Goal: Task Accomplishment & Management: Manage account settings

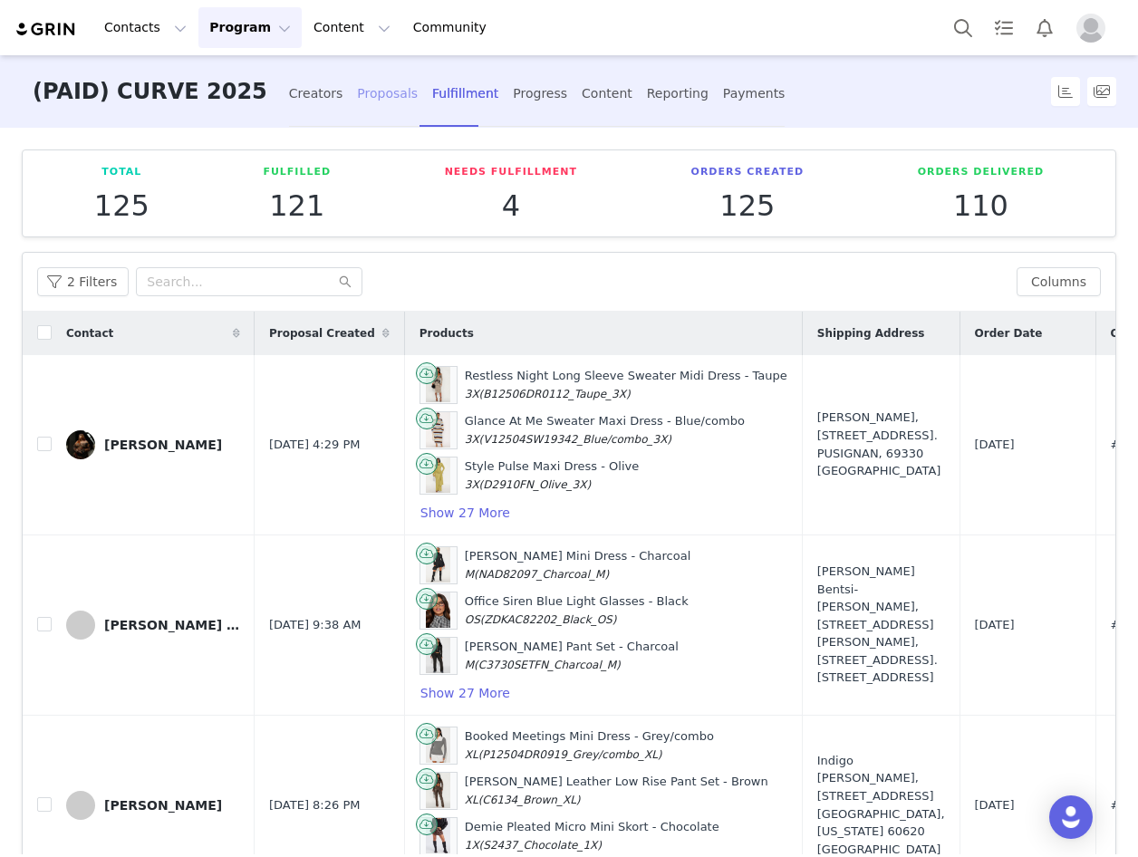
drag, startPoint x: 316, startPoint y: 97, endPoint x: 316, endPoint y: 110, distance: 12.7
click at [357, 98] on div "Proposals" at bounding box center [387, 94] width 61 height 48
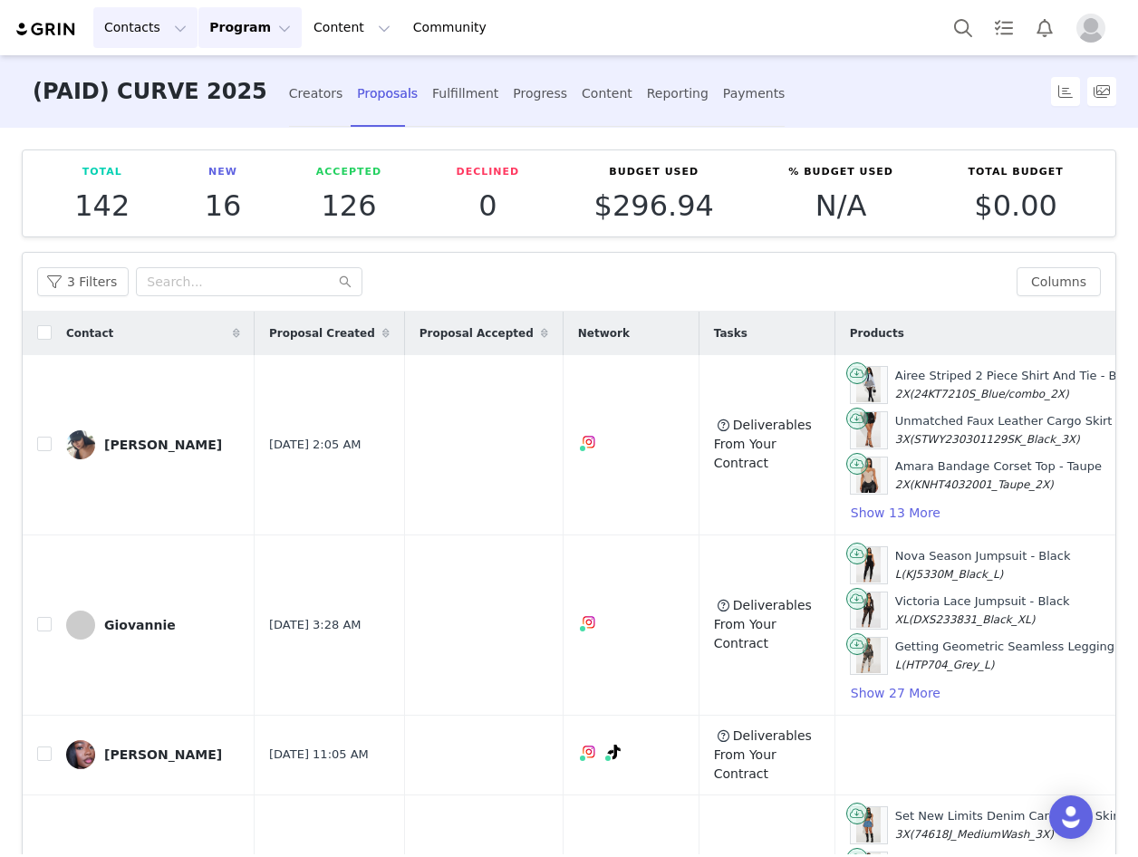
click at [167, 25] on button "Contacts Contacts" at bounding box center [145, 27] width 104 height 41
drag, startPoint x: 145, startPoint y: 82, endPoint x: 145, endPoint y: 97, distance: 15.4
click at [145, 82] on p "Creators" at bounding box center [136, 80] width 54 height 19
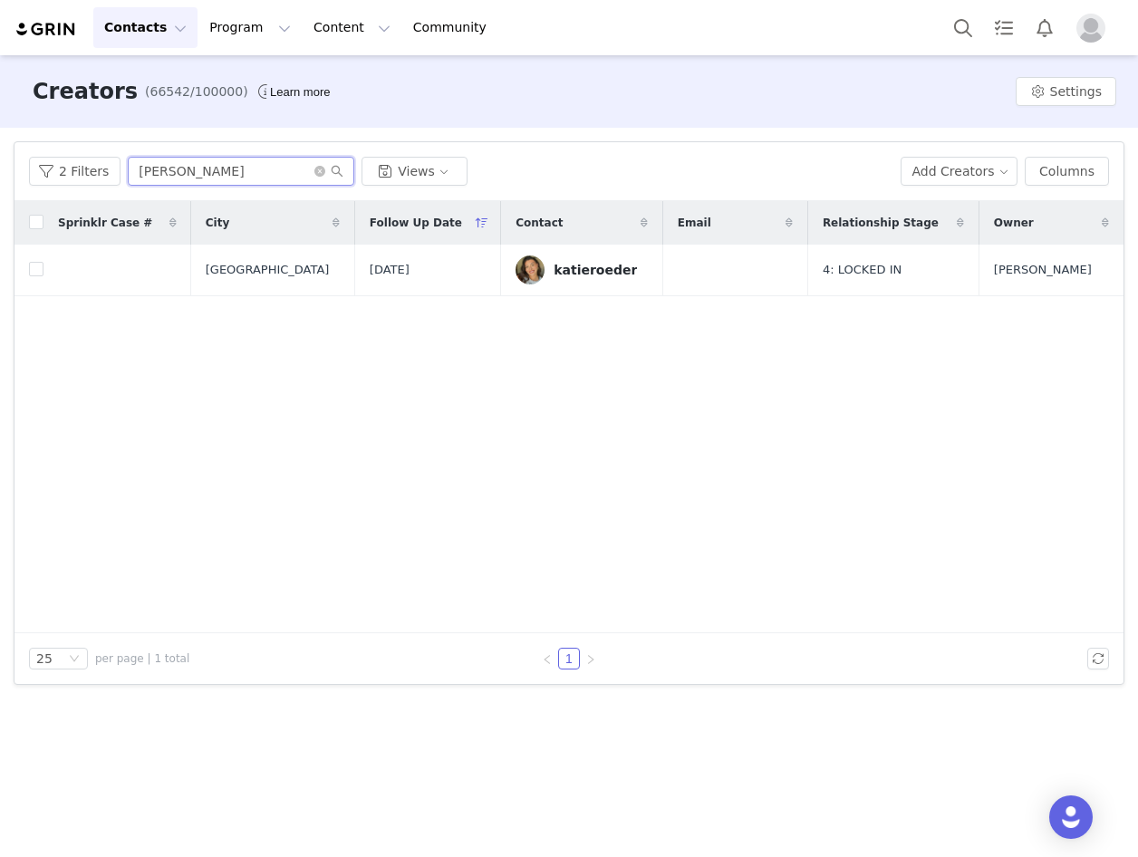
click at [255, 175] on input "katie" at bounding box center [241, 171] width 227 height 29
click at [254, 175] on input "katie" at bounding box center [241, 171] width 227 height 29
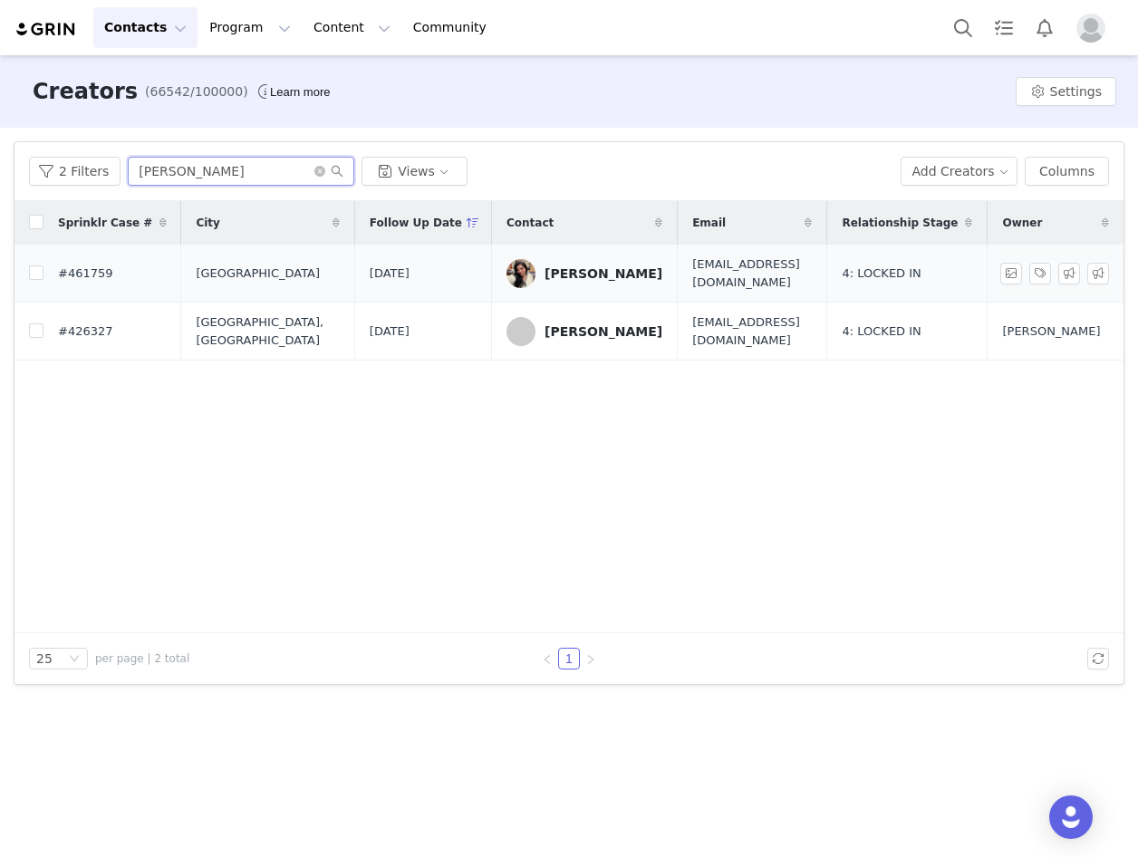
type input "liz"
click at [578, 268] on div "elizabeth guzman" at bounding box center [604, 273] width 118 height 15
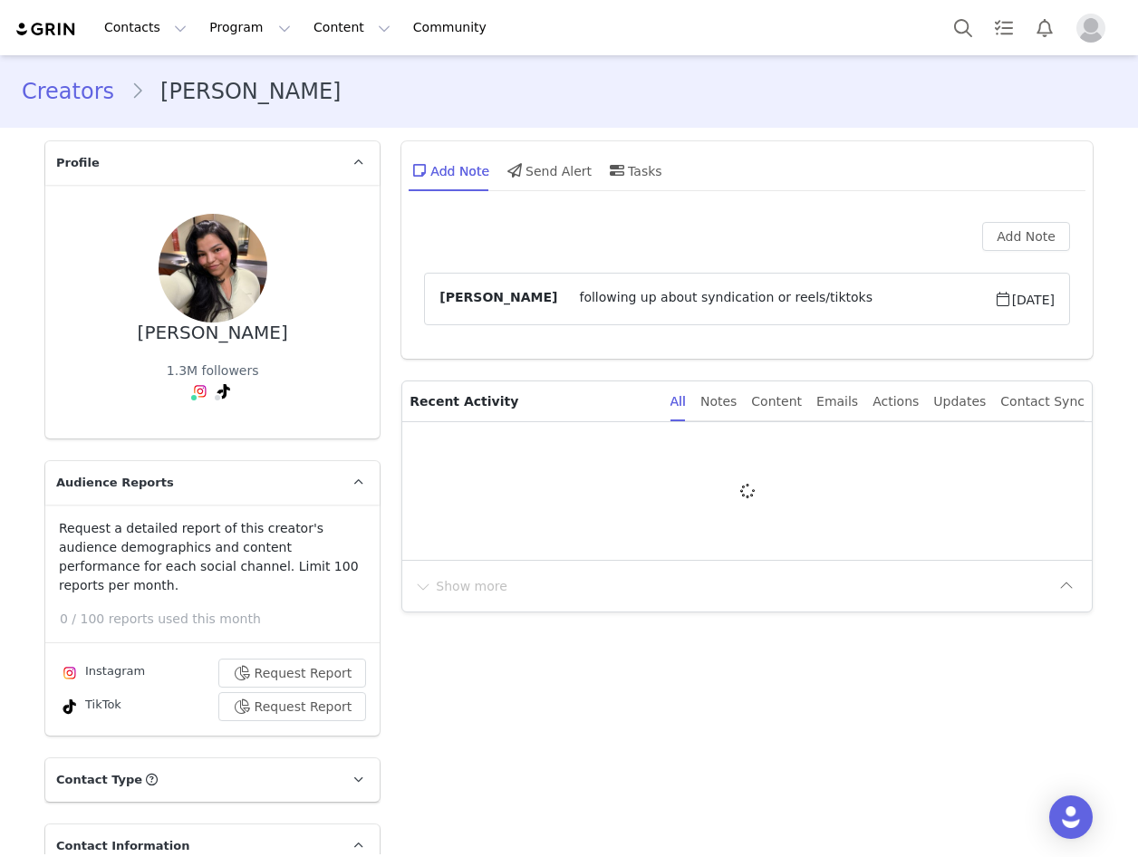
type input "+1 ([GEOGRAPHIC_DATA])"
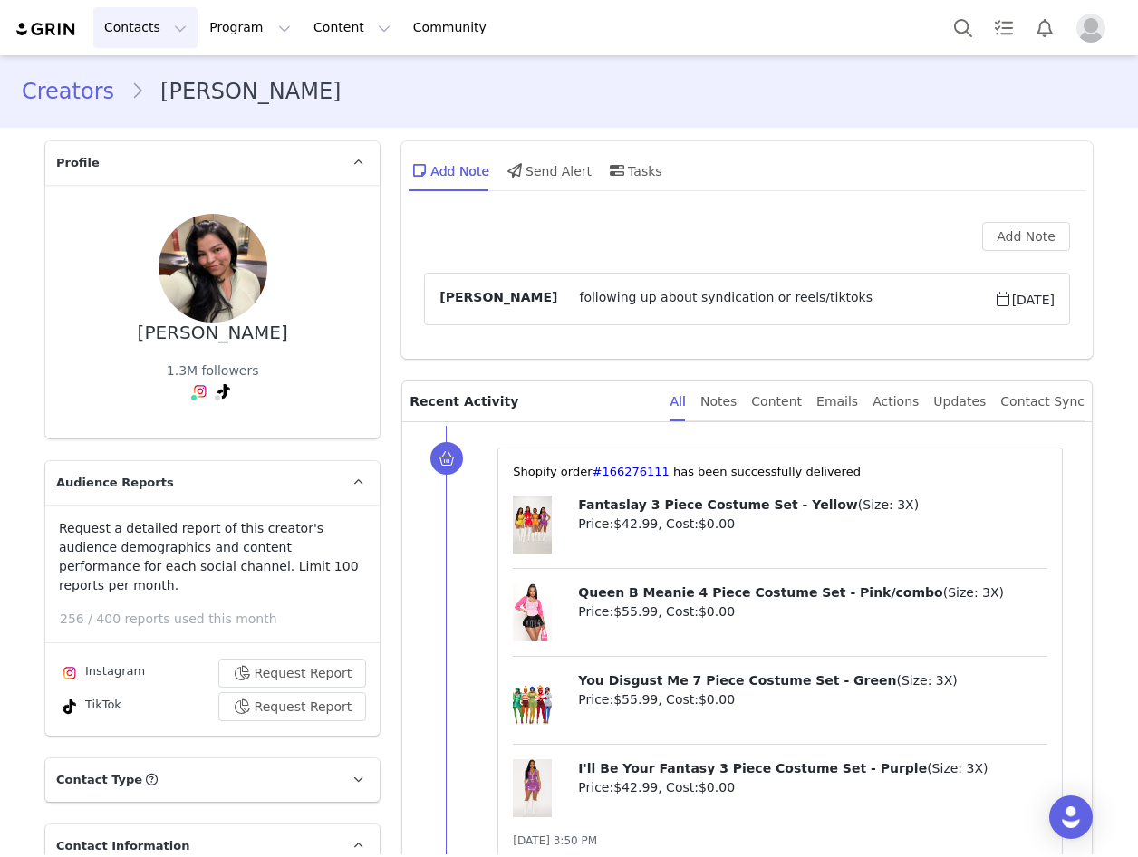
click at [156, 27] on button "Contacts Contacts" at bounding box center [145, 27] width 104 height 41
click at [154, 80] on p "Creators" at bounding box center [136, 80] width 54 height 19
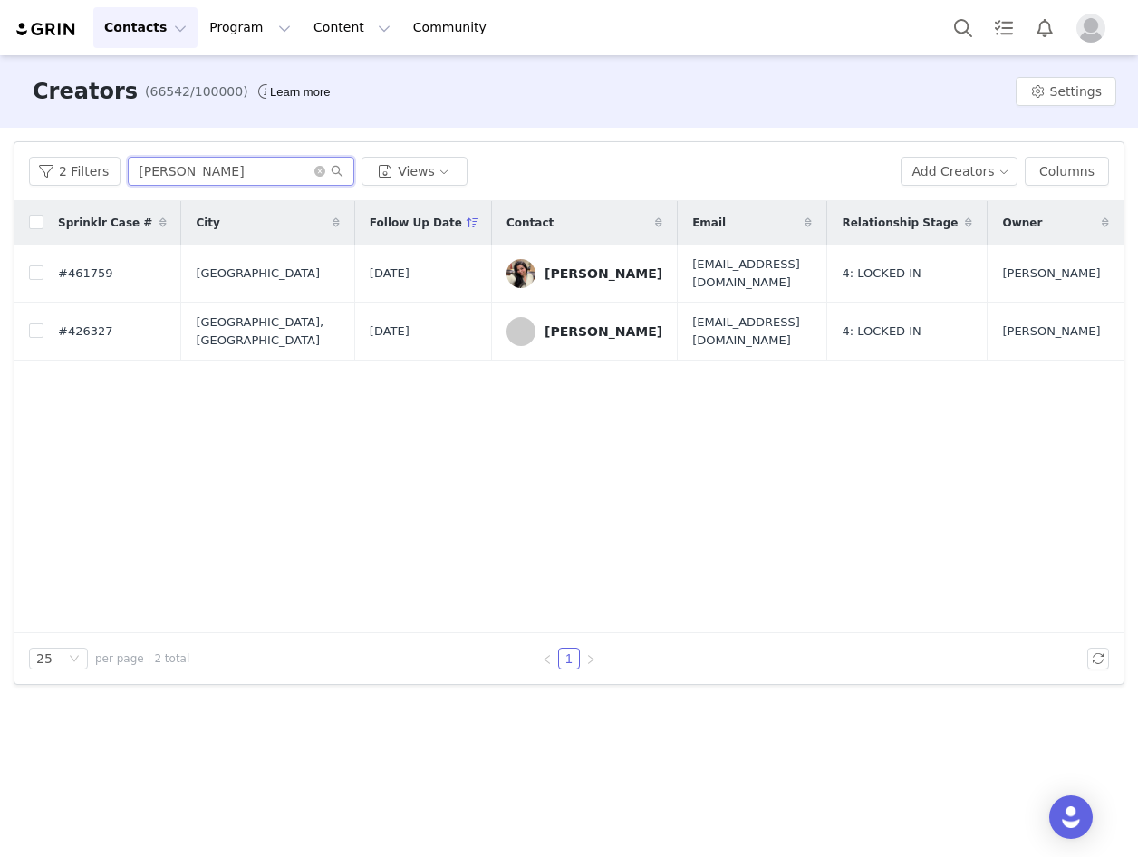
click at [148, 171] on input "liz" at bounding box center [241, 171] width 227 height 29
paste input "nostalgic_nayoki"
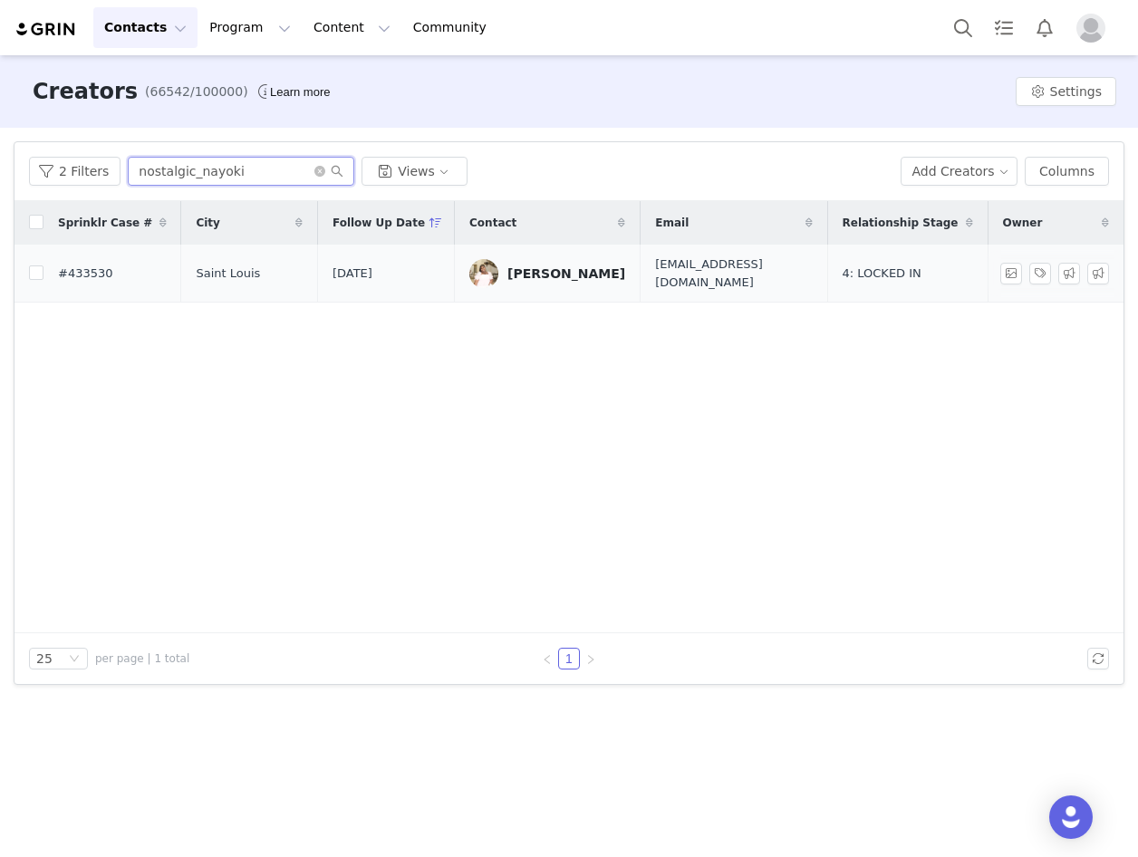
type input "nostalgic_nayoki"
click at [560, 266] on div "[PERSON_NAME]" at bounding box center [567, 273] width 118 height 15
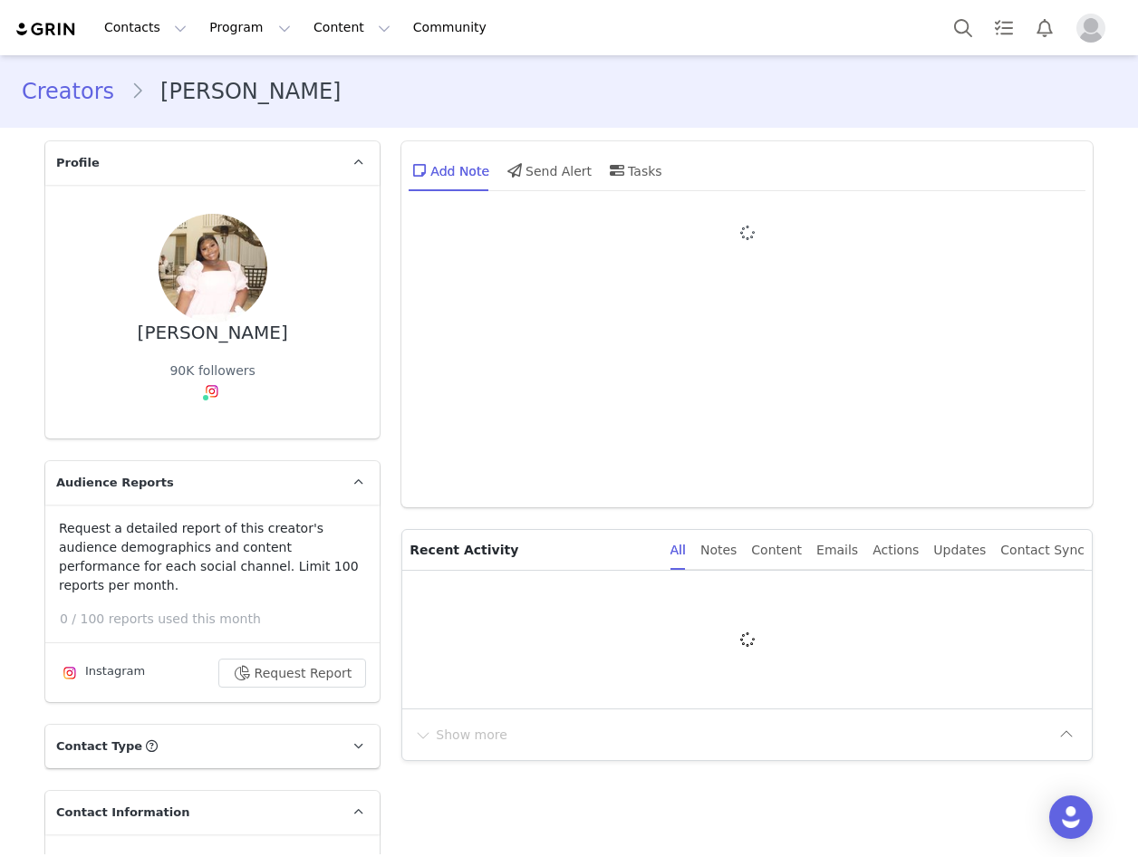
type input "+1 ([GEOGRAPHIC_DATA])"
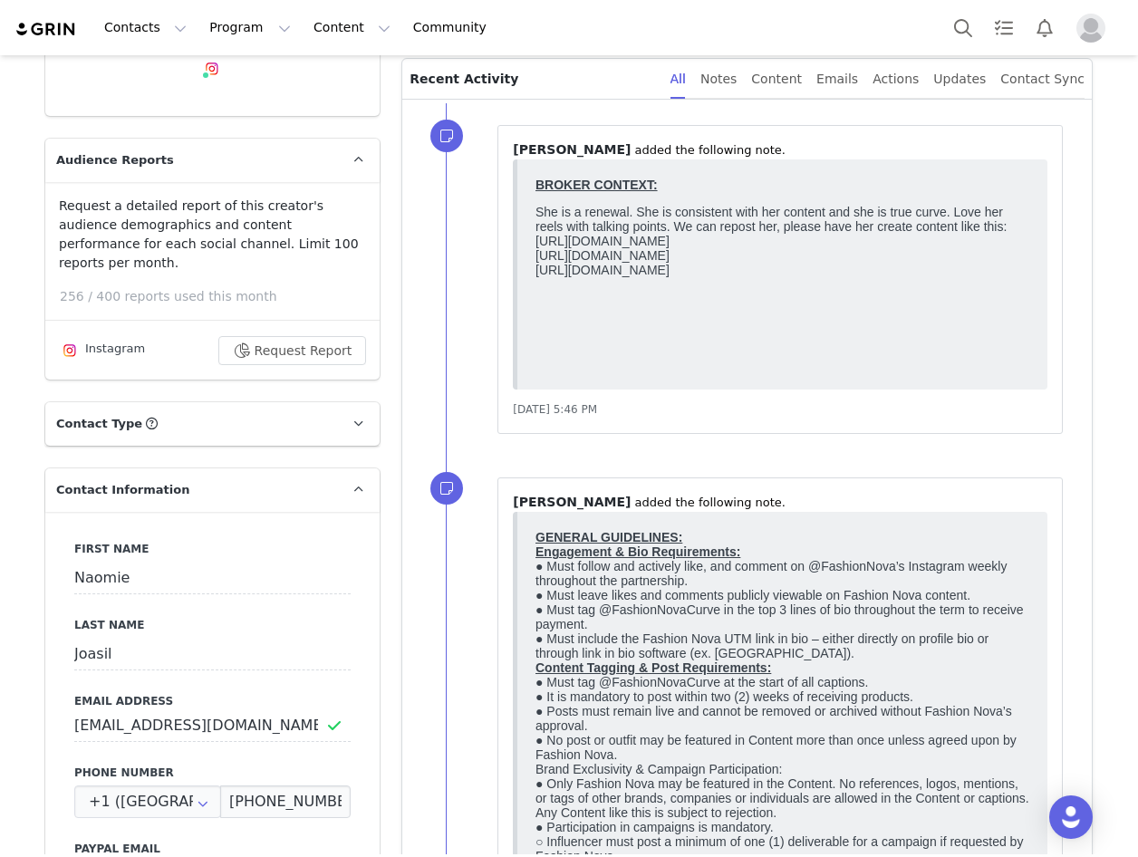
scroll to position [181, 0]
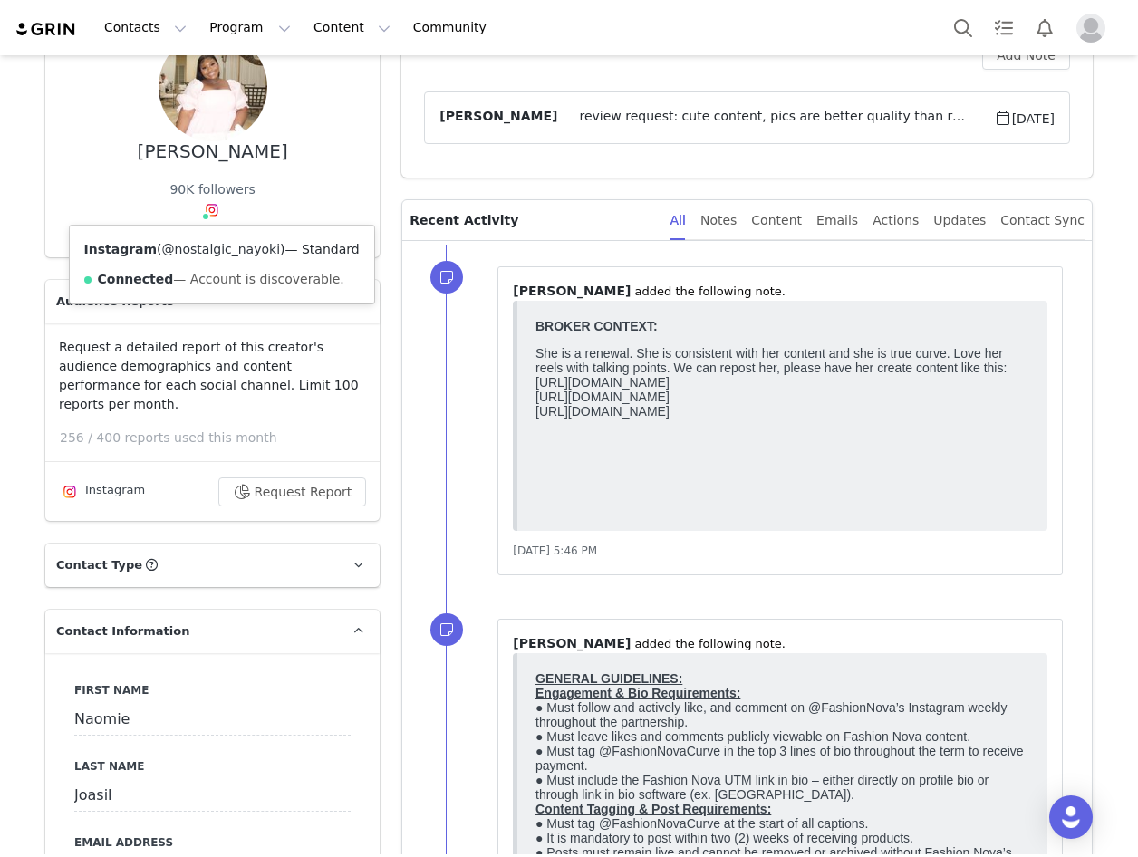
click at [205, 248] on link "@nostalgic_nayoki" at bounding box center [221, 249] width 118 height 15
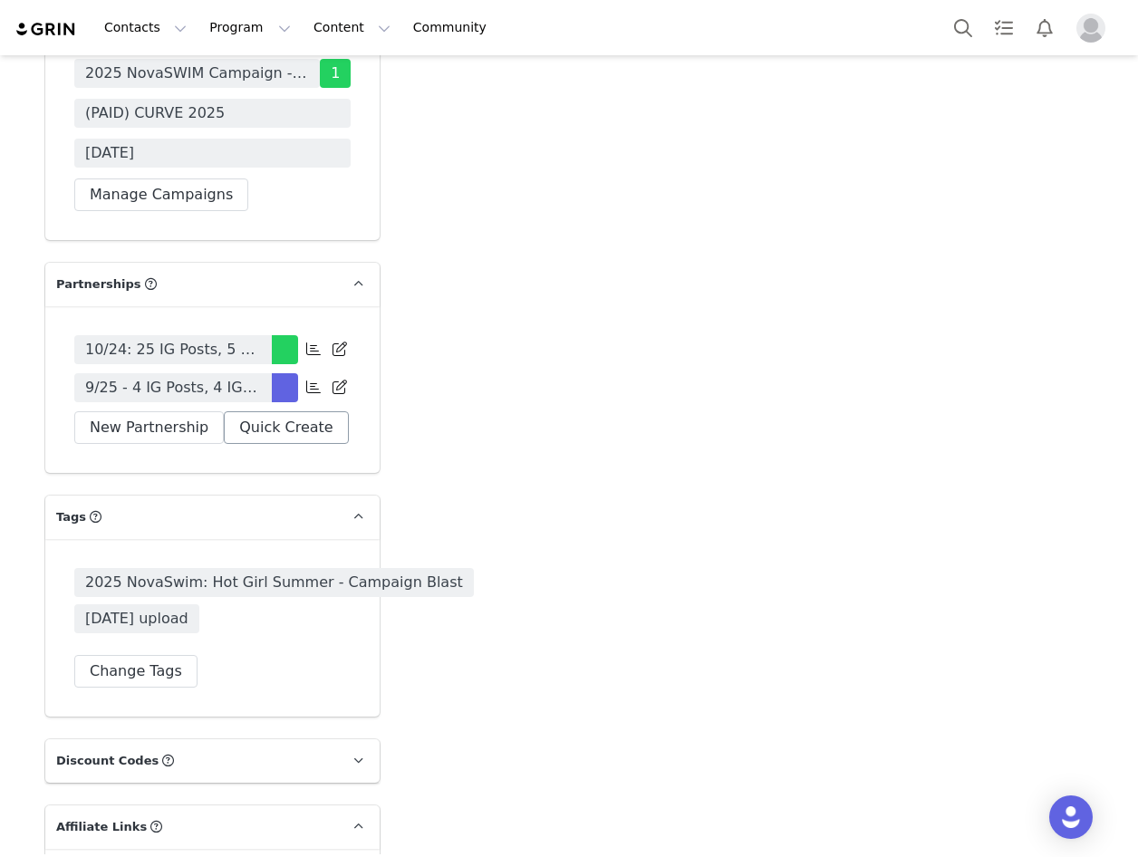
scroll to position [5982, 0]
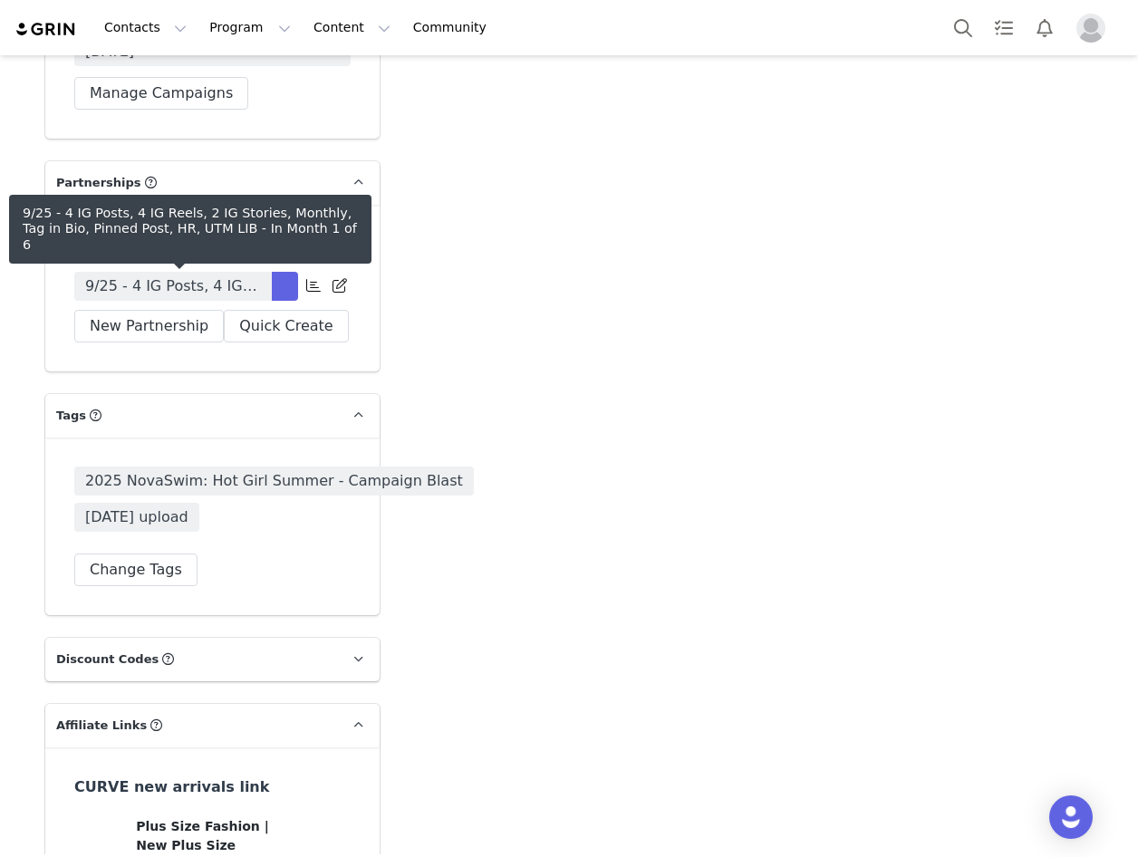
click at [241, 277] on span "9/25 - 4 IG Posts, 4 IG Reels, 2 IG Stories, Monthly, Tag in Bio, Pinned Post, …" at bounding box center [173, 287] width 176 height 22
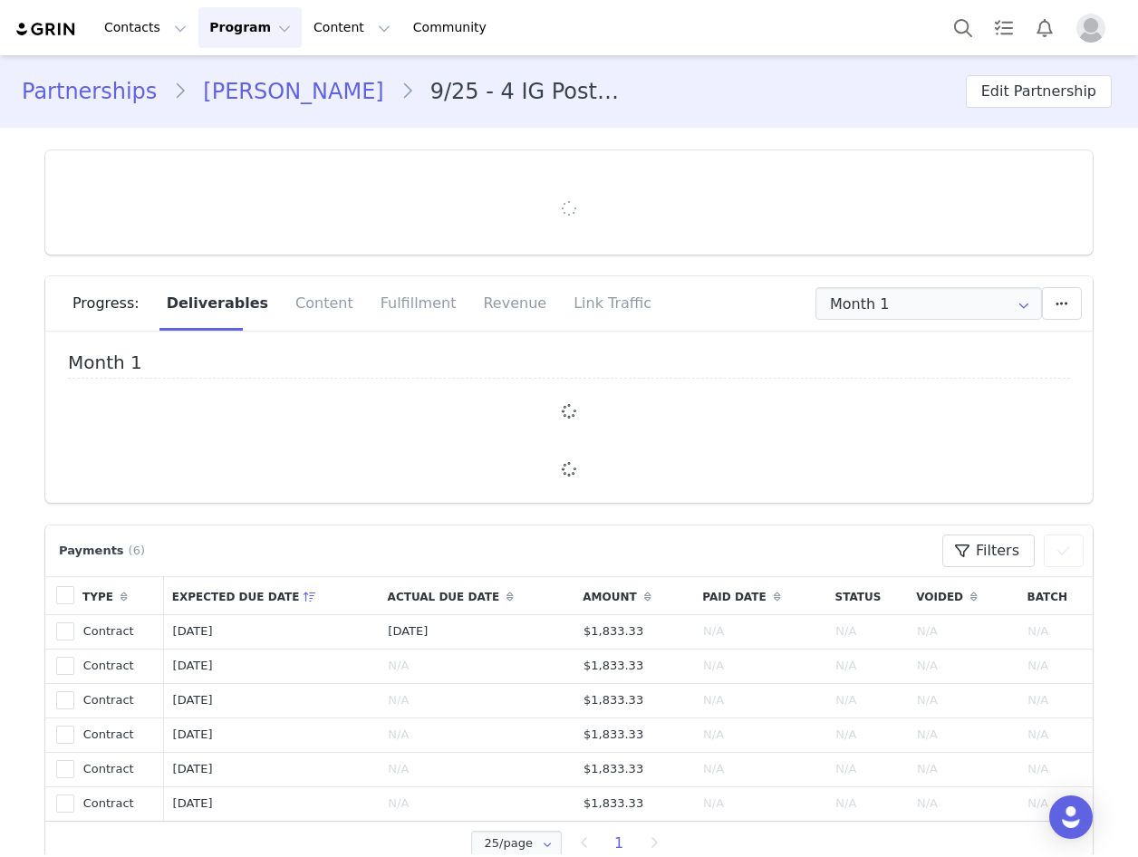
type input "+1 ([GEOGRAPHIC_DATA])"
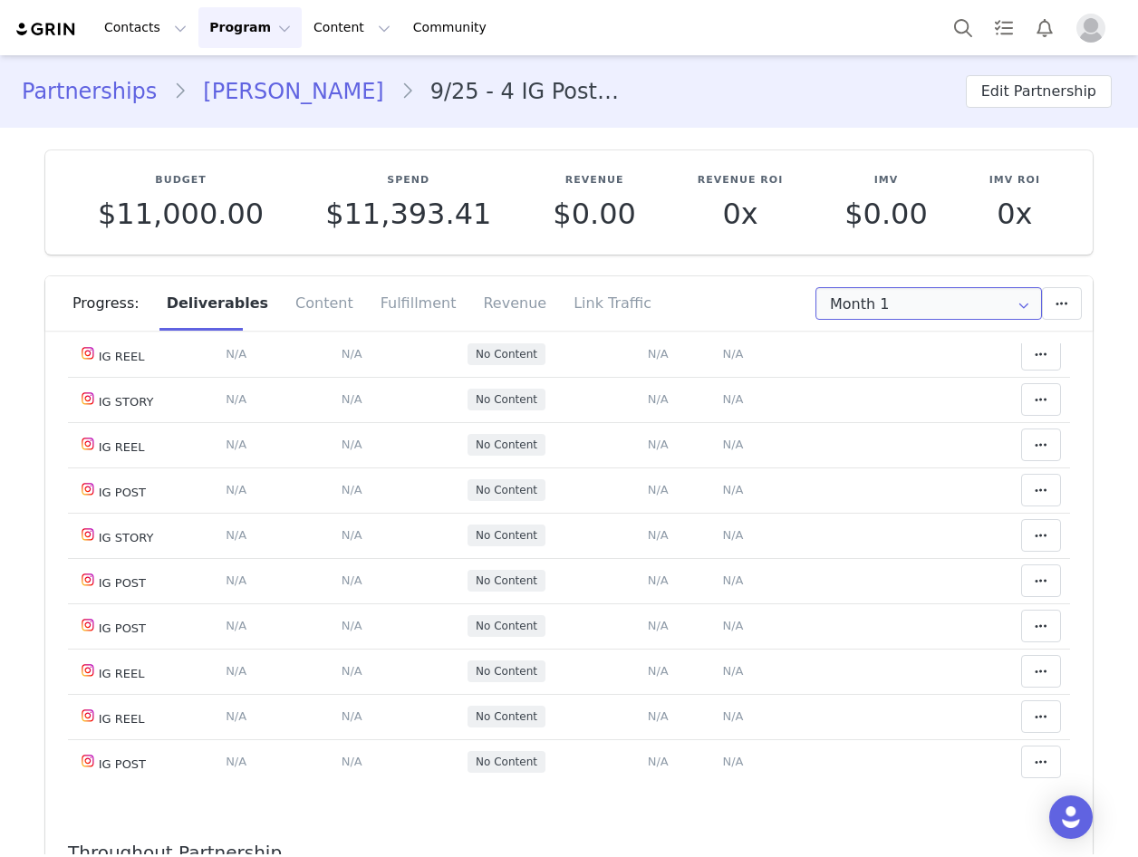
drag, startPoint x: 891, startPoint y: 300, endPoint x: 971, endPoint y: 405, distance: 132.0
click at [891, 300] on input "Month 1" at bounding box center [929, 303] width 227 height 33
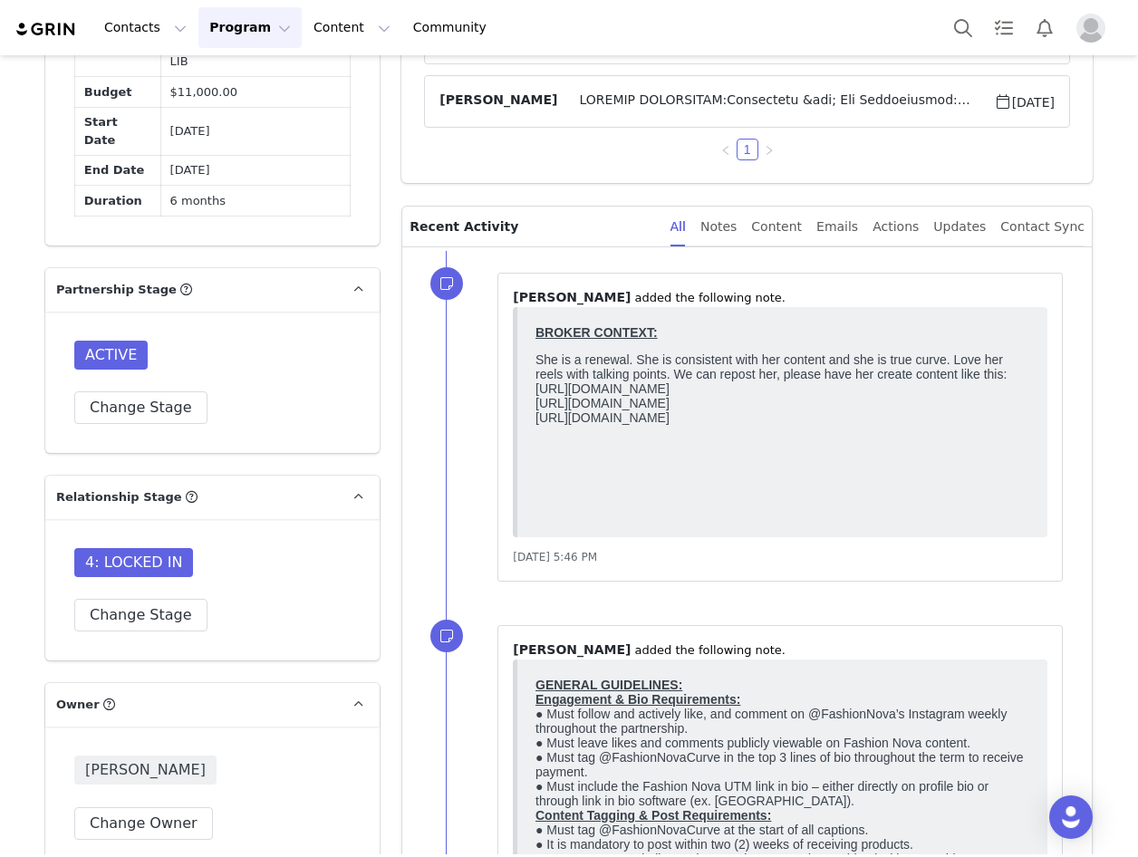
scroll to position [1269, 0]
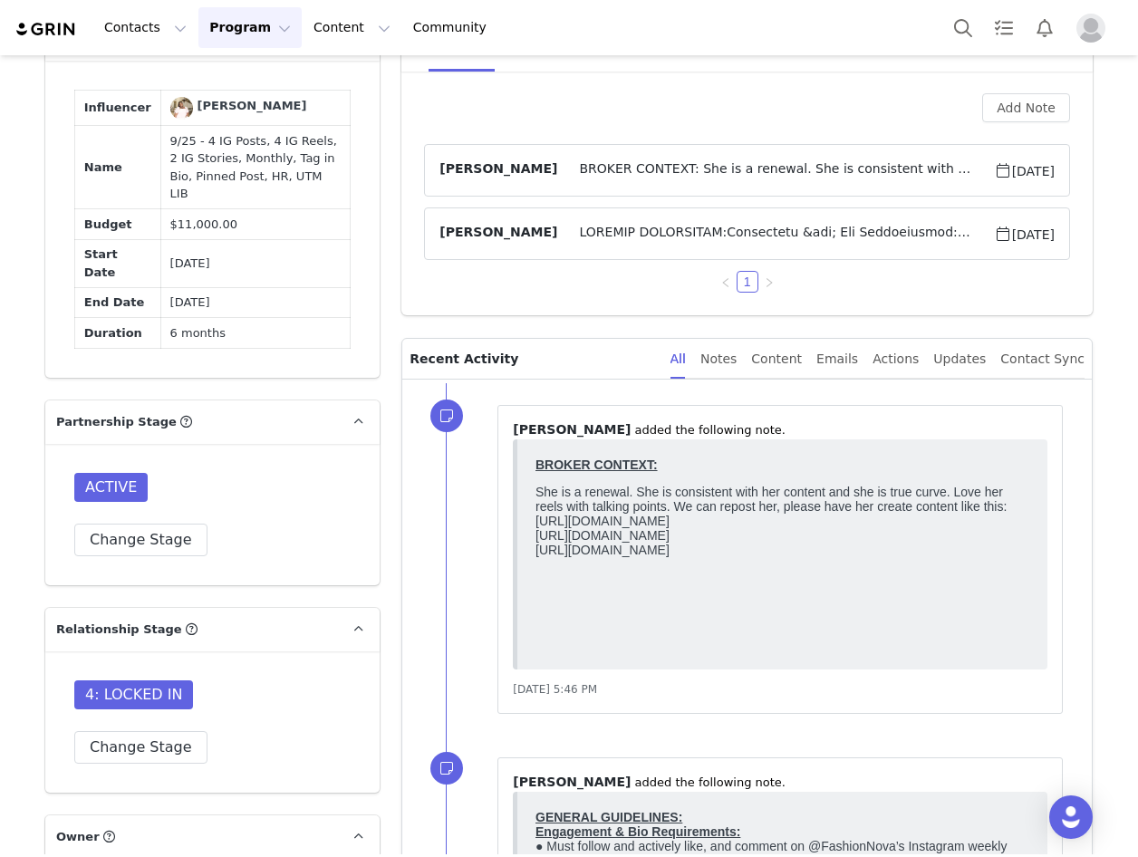
click at [245, 152] on td "9/25 - 4 IG Posts, 4 IG Reels, 2 IG Stories, Monthly, Tag in Bio, Pinned Post, …" at bounding box center [255, 167] width 190 height 83
copy td "9/25 - 4 IG Posts, 4 IG Reels, 2 IG Stories, Monthly, Tag in Bio, Pinned Post, …"
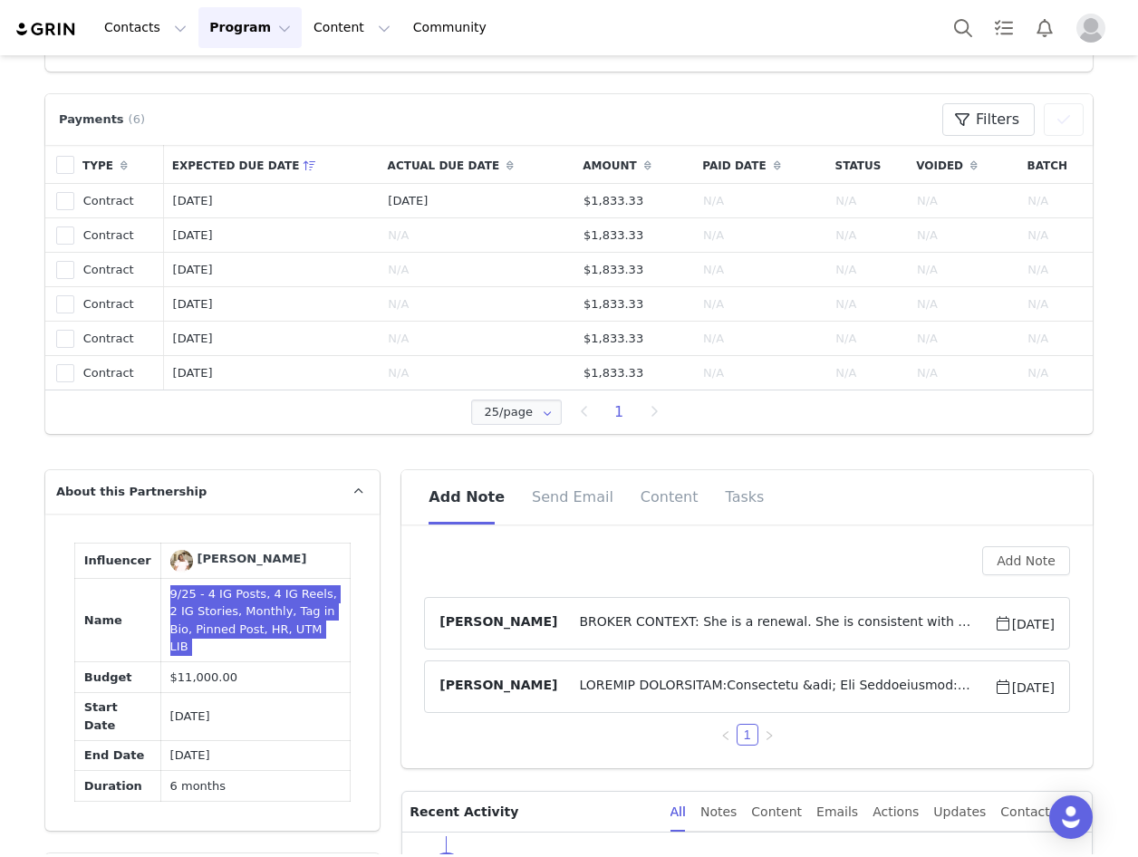
scroll to position [1088, 0]
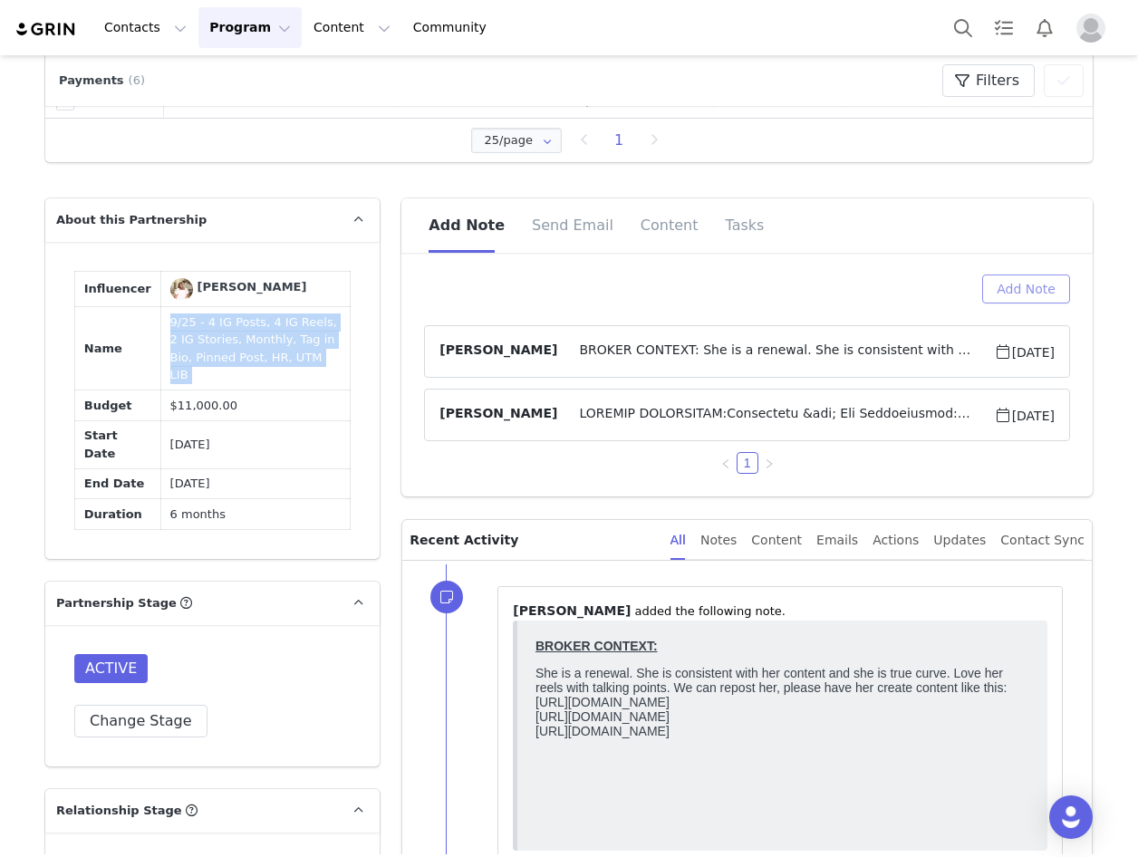
click at [1029, 296] on button "Add Note" at bounding box center [1026, 289] width 88 height 29
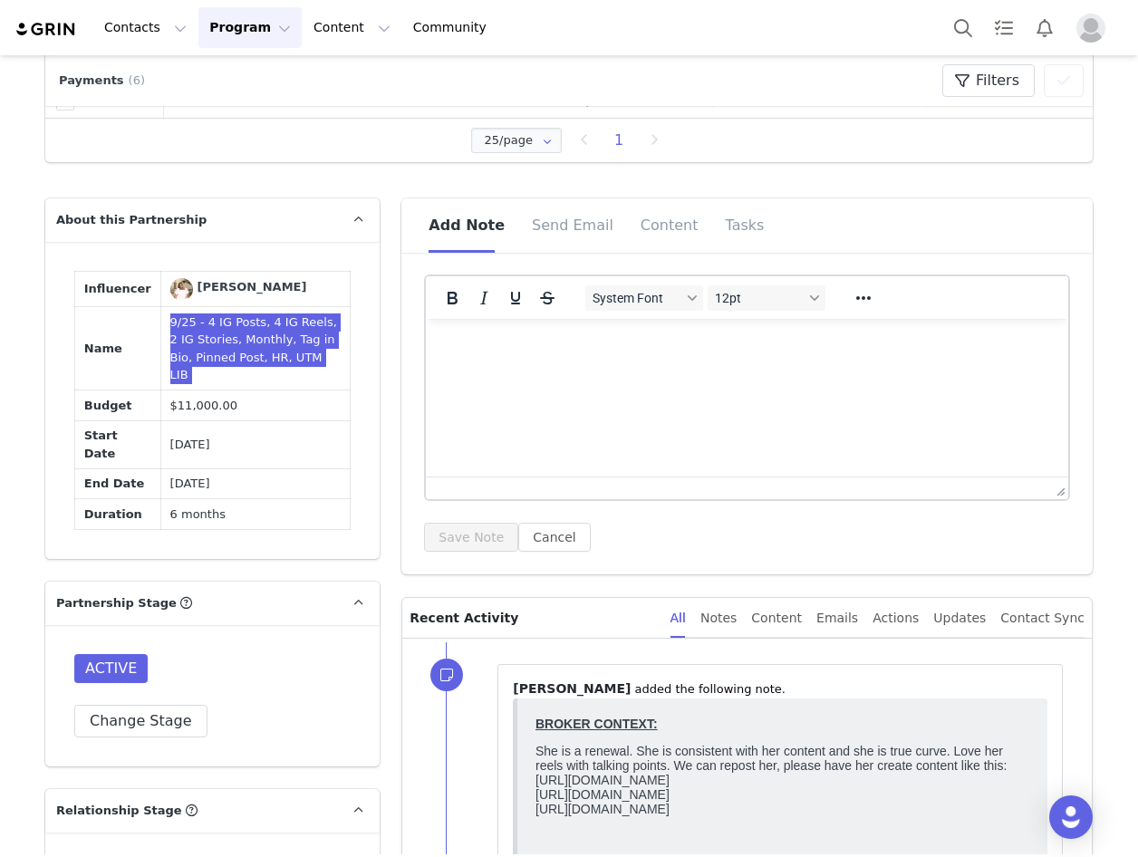
scroll to position [0, 0]
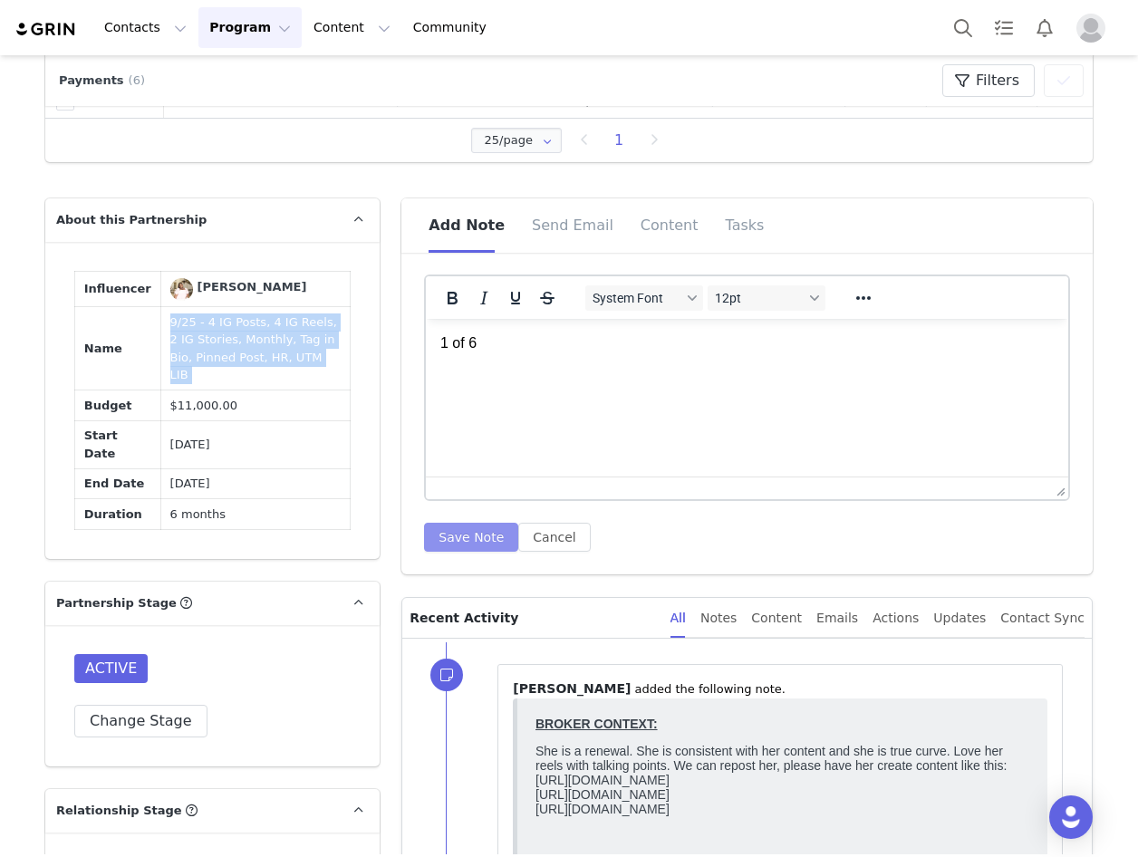
click at [466, 534] on button "Save Note" at bounding box center [471, 537] width 94 height 29
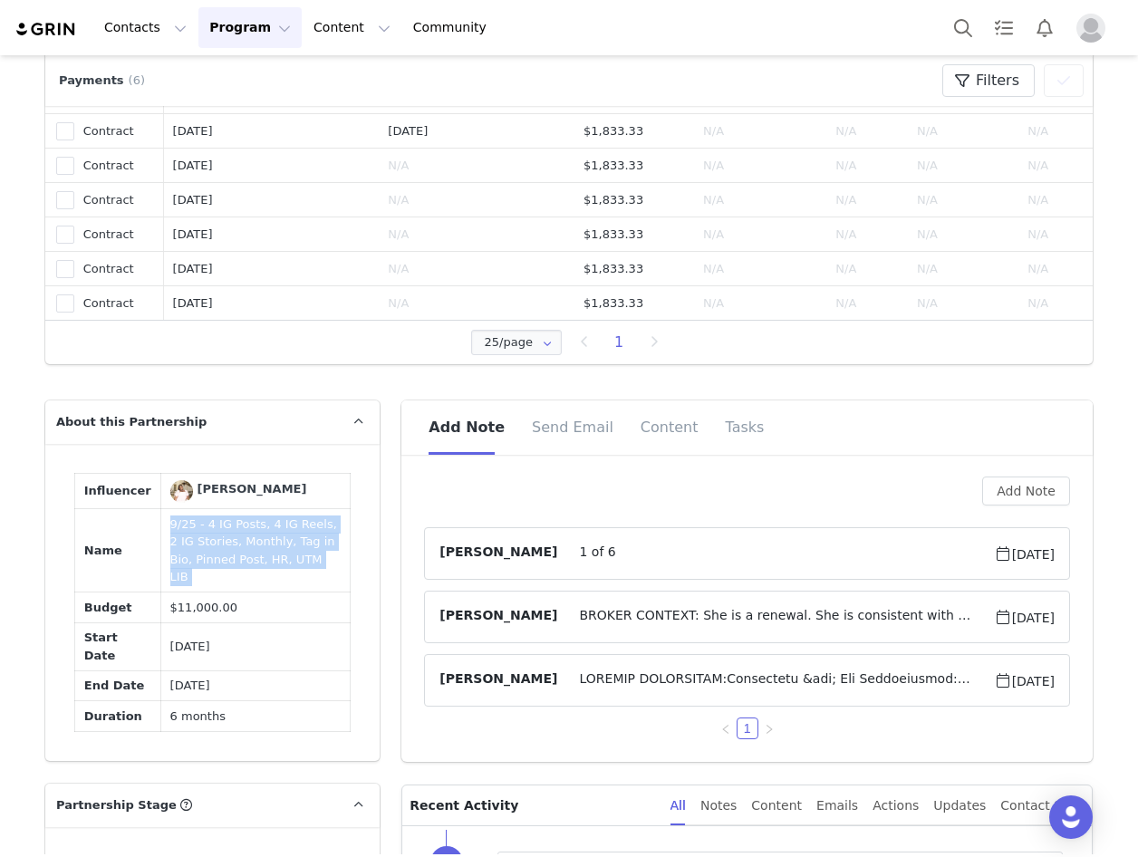
scroll to position [997, 0]
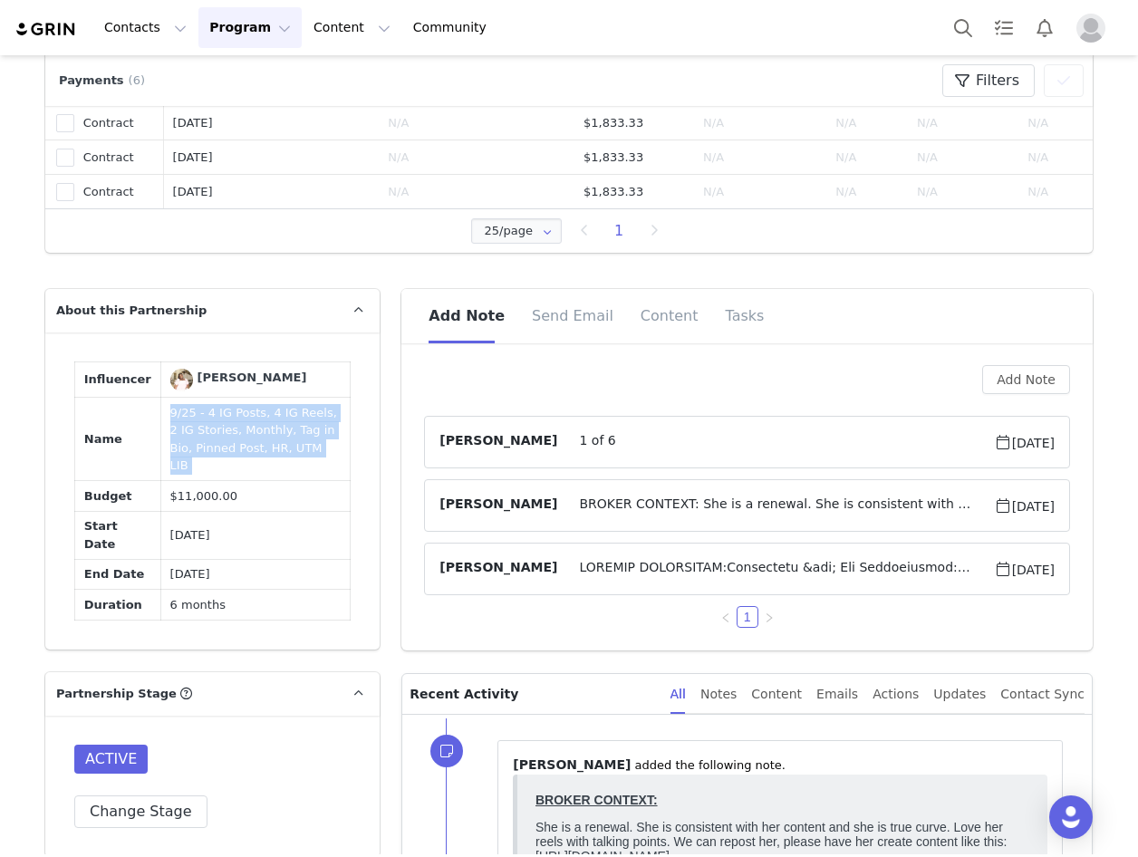
click at [283, 429] on td "9/25 - 4 IG Posts, 4 IG Reels, 2 IG Stories, Monthly, Tag in Bio, Pinned Post, …" at bounding box center [255, 439] width 190 height 83
click at [278, 440] on td "9/25 - 4 IG Posts, 4 IG Reels, 2 IG Stories, Monthly, Tag in Bio, Pinned Post, …" at bounding box center [255, 439] width 190 height 83
drag, startPoint x: 237, startPoint y: 431, endPoint x: 280, endPoint y: 456, distance: 50.4
click at [280, 456] on td "9/25 - 4 IG Posts, 4 IG Reels, 2 IG Stories, Monthly, Tag in Bio, Pinned Post, …" at bounding box center [255, 439] width 190 height 83
copy td ", Tag in Bio, Pinned Post, HR, UTM LIB"
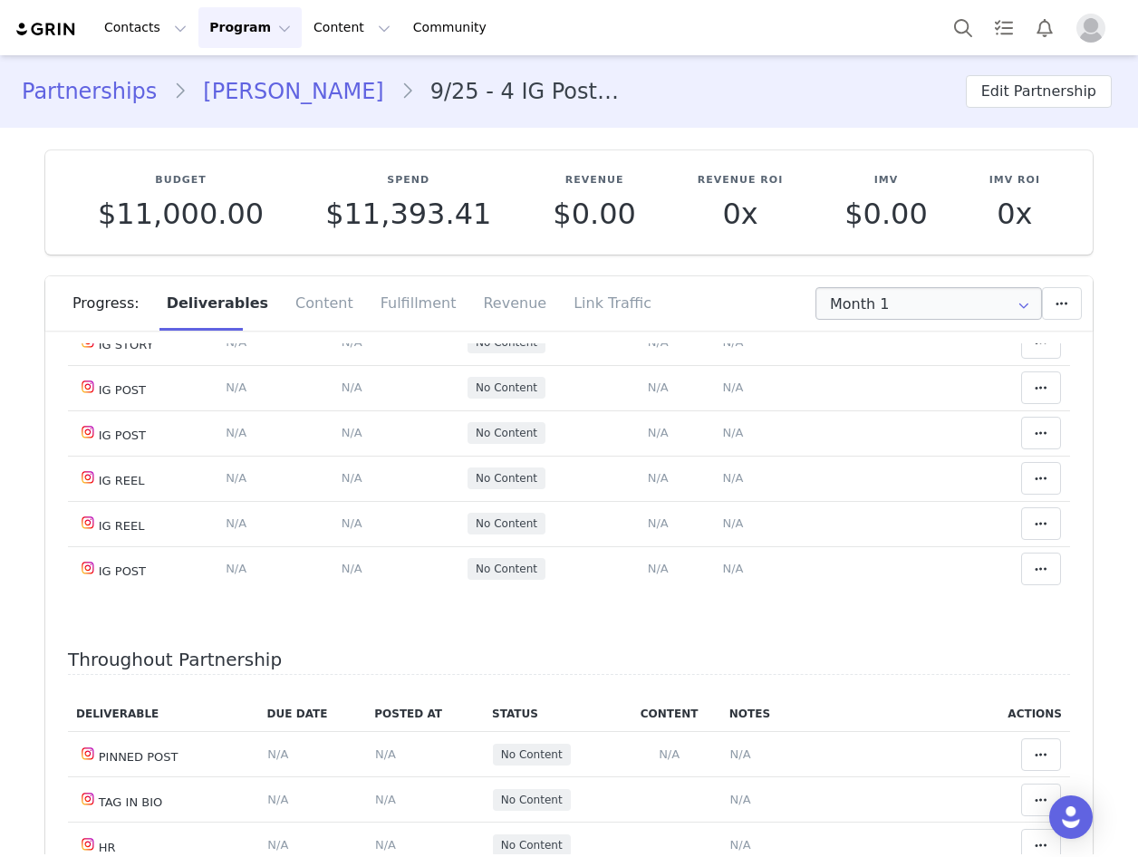
scroll to position [276, 0]
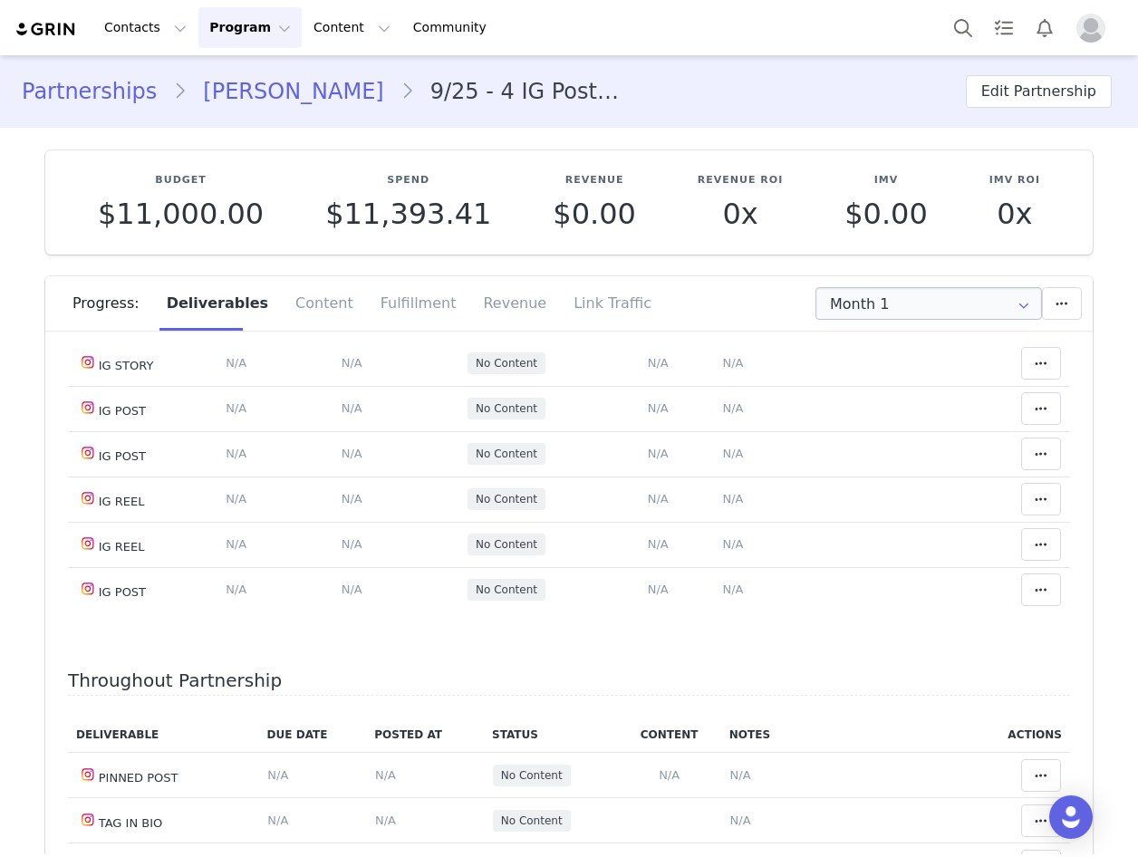
click at [279, 92] on link "Naomie Joasil" at bounding box center [293, 91] width 213 height 33
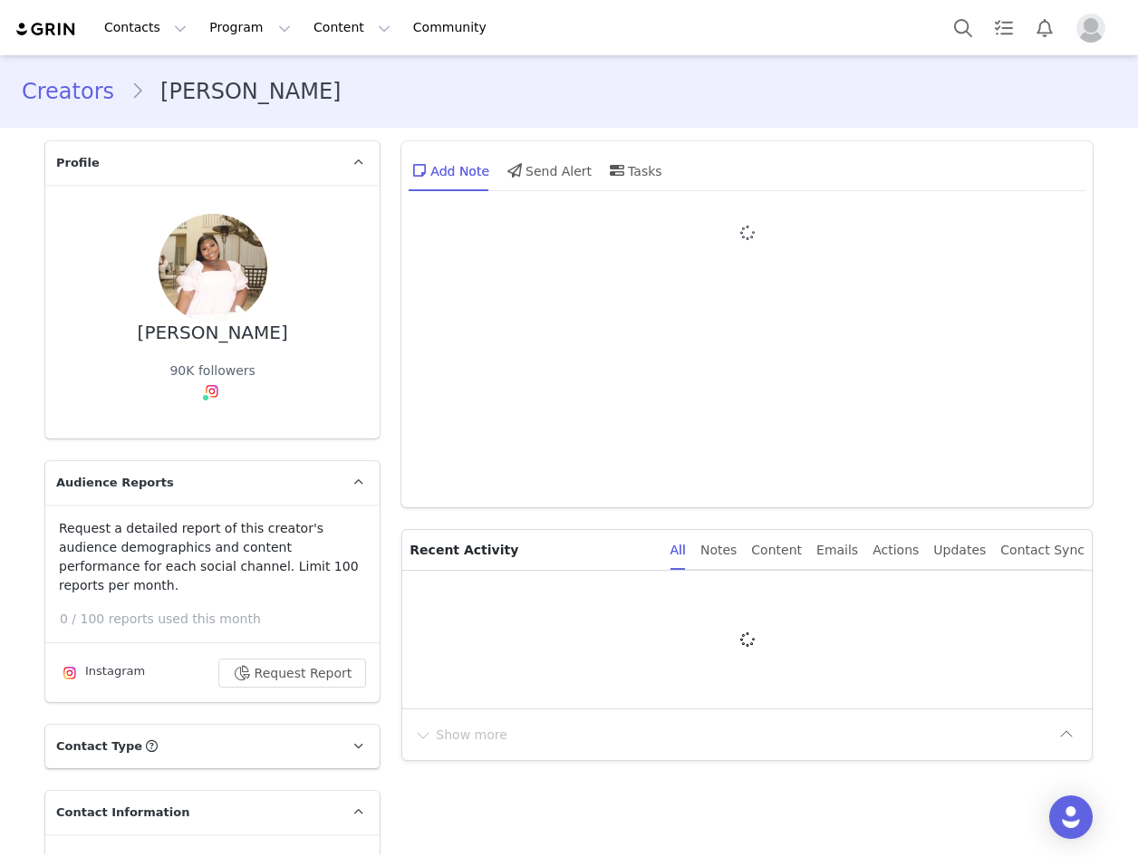
type input "+1 ([GEOGRAPHIC_DATA])"
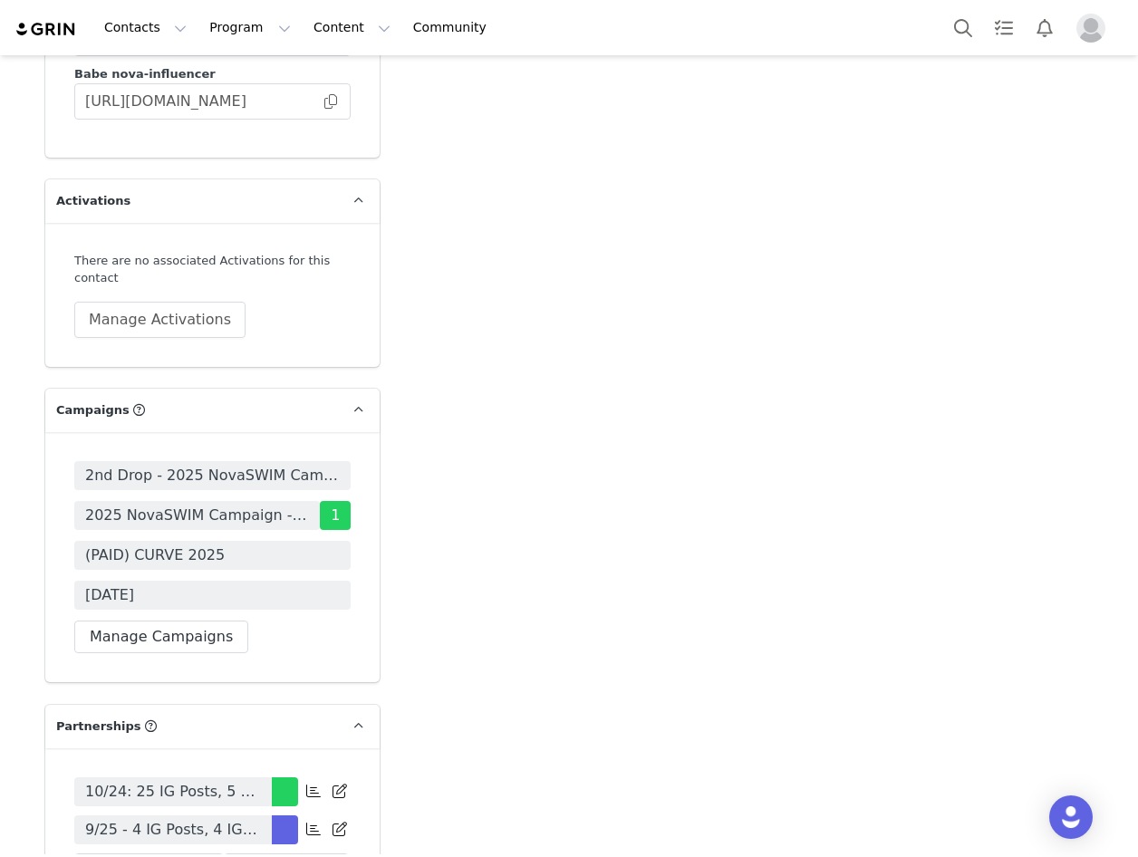
scroll to position [5801, 0]
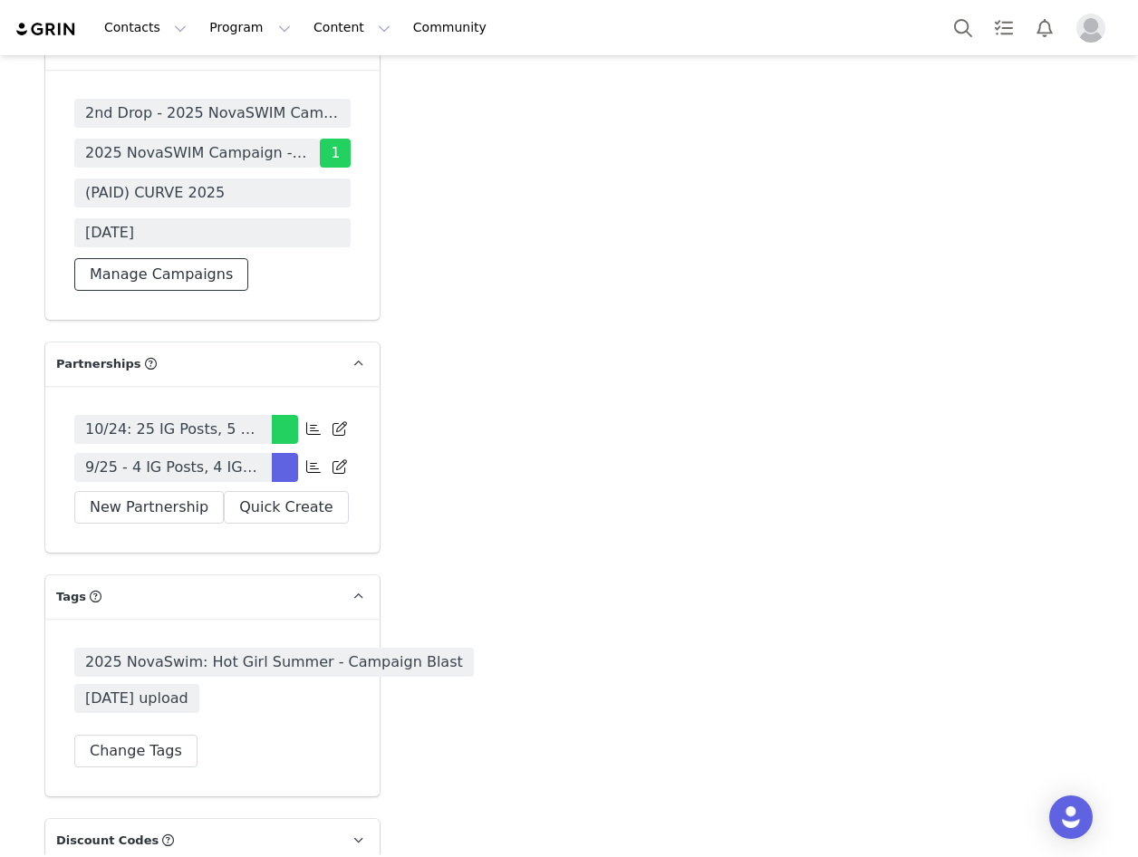
click at [169, 259] on button "Manage Campaigns" at bounding box center [161, 274] width 174 height 33
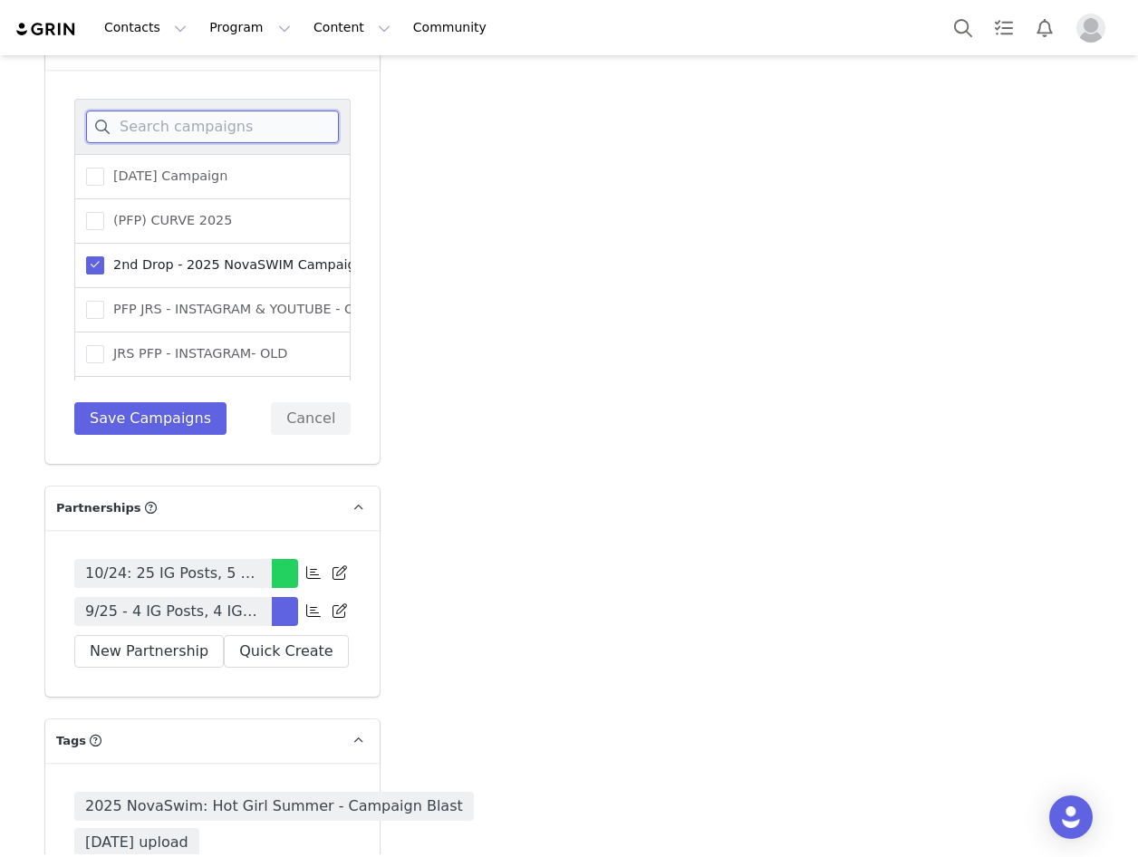
click at [244, 119] on input at bounding box center [212, 127] width 253 height 33
type input "halloween"
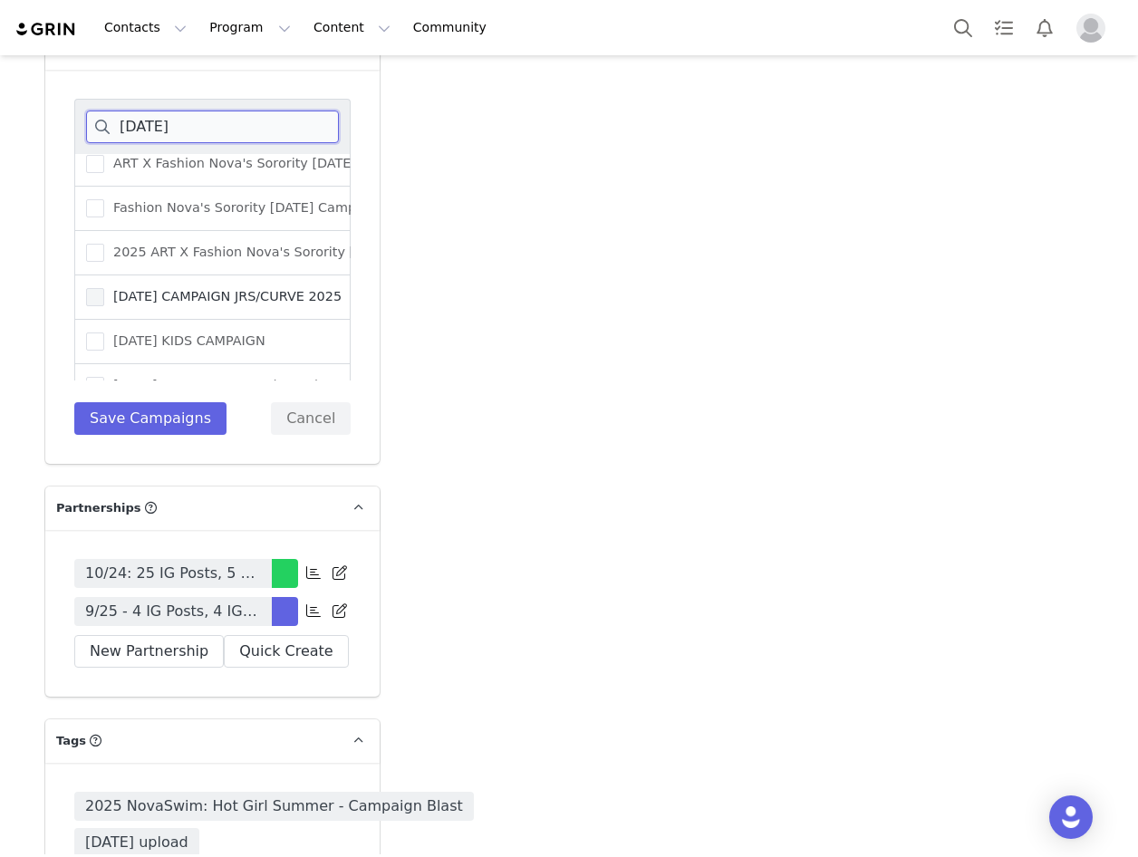
scroll to position [102, 0]
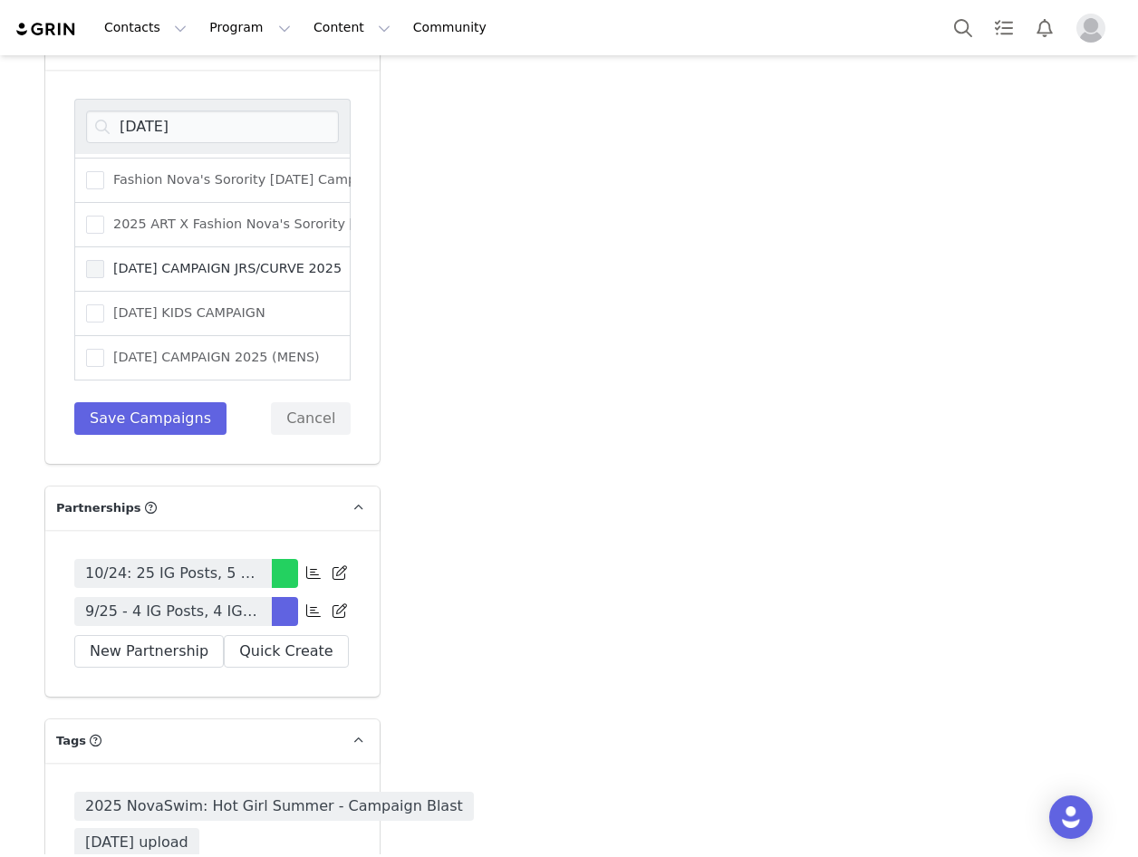
click at [245, 260] on span "[DATE] CAMPAIGN JRS/CURVE 2025" at bounding box center [222, 268] width 237 height 17
click at [104, 260] on input "[DATE] CAMPAIGN JRS/CURVE 2025" at bounding box center [104, 260] width 0 height 0
click at [192, 409] on button "Save Campaigns" at bounding box center [150, 418] width 152 height 33
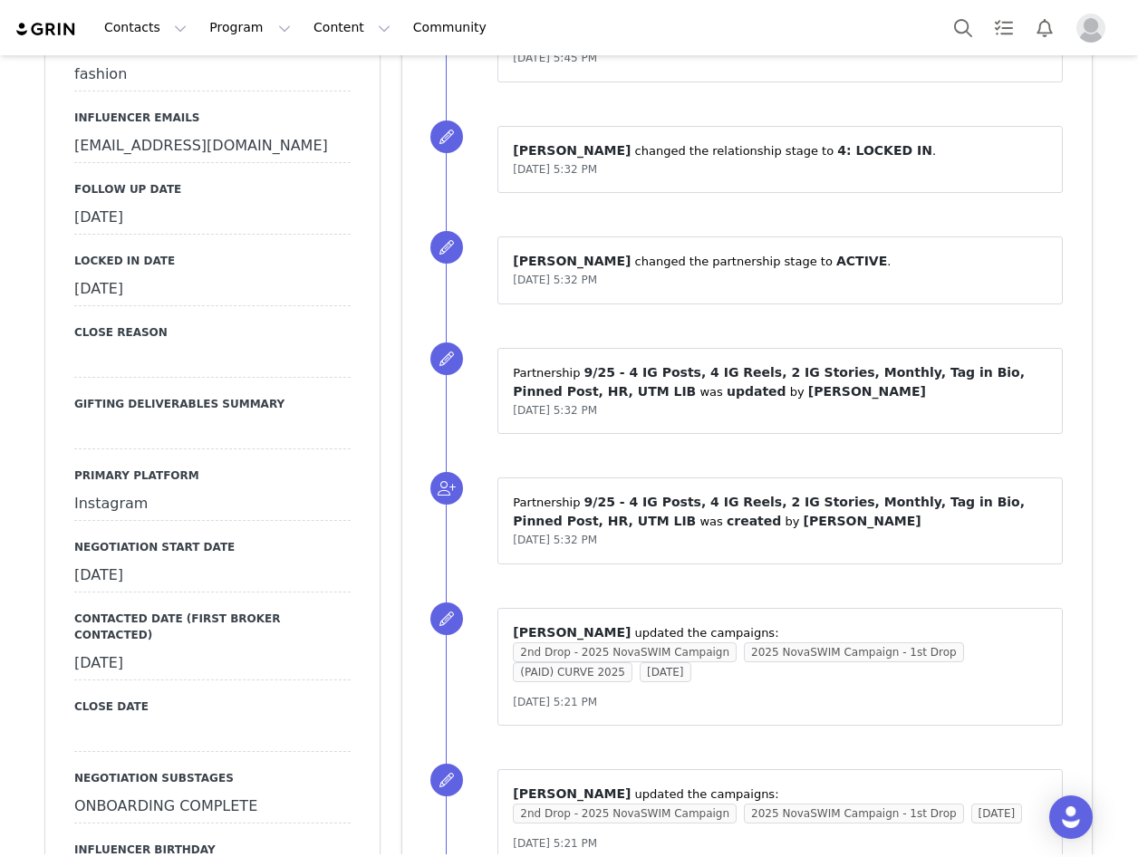
scroll to position [2175, 0]
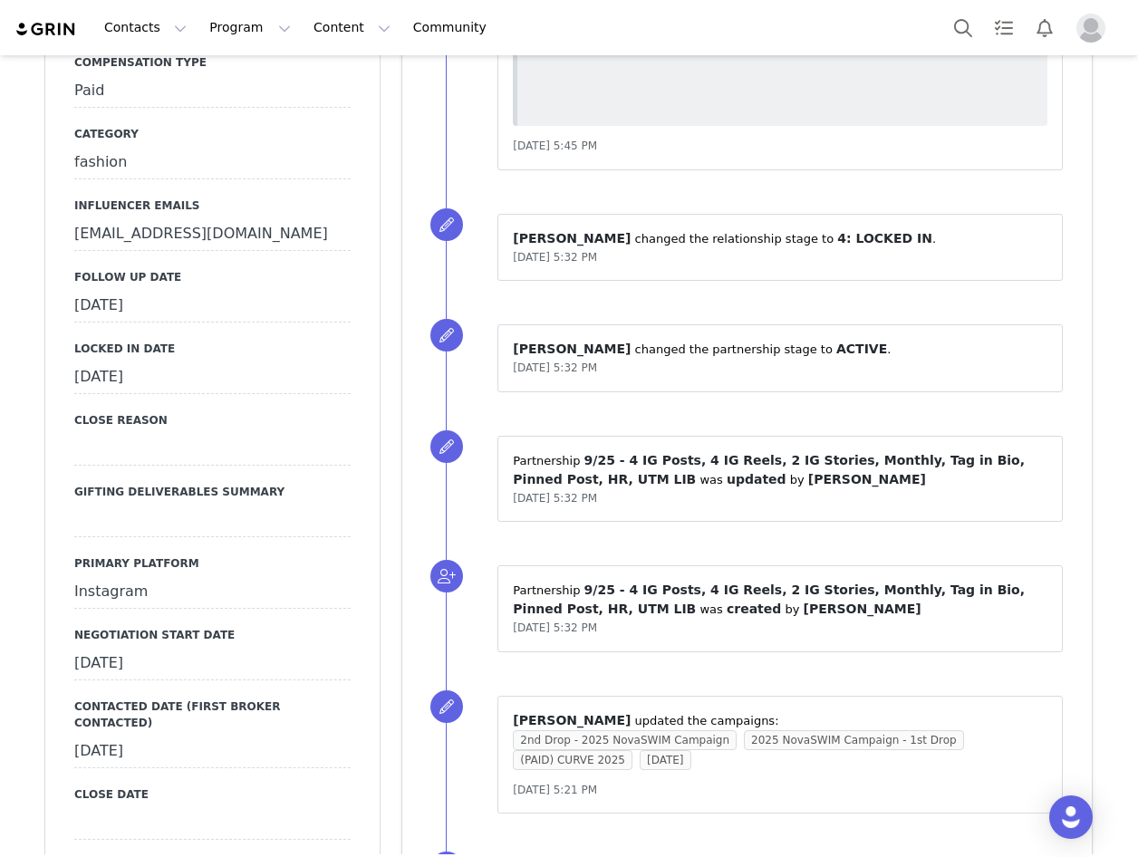
drag, startPoint x: 157, startPoint y: 265, endPoint x: 117, endPoint y: 284, distance: 44.2
click at [157, 290] on div "September 26th, 2025" at bounding box center [212, 306] width 276 height 33
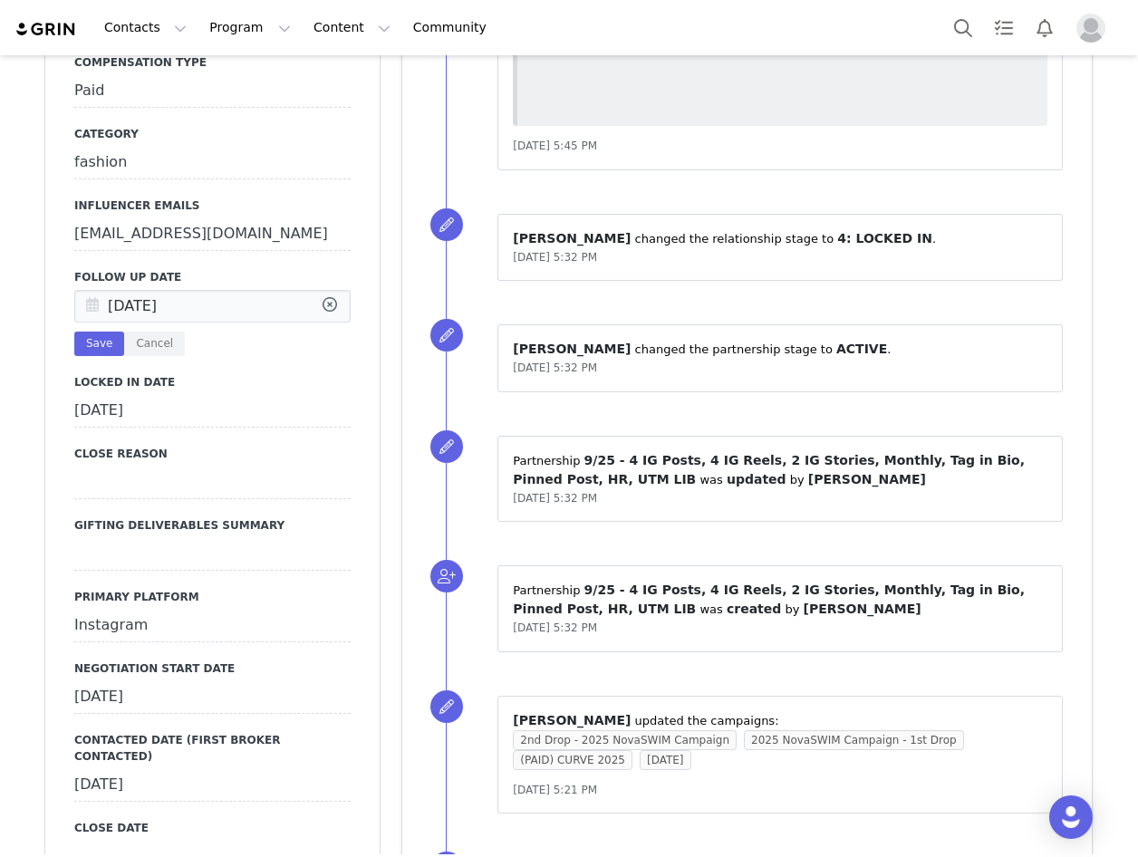
drag, startPoint x: 85, startPoint y: 276, endPoint x: 126, endPoint y: 281, distance: 41.0
click at [85, 291] on icon at bounding box center [92, 307] width 33 height 33
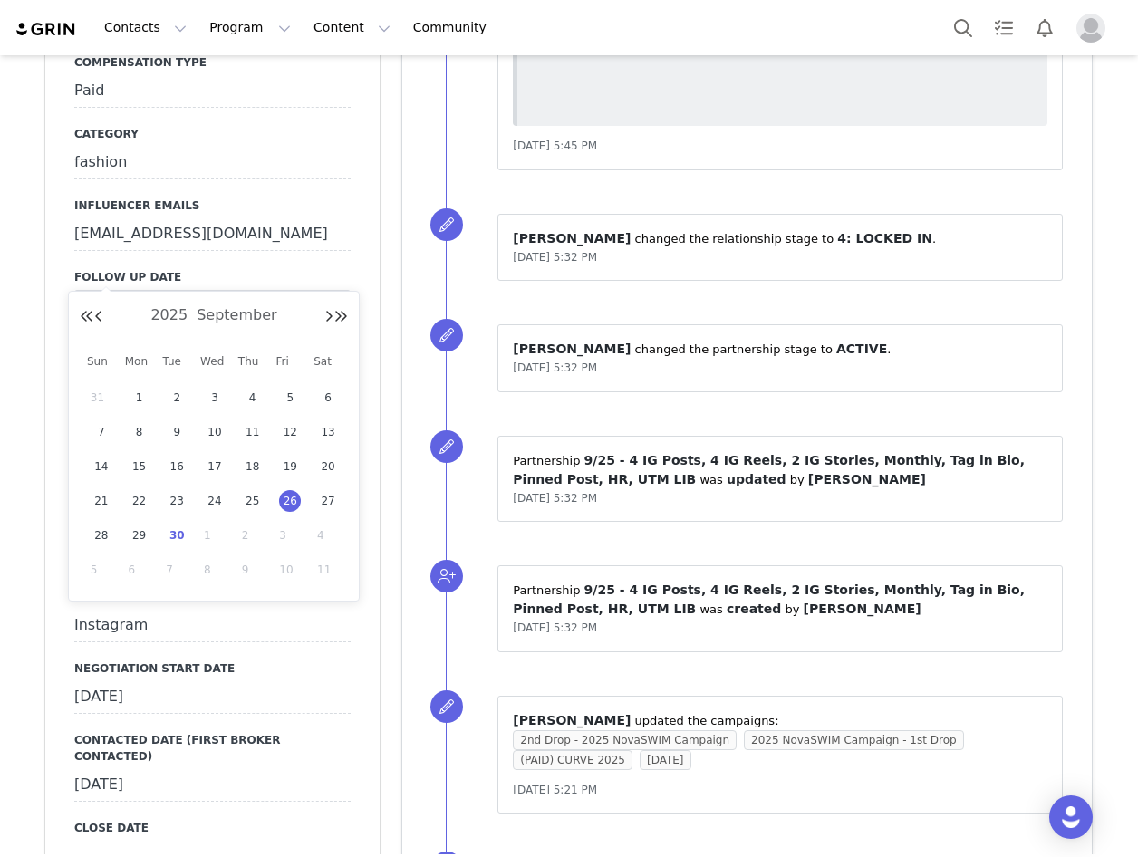
drag, startPoint x: 176, startPoint y: 540, endPoint x: 180, endPoint y: 528, distance: 12.6
click at [176, 539] on span "30" at bounding box center [177, 536] width 22 height 22
type input "Sep 30 2025"
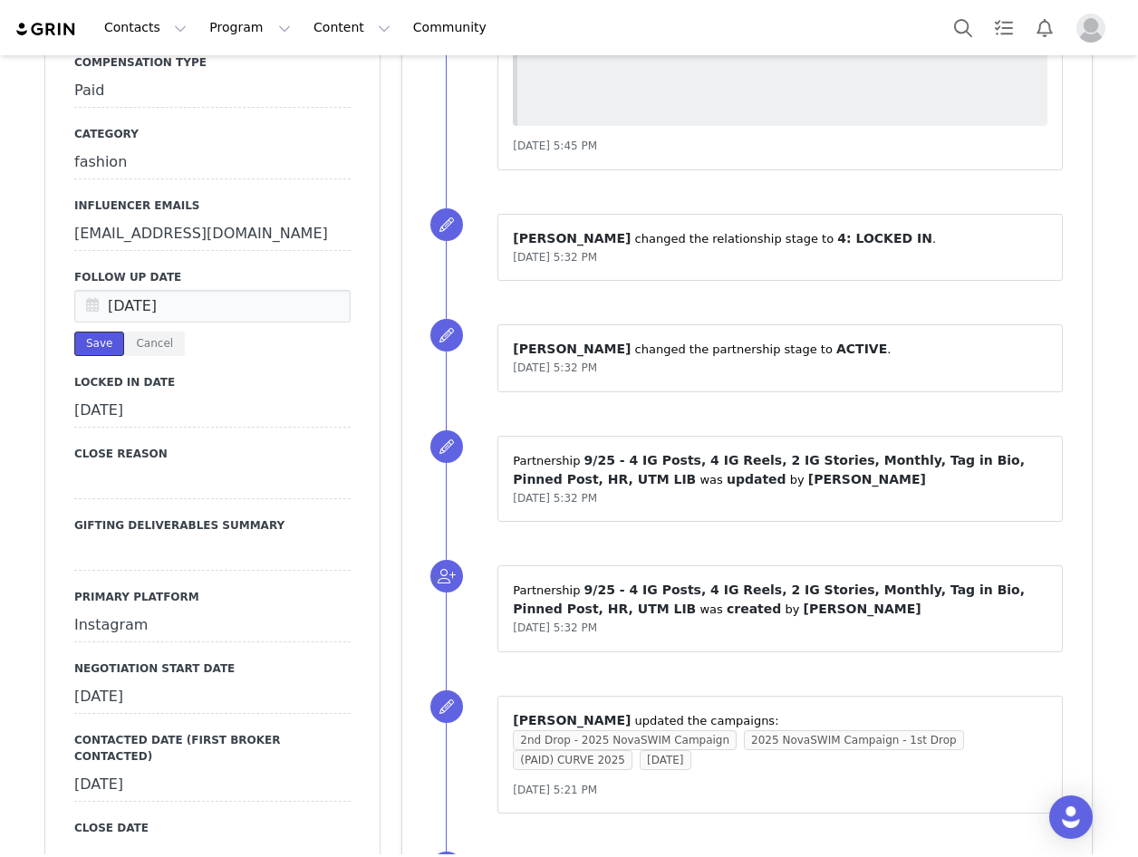
click at [102, 332] on button "Save" at bounding box center [99, 344] width 50 height 24
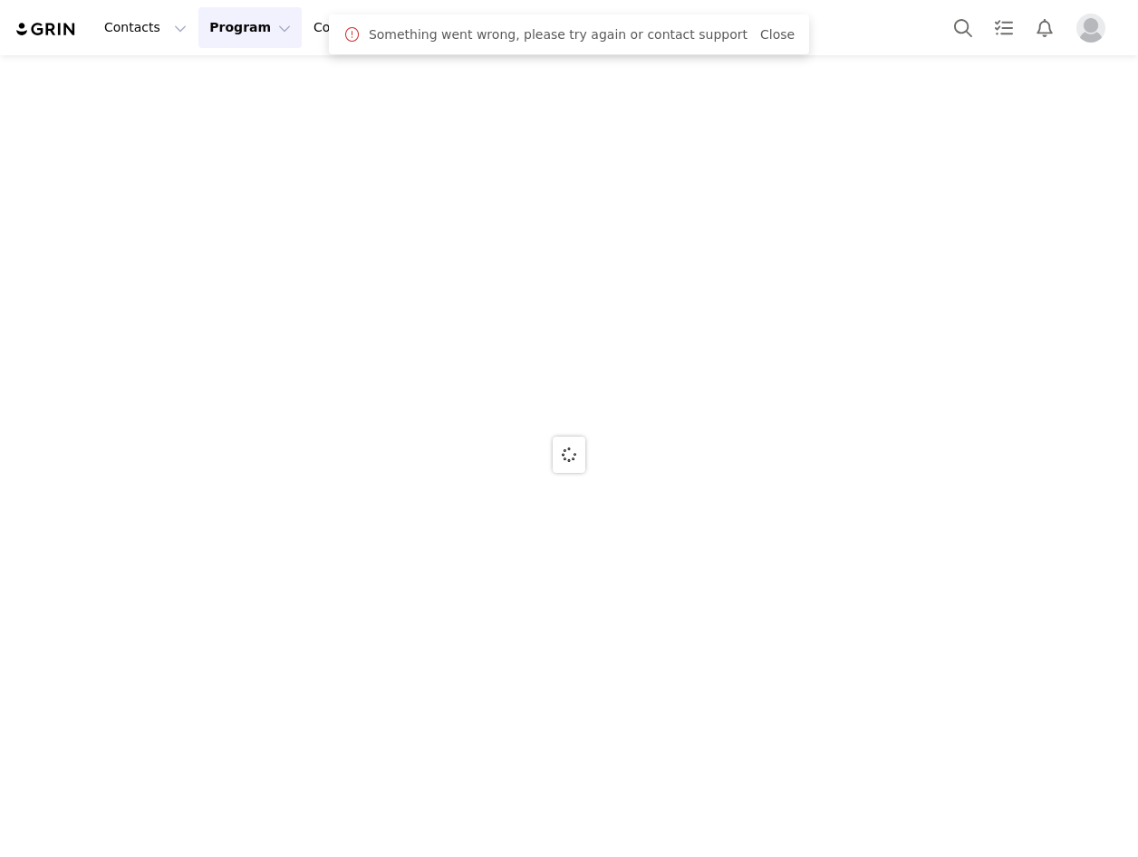
click at [241, 28] on button "Program Program" at bounding box center [249, 27] width 103 height 41
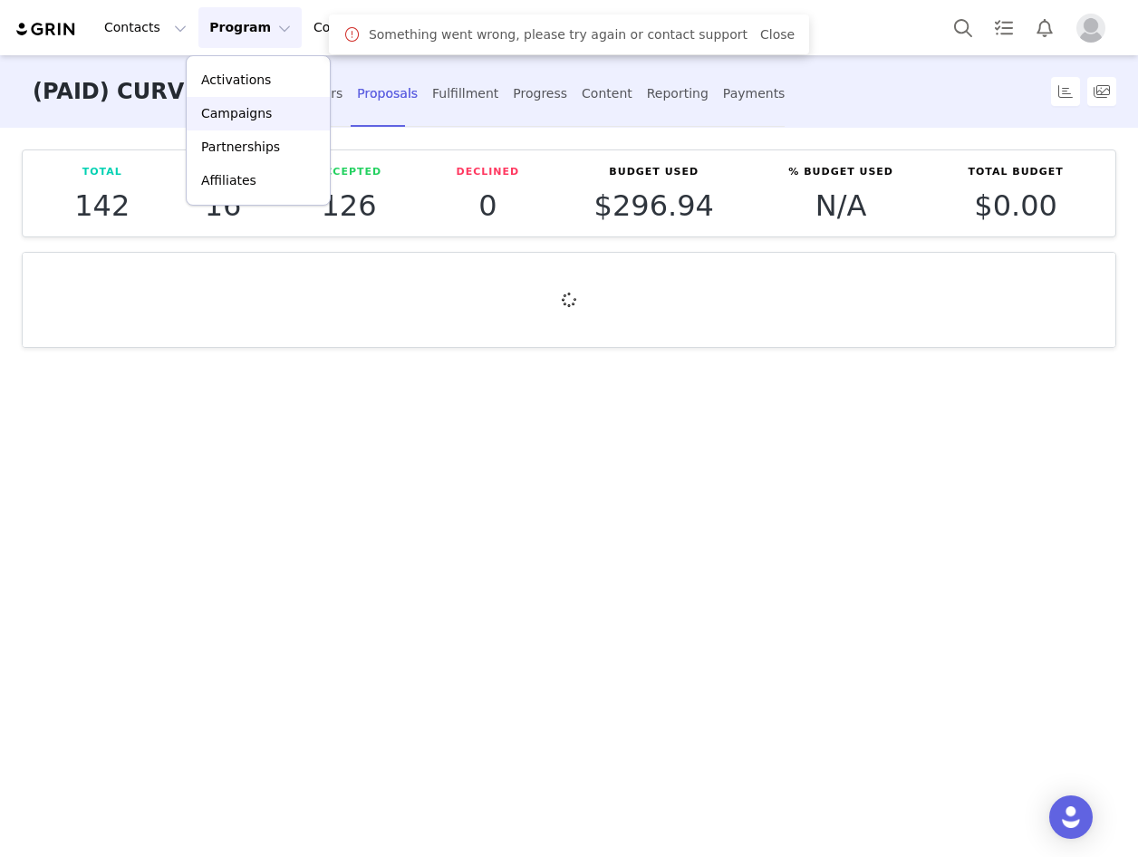
click at [228, 116] on p "Campaigns" at bounding box center [236, 113] width 71 height 19
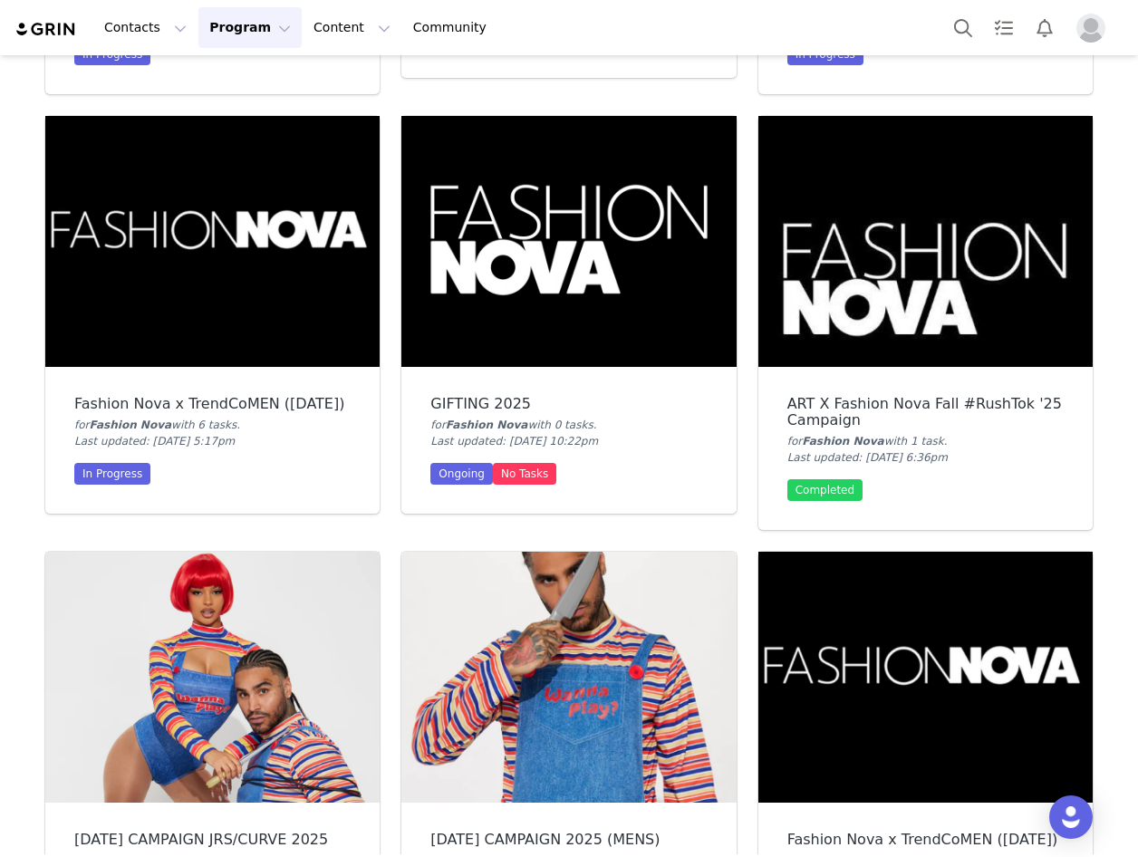
scroll to position [634, 0]
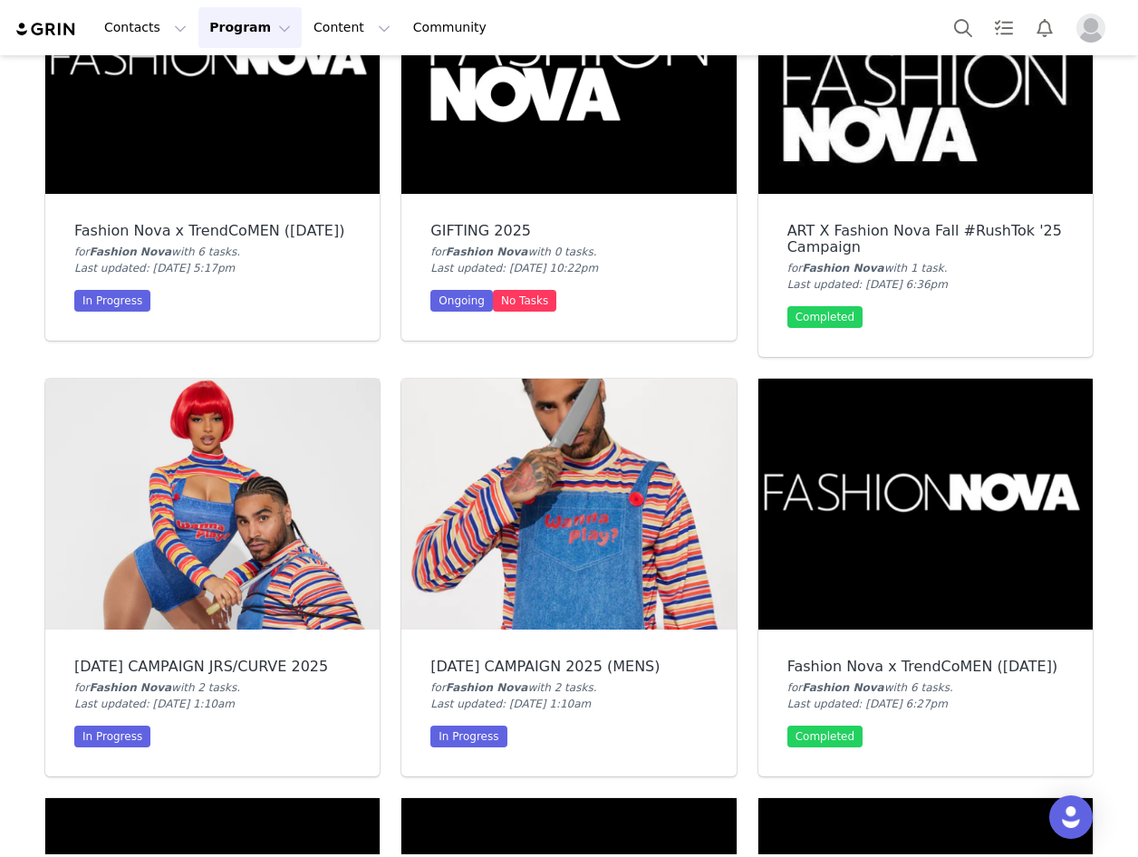
click at [246, 509] on img at bounding box center [212, 504] width 334 height 251
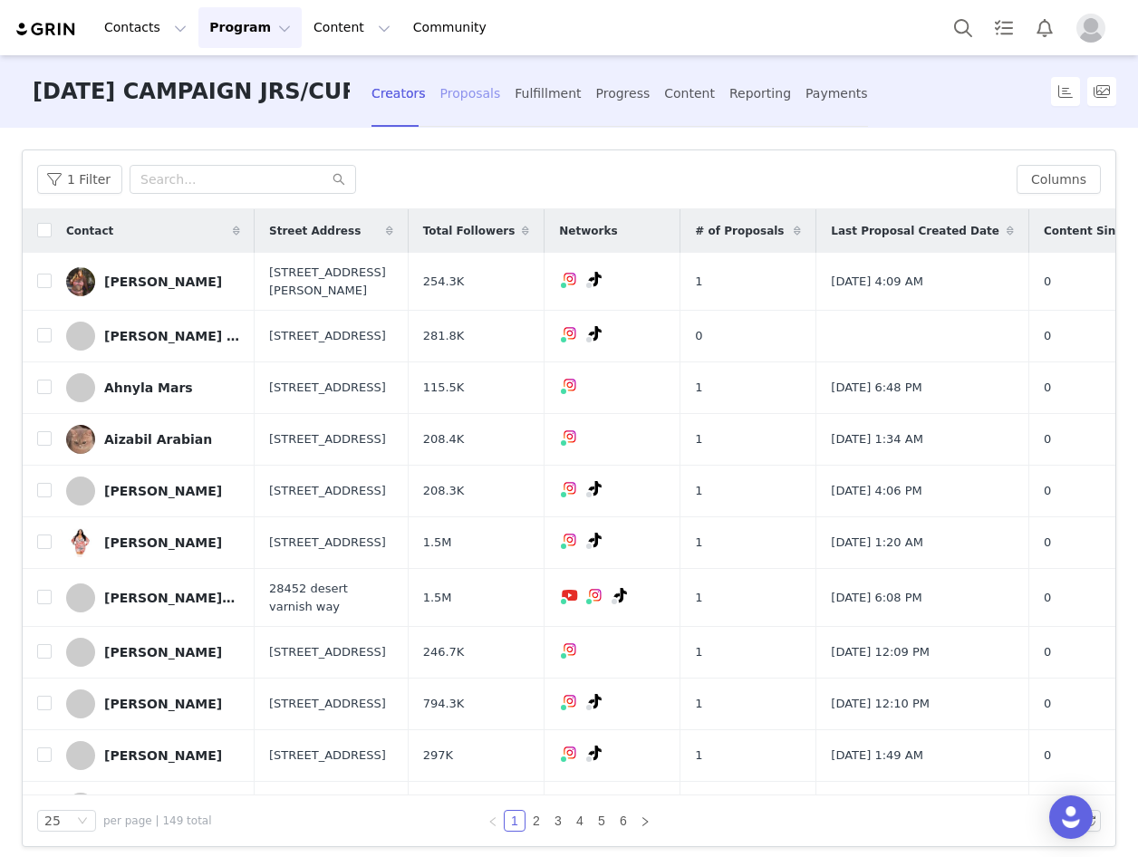
click at [474, 85] on div "Proposals" at bounding box center [470, 94] width 61 height 48
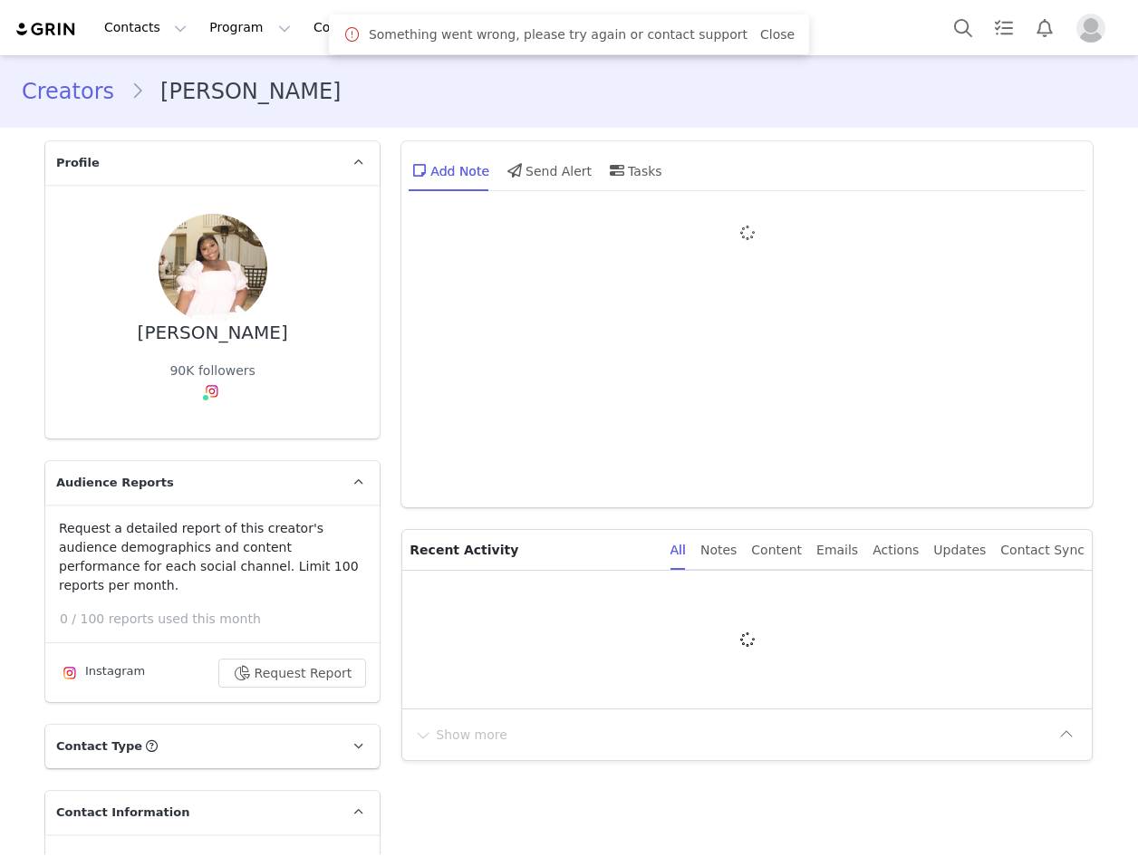
type input "+1 ([GEOGRAPHIC_DATA])"
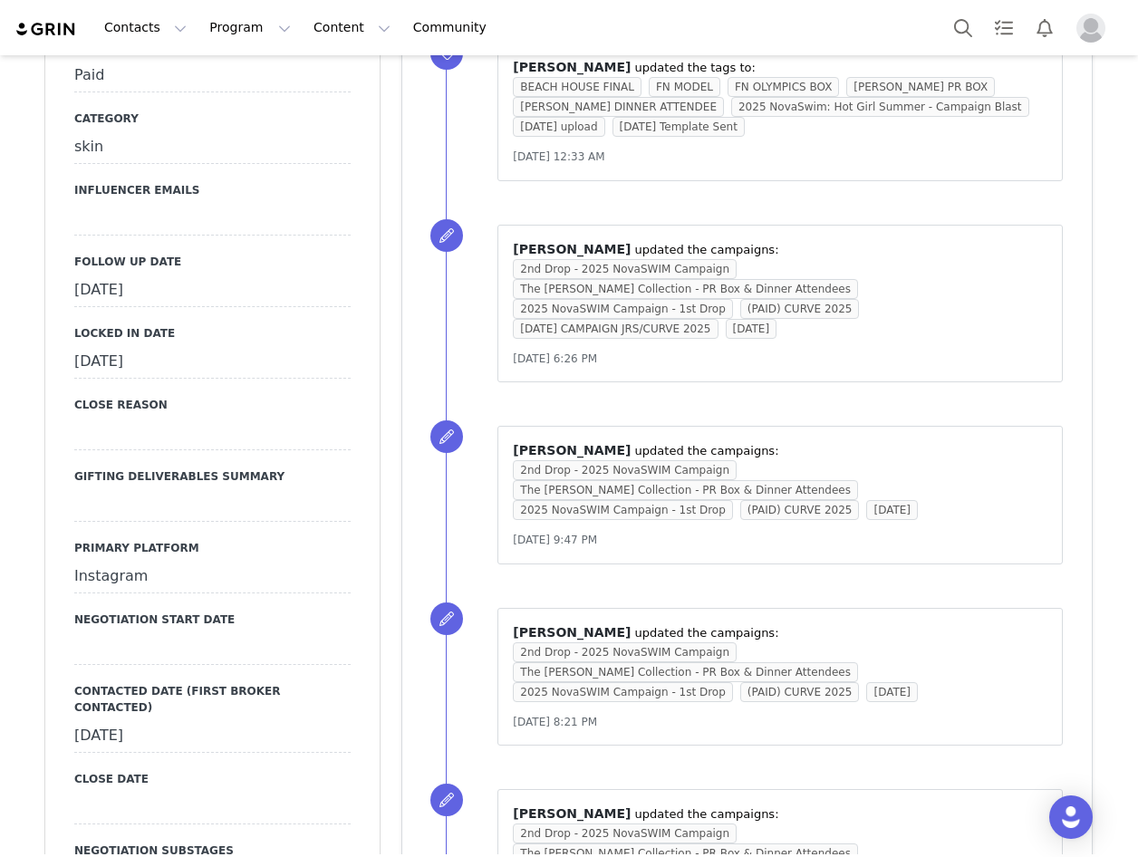
scroll to position [2175, 0]
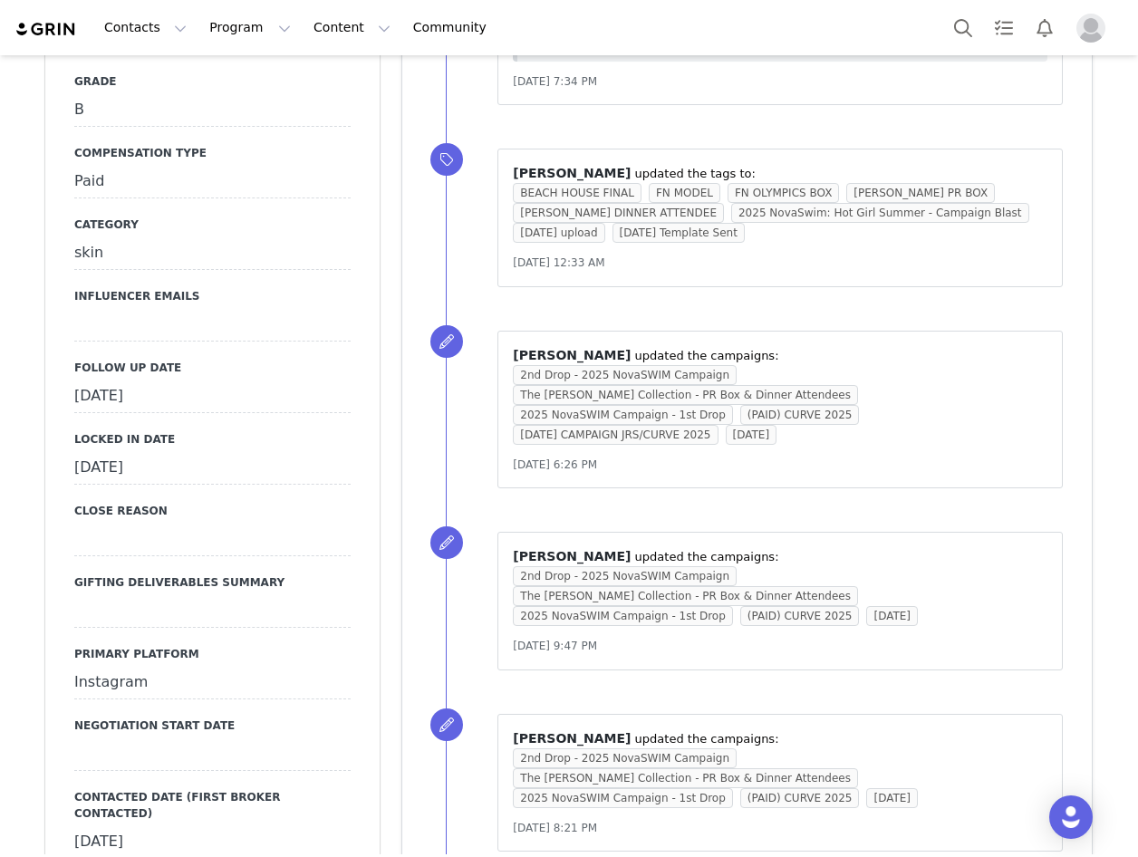
click at [156, 381] on div "[DATE]" at bounding box center [212, 397] width 276 height 33
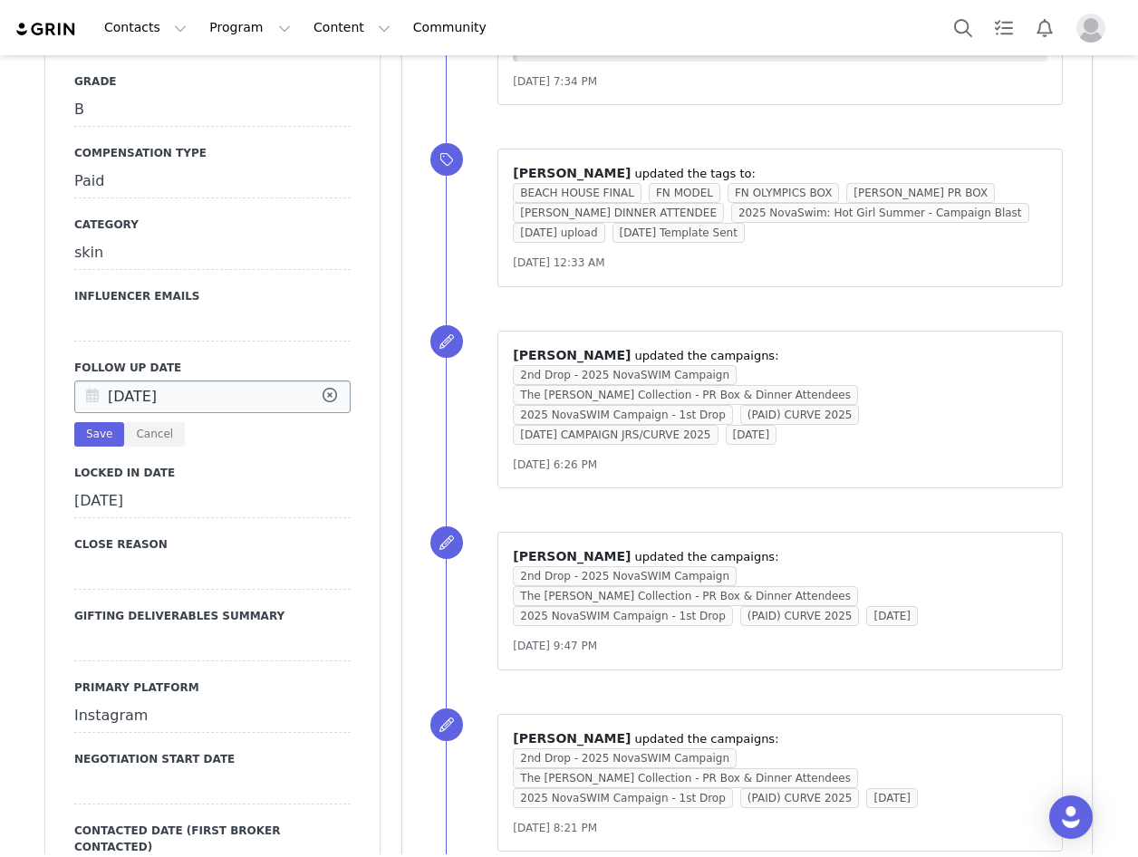
drag, startPoint x: 81, startPoint y: 262, endPoint x: 199, endPoint y: 266, distance: 118.8
click at [83, 382] on icon at bounding box center [92, 398] width 33 height 33
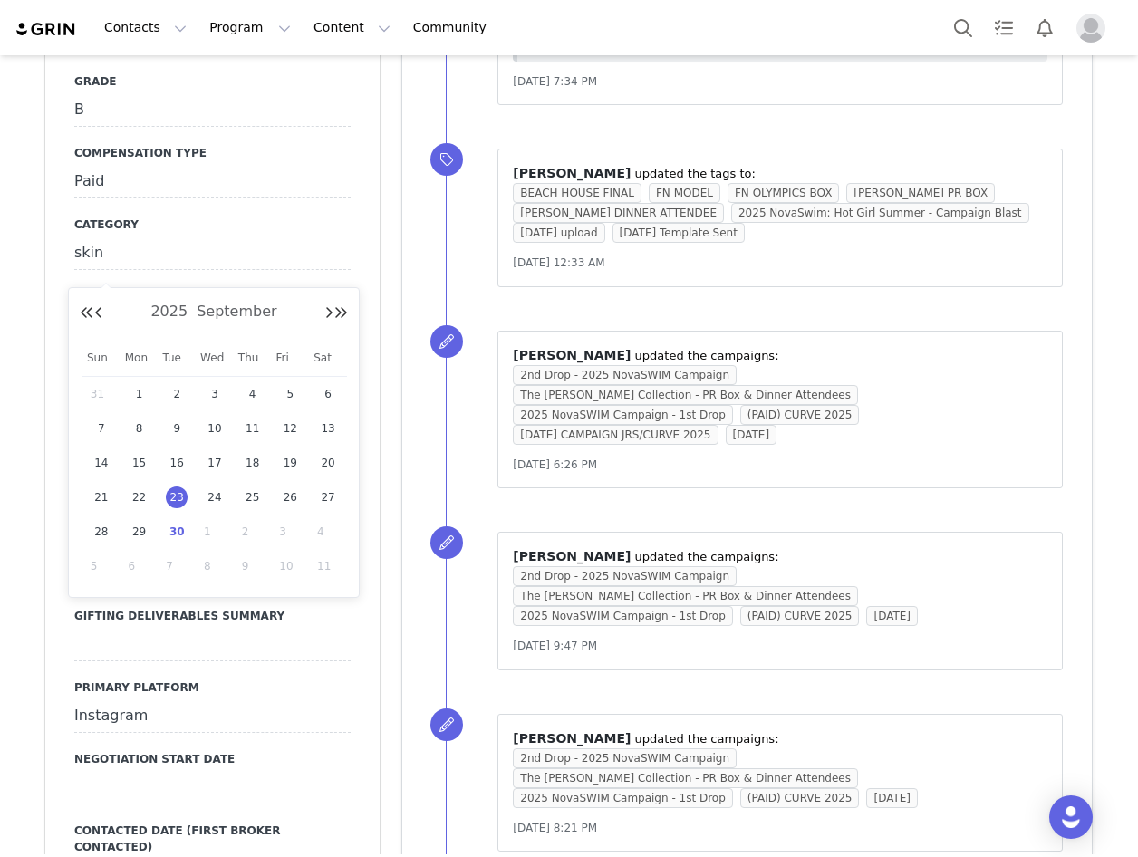
click at [189, 534] on div "30" at bounding box center [177, 531] width 38 height 27
type input "[DATE]"
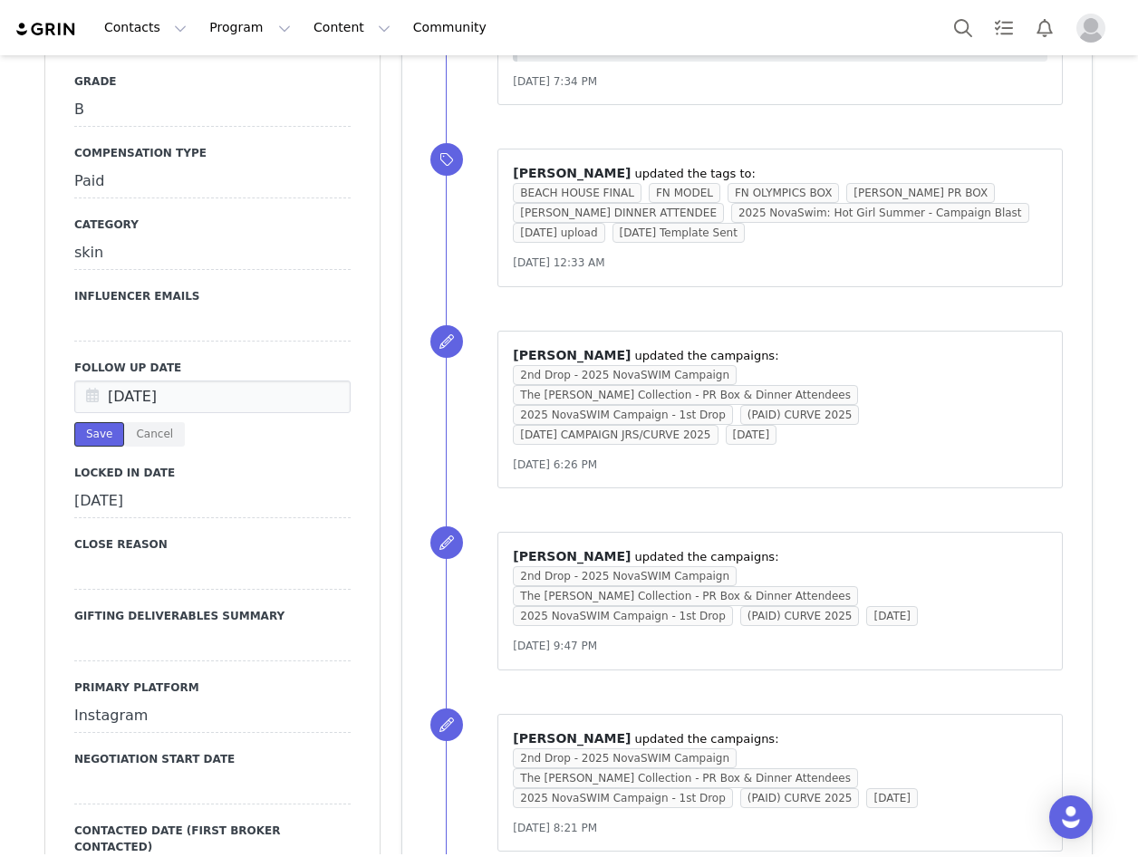
click at [92, 422] on button "Save" at bounding box center [99, 434] width 50 height 24
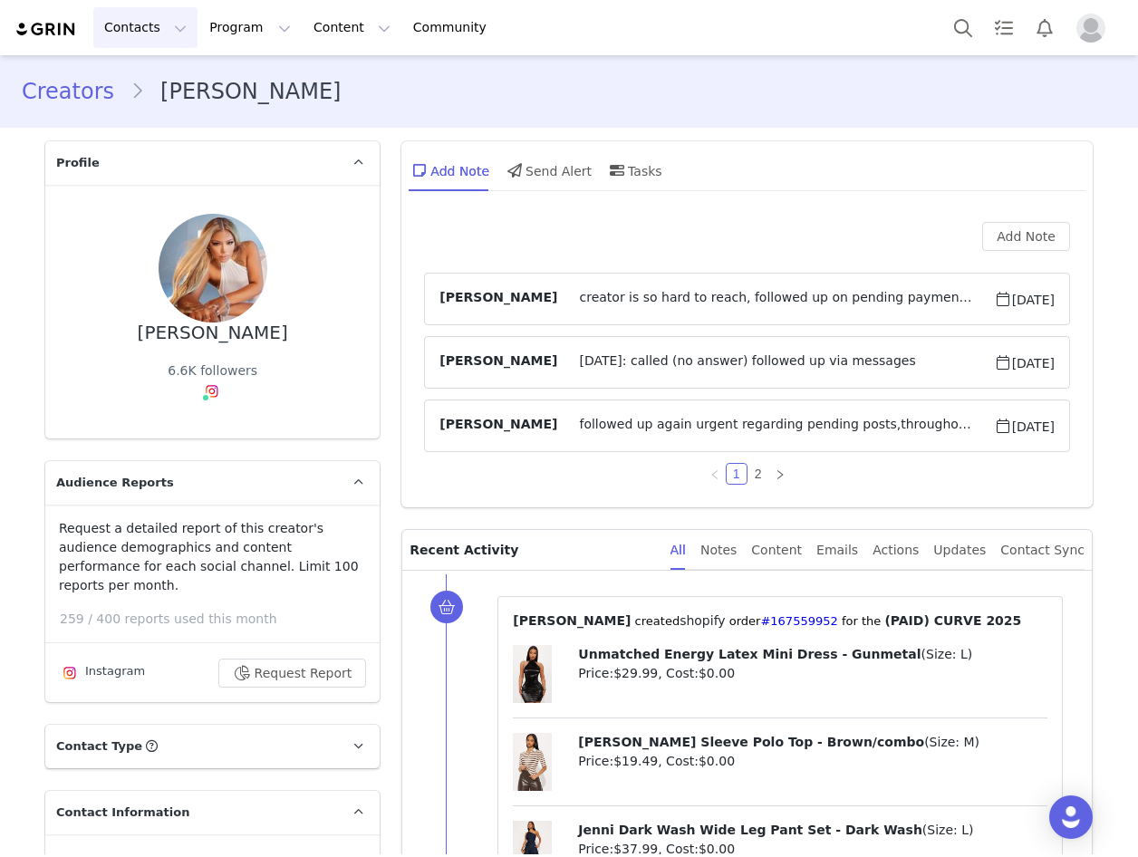
click at [137, 20] on button "Contacts Contacts" at bounding box center [145, 27] width 104 height 41
click at [137, 76] on p "Creators" at bounding box center [136, 80] width 54 height 19
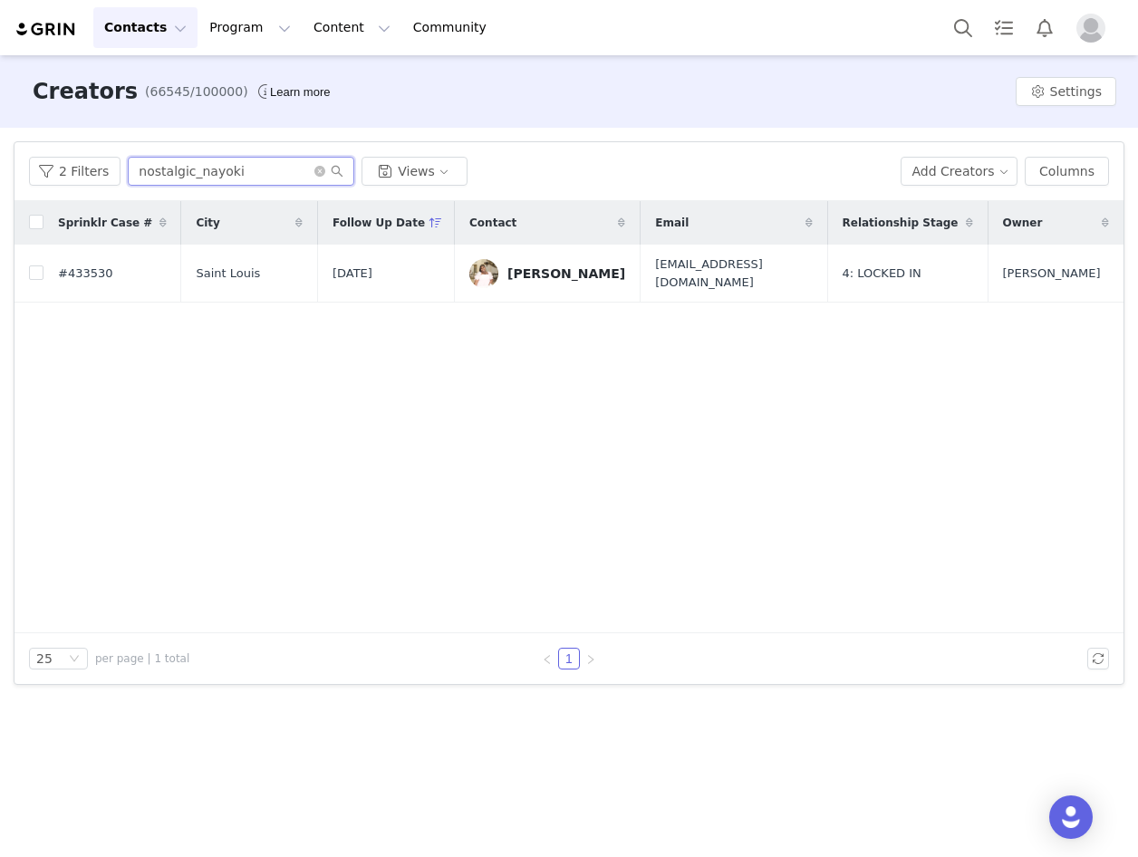
click at [208, 165] on input "nostalgic_nayoki" at bounding box center [241, 171] width 227 height 29
click at [210, 166] on input "nostalgic_nayoki" at bounding box center [241, 171] width 227 height 29
paste input "Shellraven"
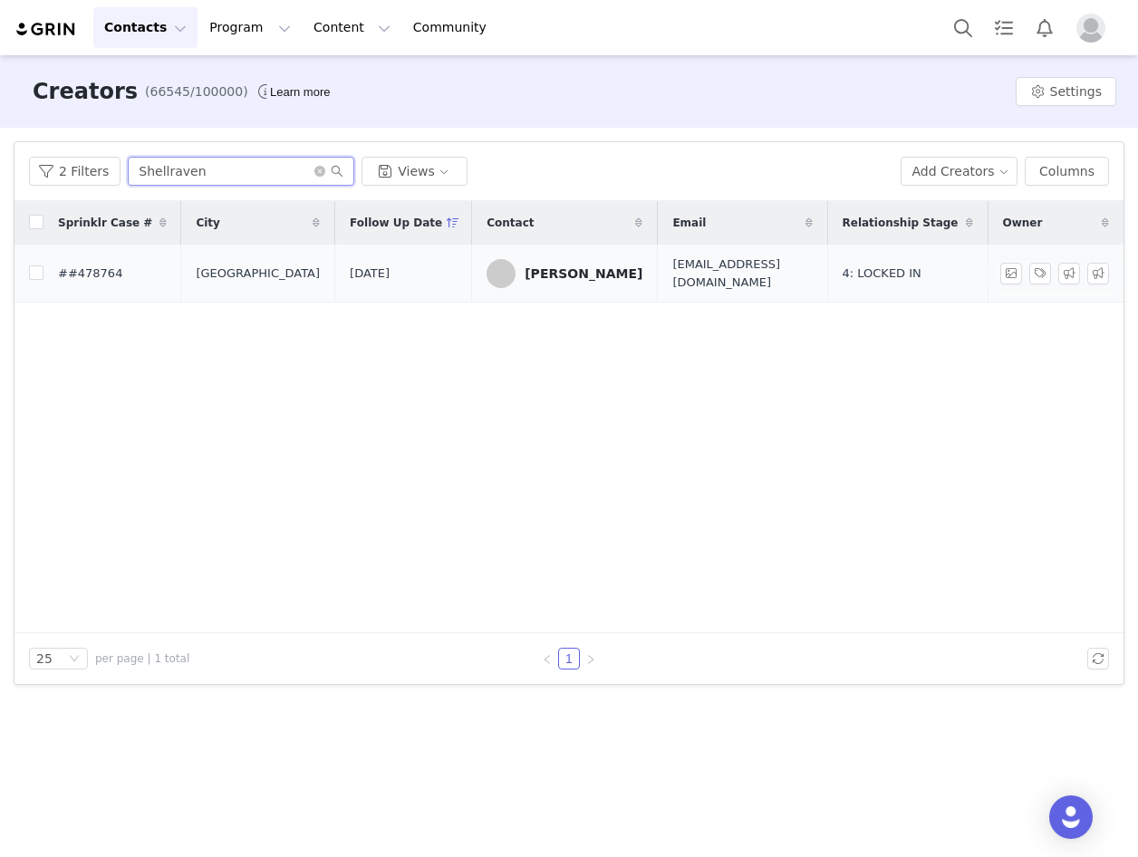
type input "Shellraven"
click at [558, 266] on div "Michele Mendez" at bounding box center [584, 273] width 118 height 15
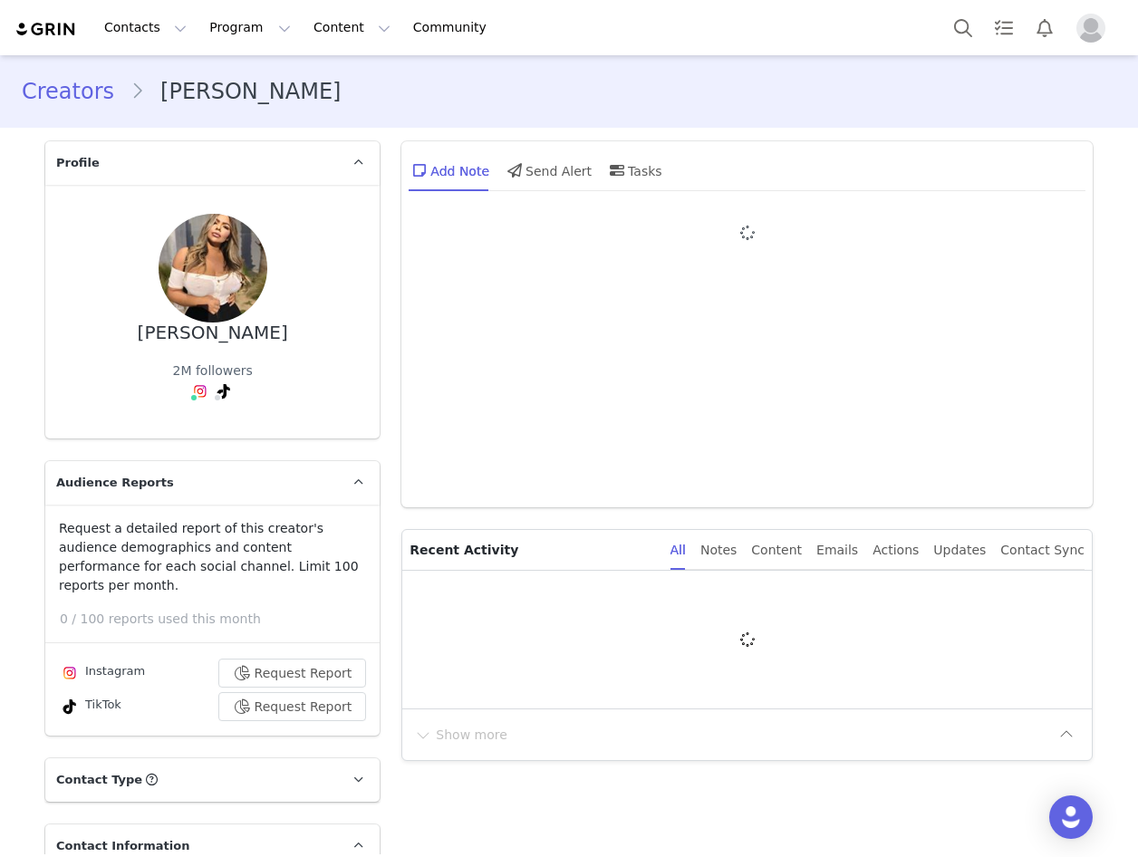
type input "+1 ([GEOGRAPHIC_DATA])"
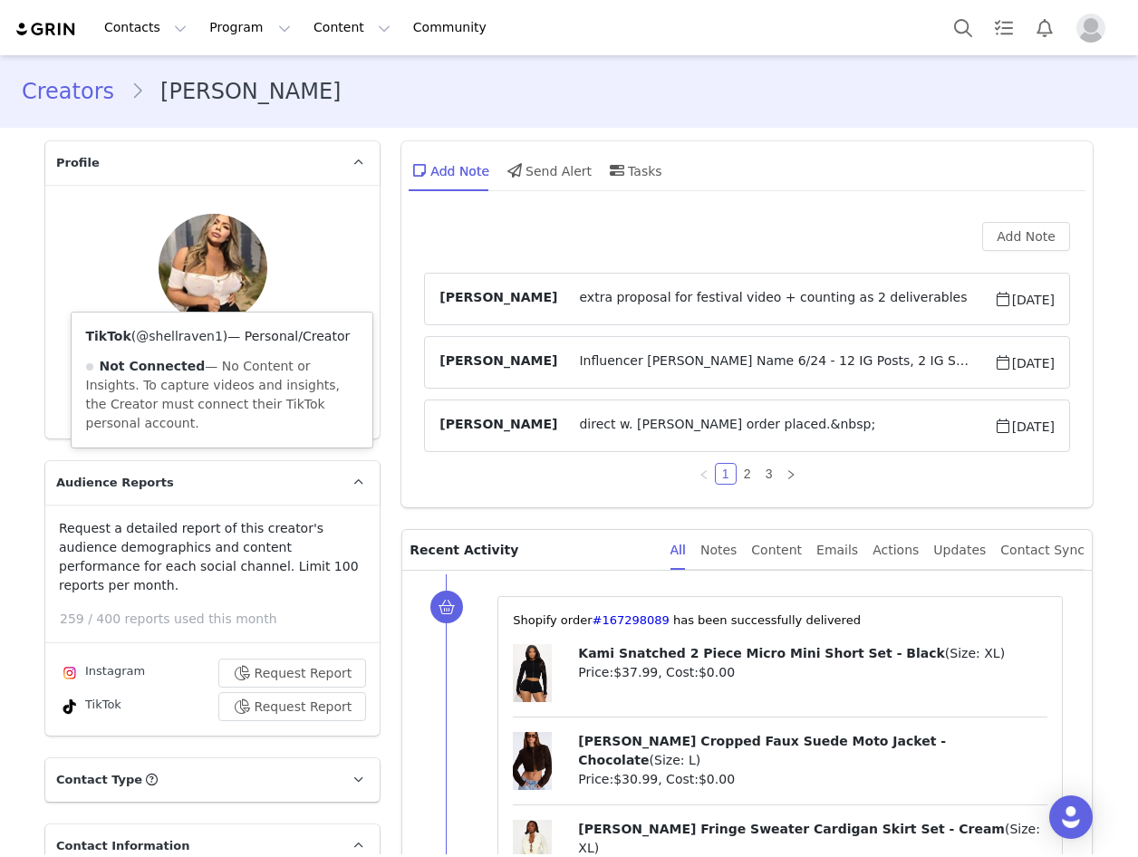
click at [196, 338] on link "@shellraven1" at bounding box center [179, 336] width 87 height 15
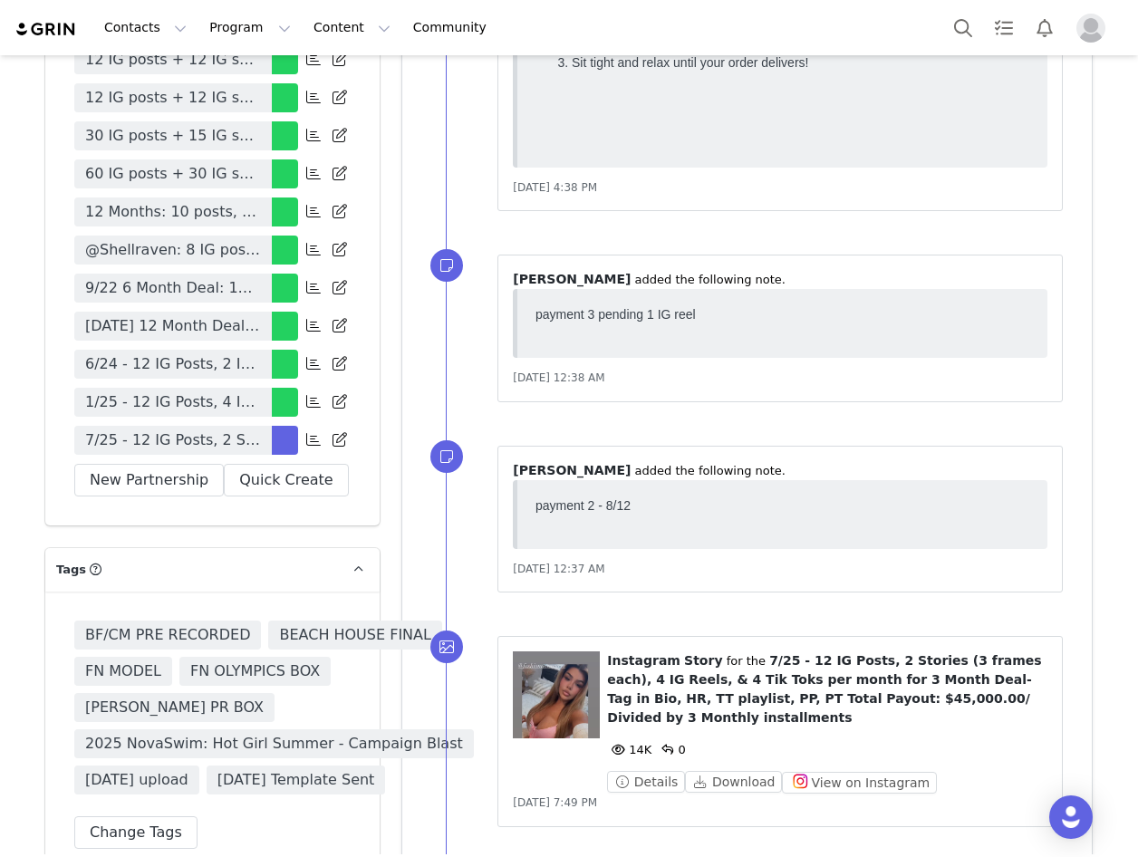
scroll to position [6435, 0]
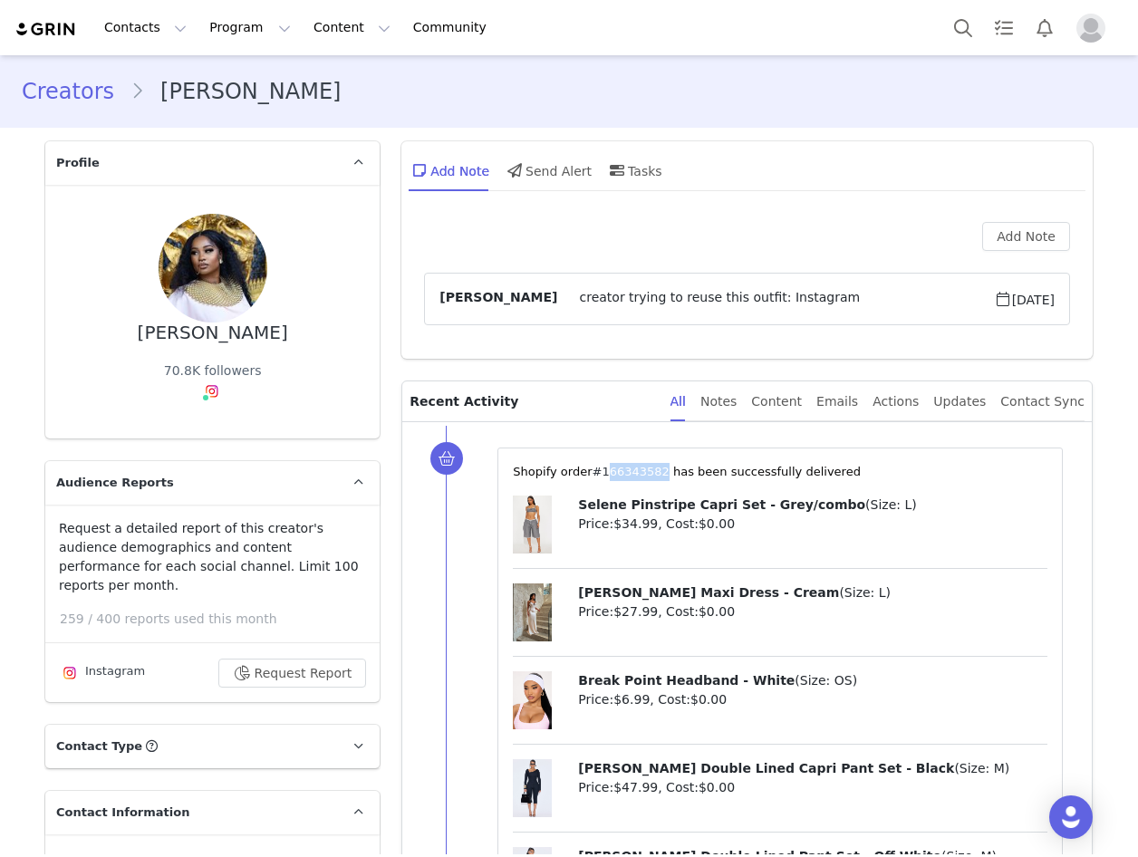
drag, startPoint x: 644, startPoint y: 465, endPoint x: 586, endPoint y: 472, distance: 58.5
click at [586, 472] on span "⁨Shopify⁩ order⁨ #166343582 ⁩ has been successfully delivered" at bounding box center [687, 472] width 348 height 14
copy span "166343582 ⁩"
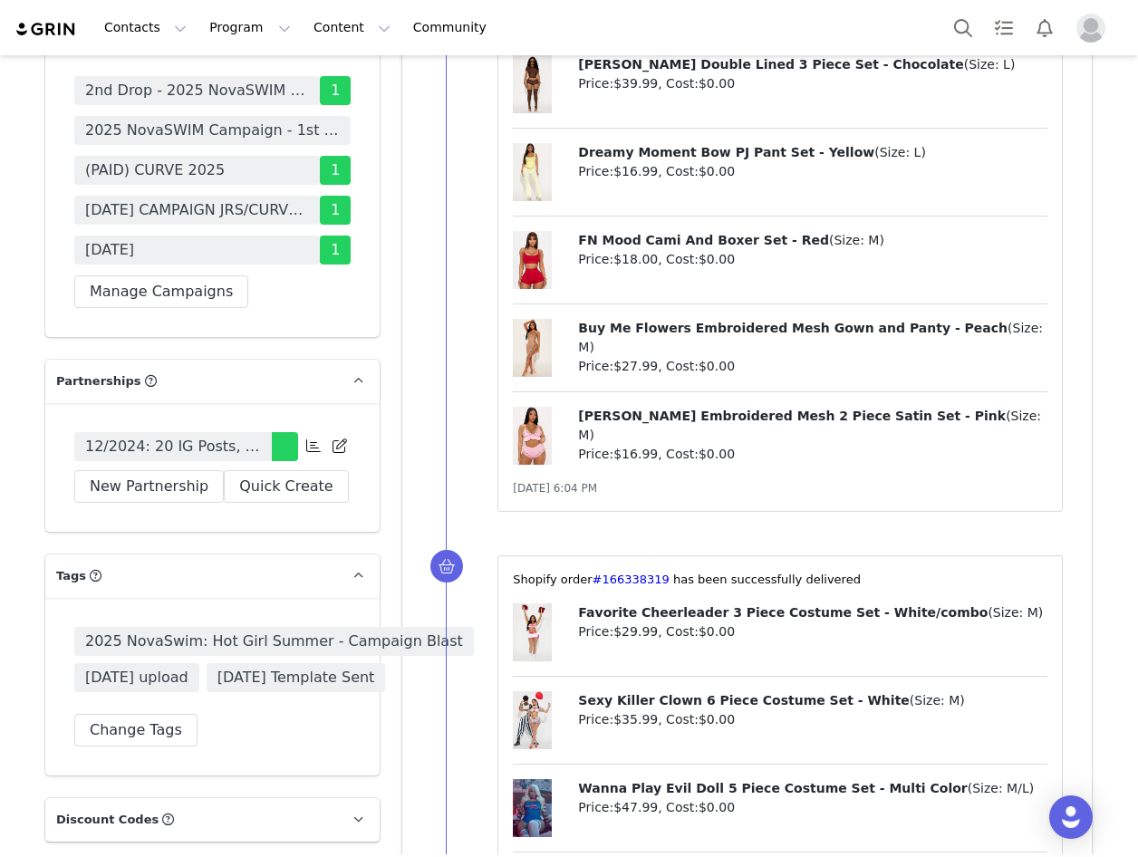
scroll to position [5982, 0]
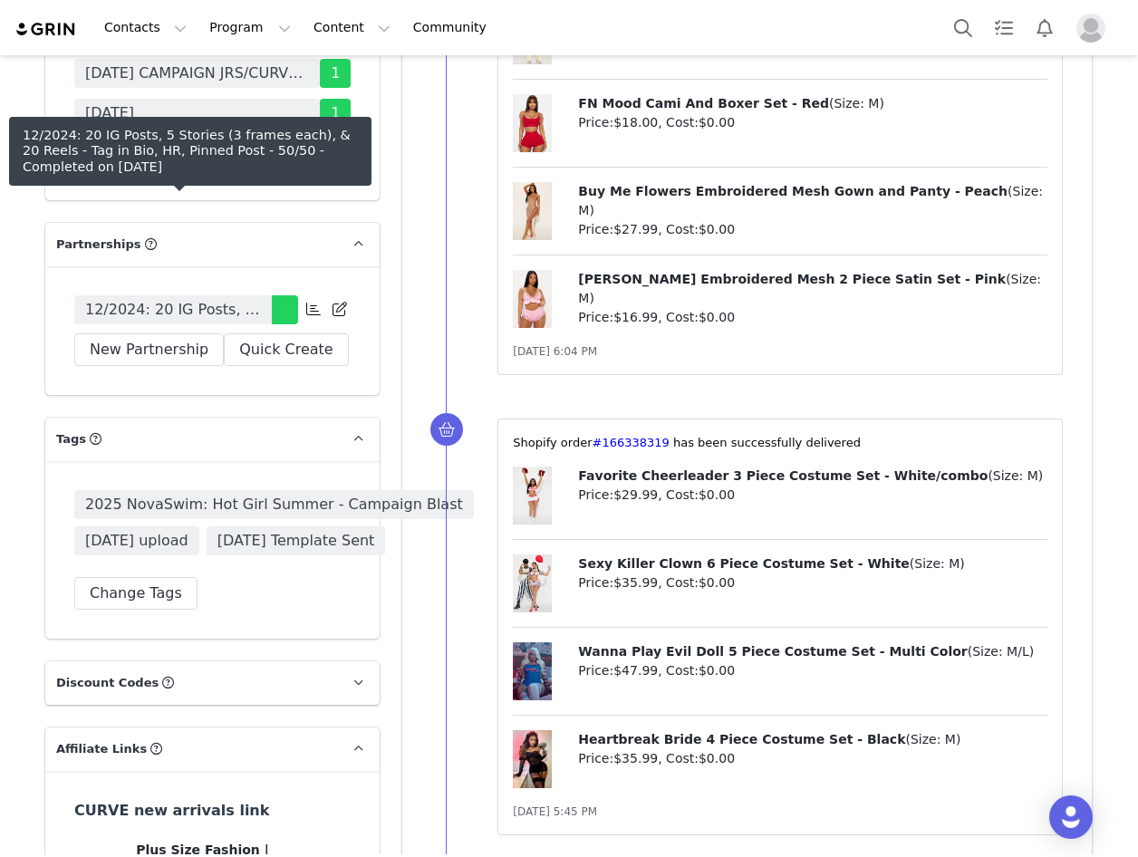
click at [172, 299] on span "12/2024: 20 IG Posts, 5 Stories (3 frames each), & 20 Reels - Tag in Bio, HR, P…" at bounding box center [173, 310] width 176 height 22
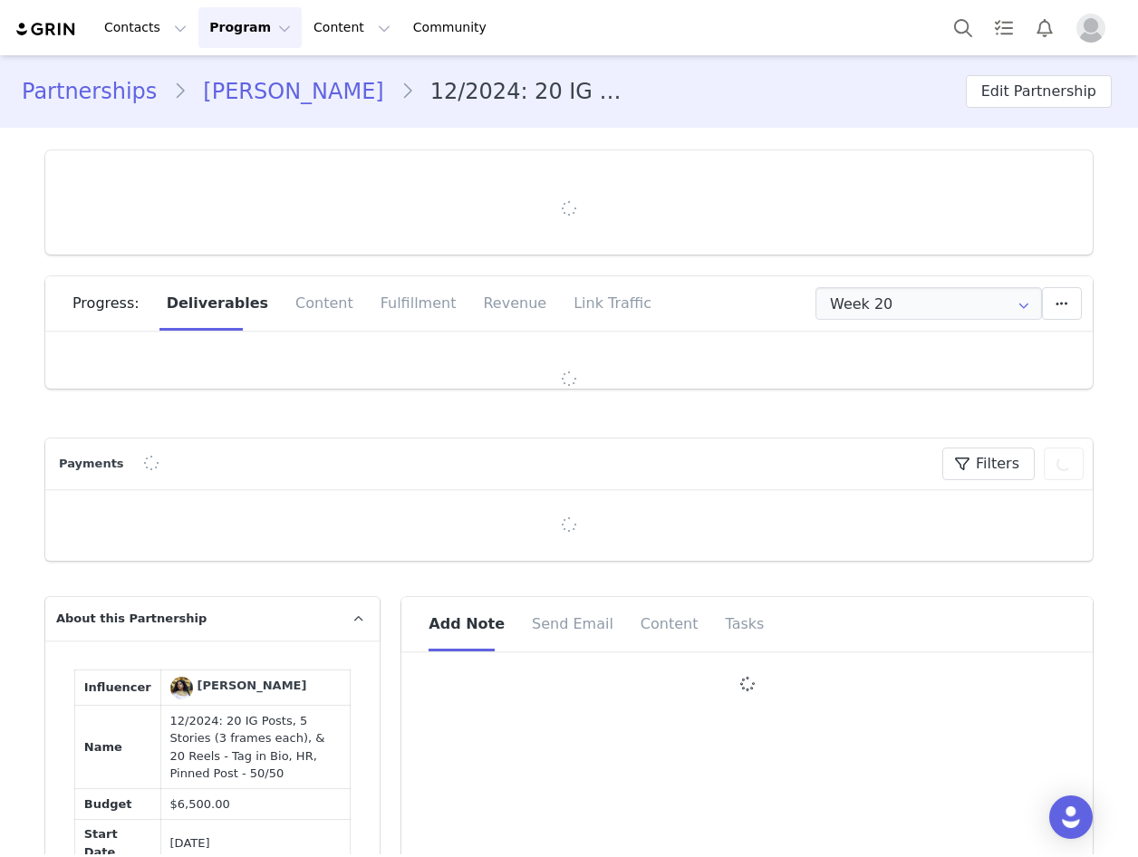
type input "+1441 ([GEOGRAPHIC_DATA])"
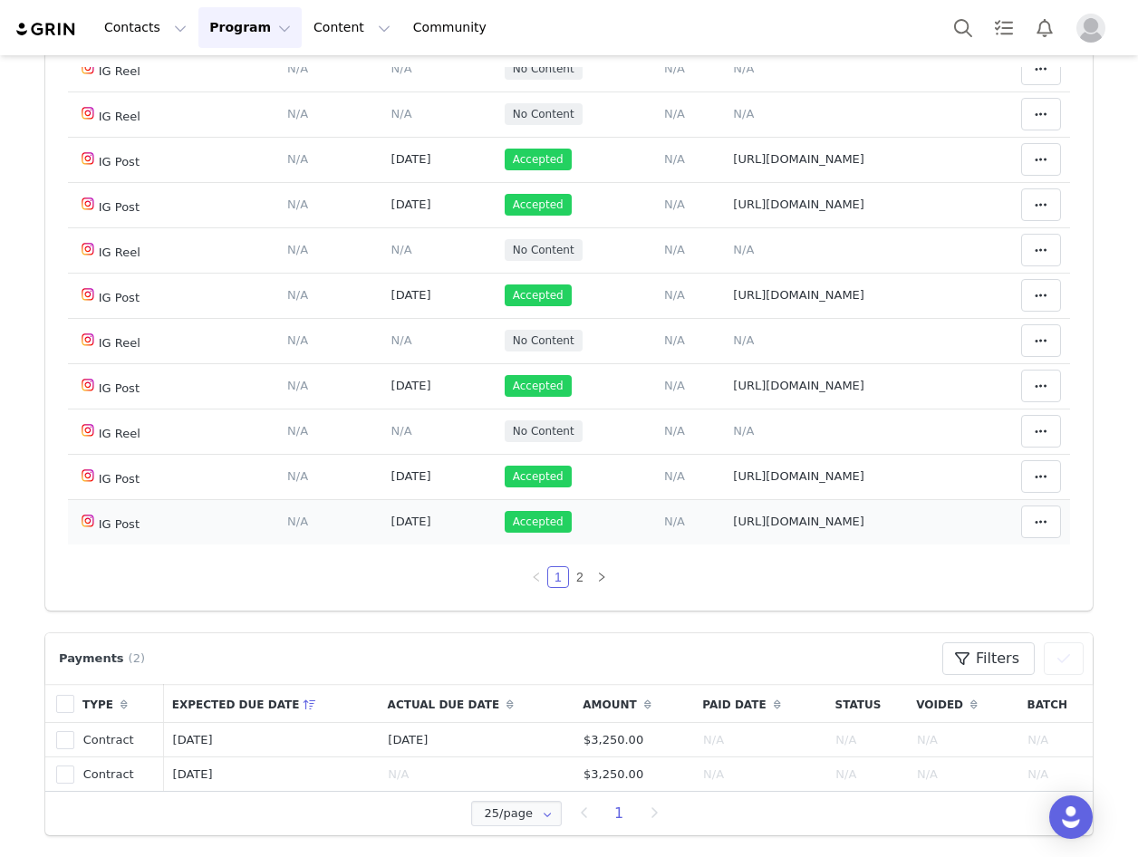
scroll to position [181, 0]
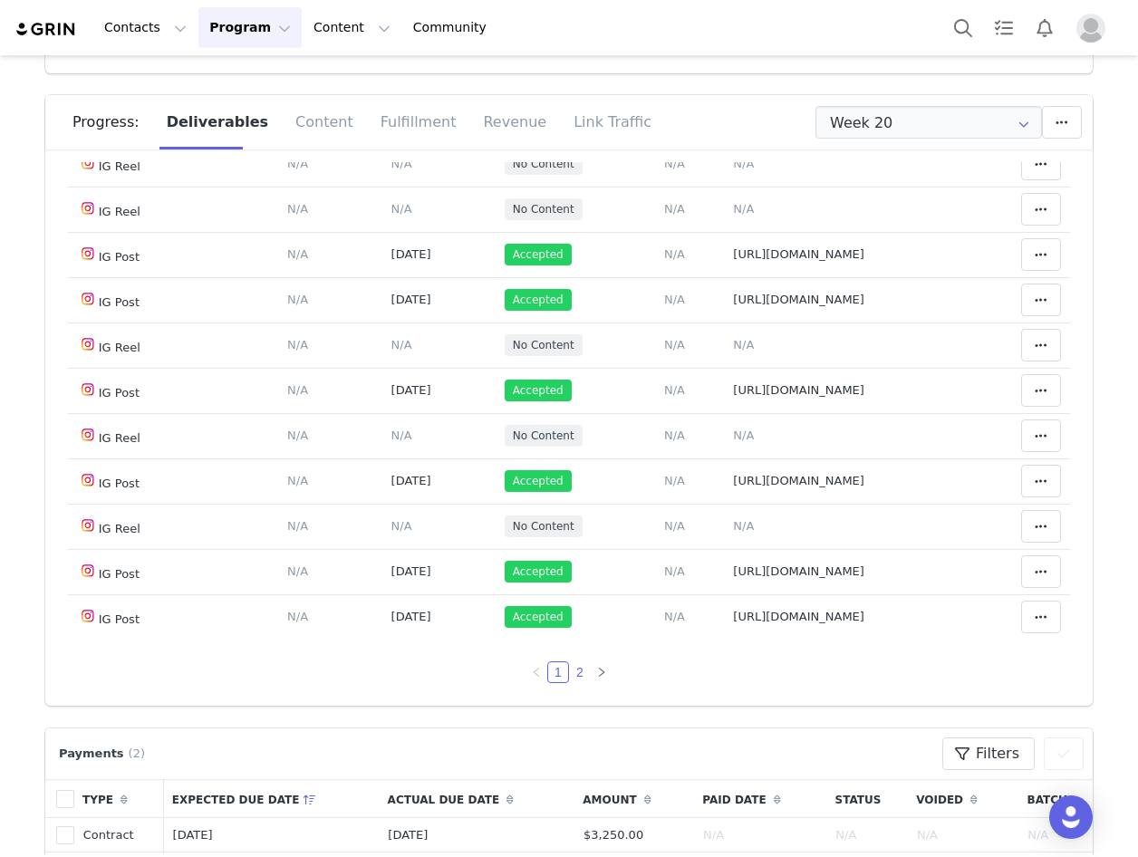
click at [570, 675] on link "2" at bounding box center [580, 673] width 20 height 20
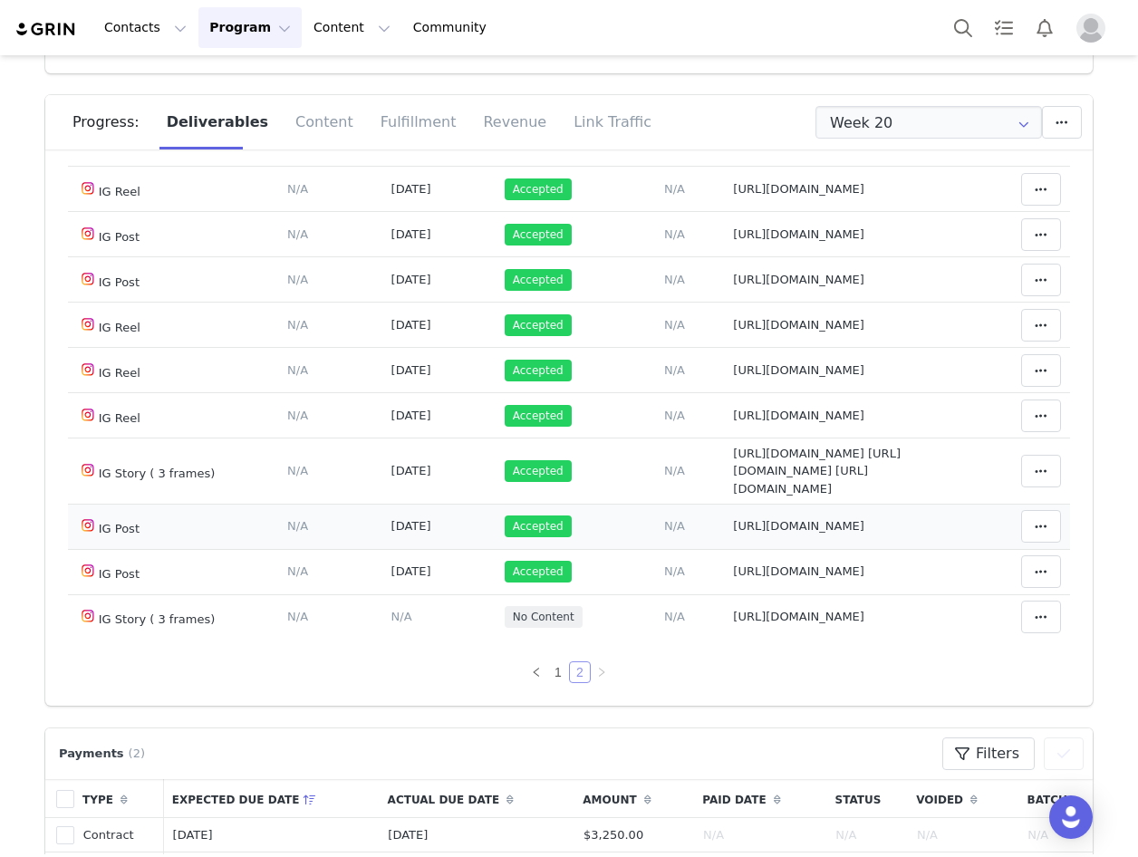
scroll to position [479, 0]
click at [548, 668] on link "1" at bounding box center [558, 673] width 20 height 20
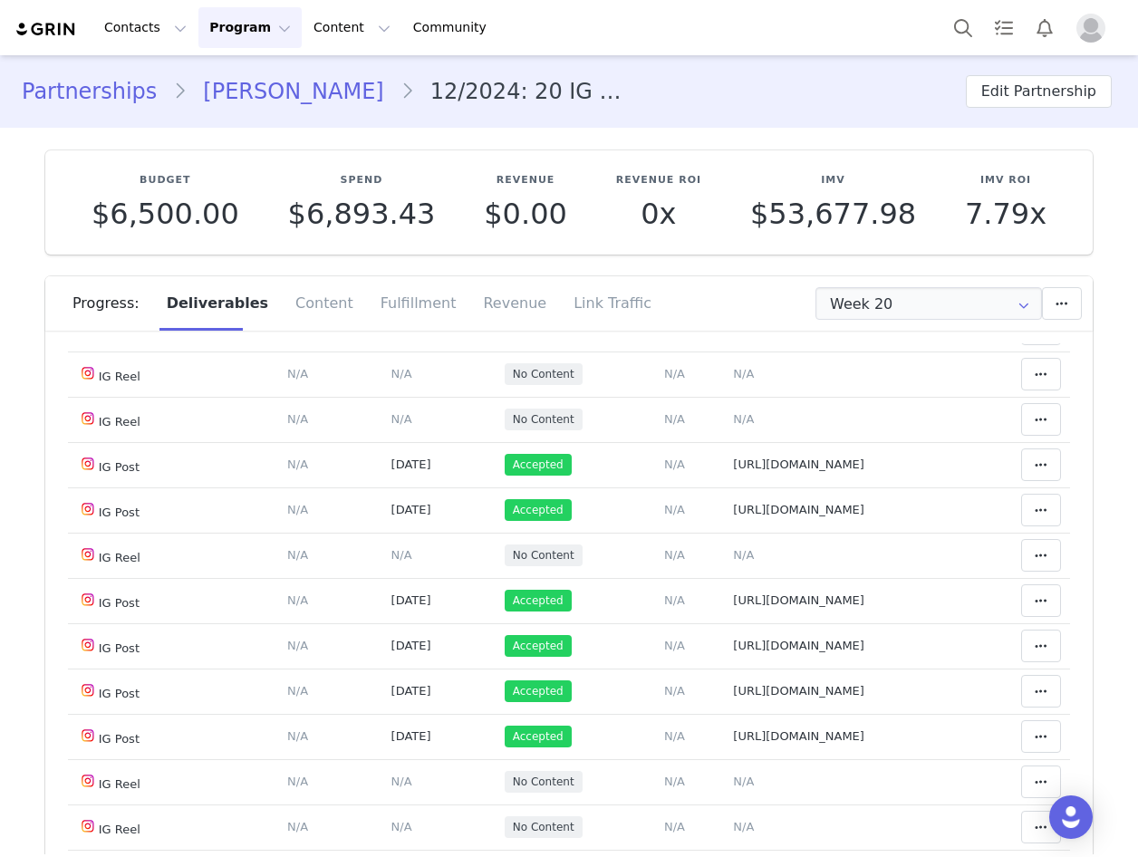
scroll to position [544, 0]
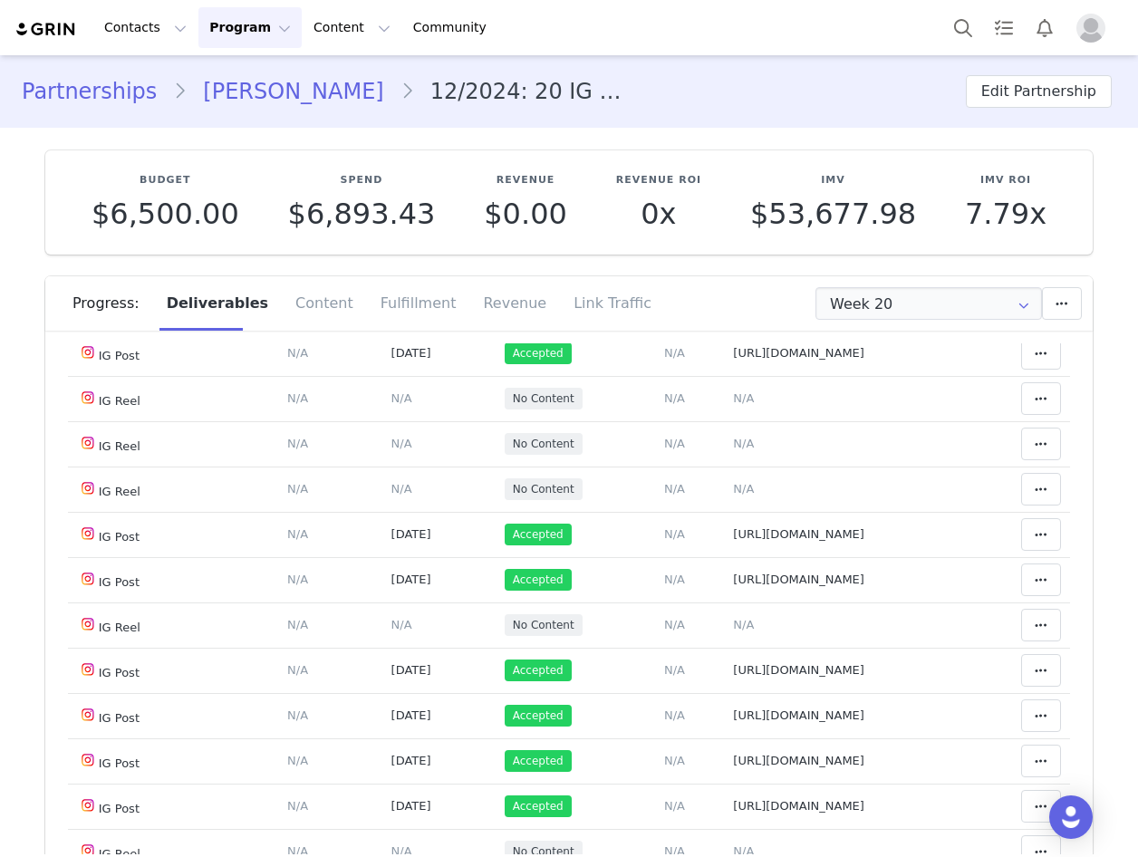
click at [261, 90] on link "Jahkeya Goater" at bounding box center [293, 91] width 213 height 33
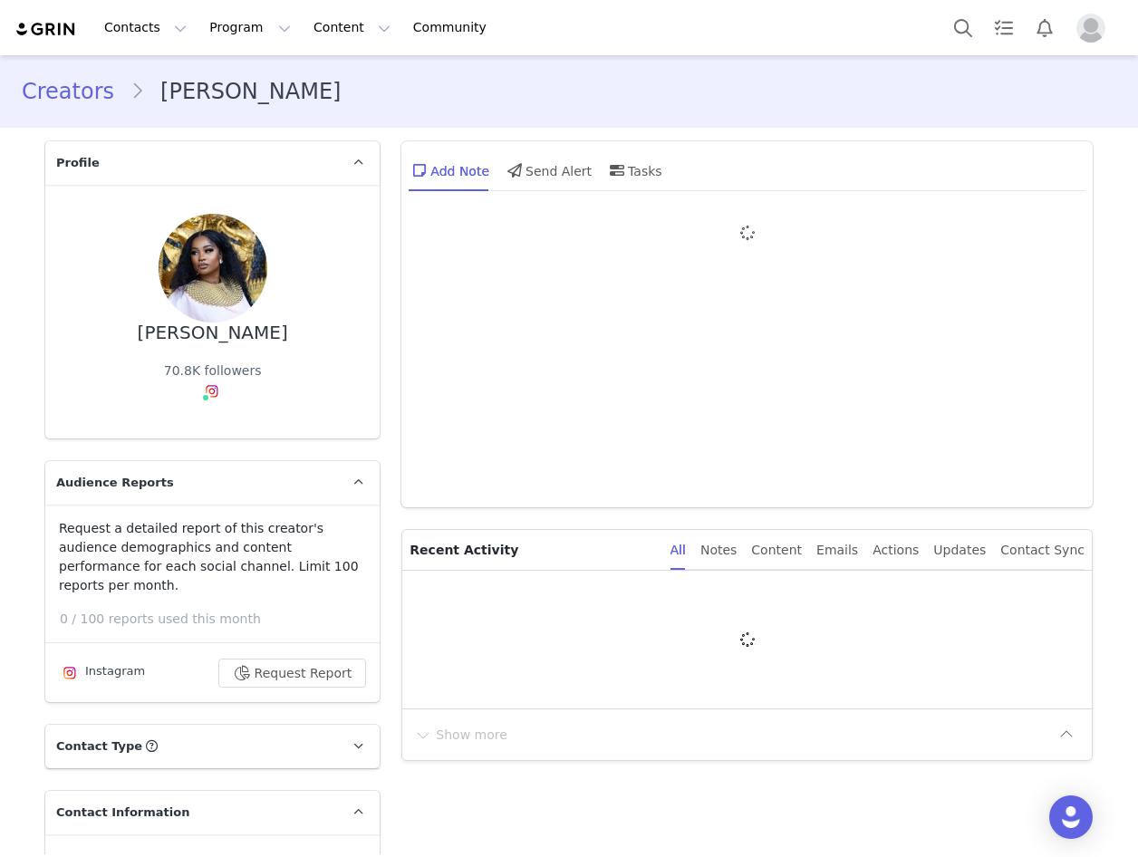
type input "+1441 ([GEOGRAPHIC_DATA])"
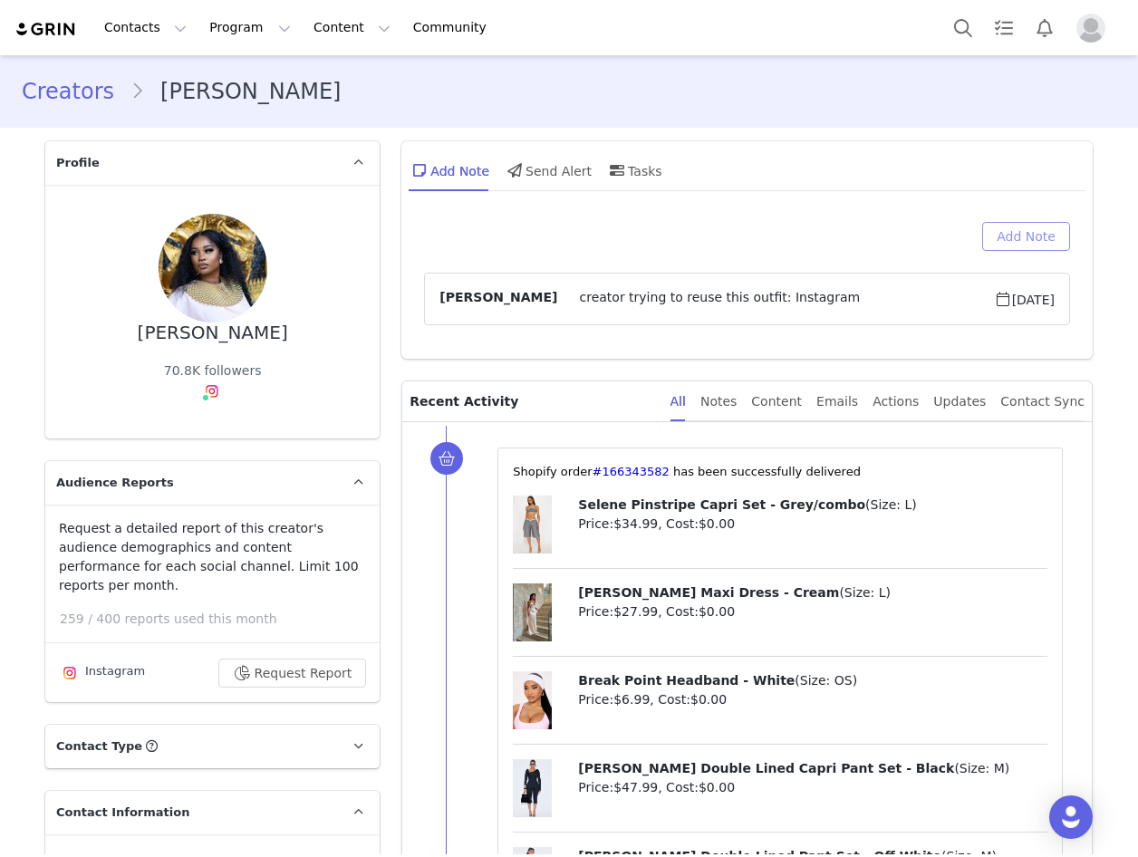
click at [1011, 227] on button "Add Note" at bounding box center [1026, 236] width 88 height 29
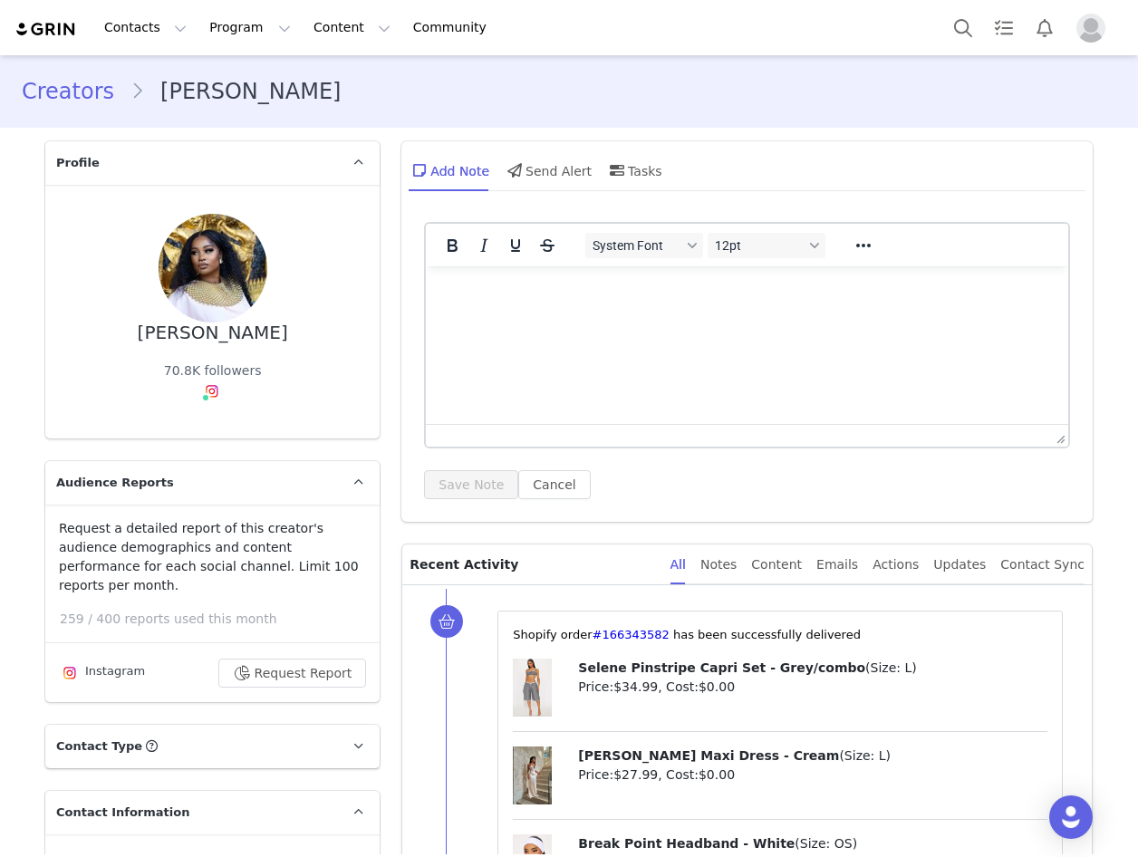
click at [531, 315] on html at bounding box center [747, 290] width 643 height 49
drag, startPoint x: 526, startPoint y: 330, endPoint x: 501, endPoint y: 304, distance: 35.9
click at [499, 308] on html at bounding box center [747, 290] width 643 height 49
click at [626, 280] on html "166343582" at bounding box center [747, 301] width 643 height 70
click at [469, 491] on button "Save Note" at bounding box center [471, 484] width 94 height 29
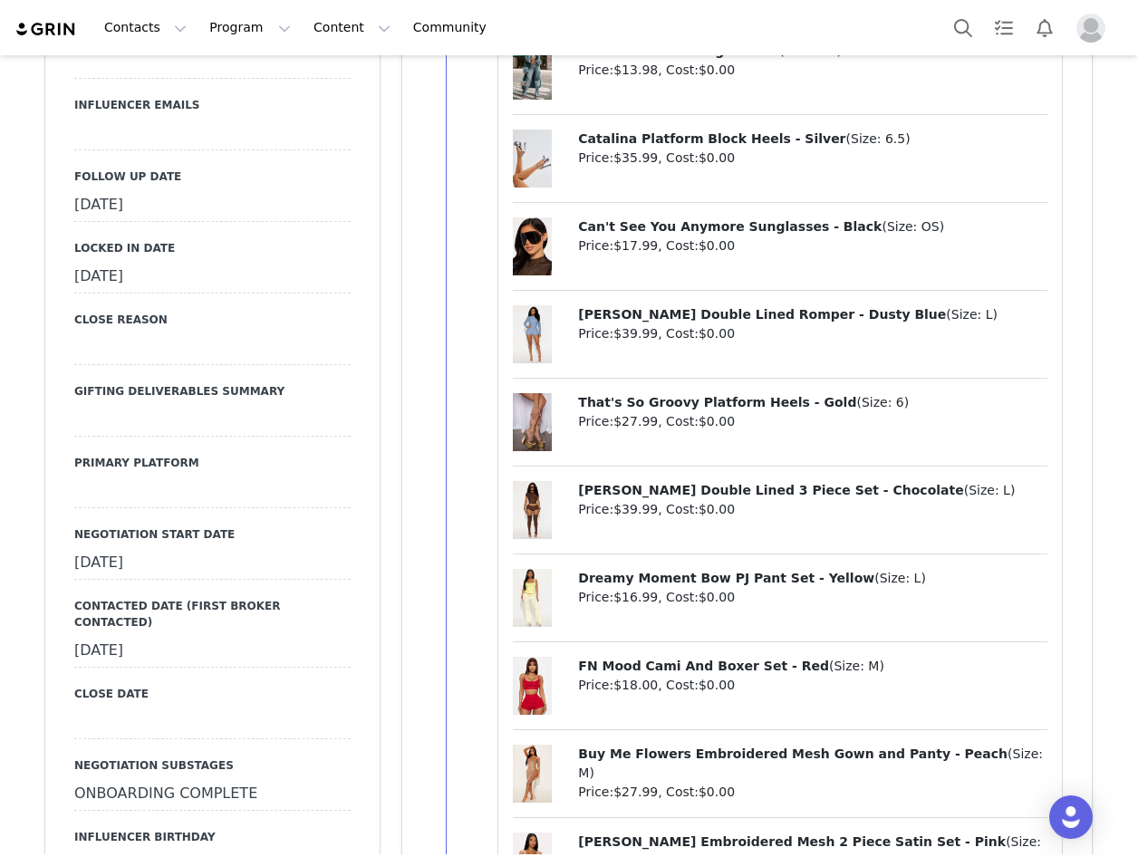
scroll to position [2266, 0]
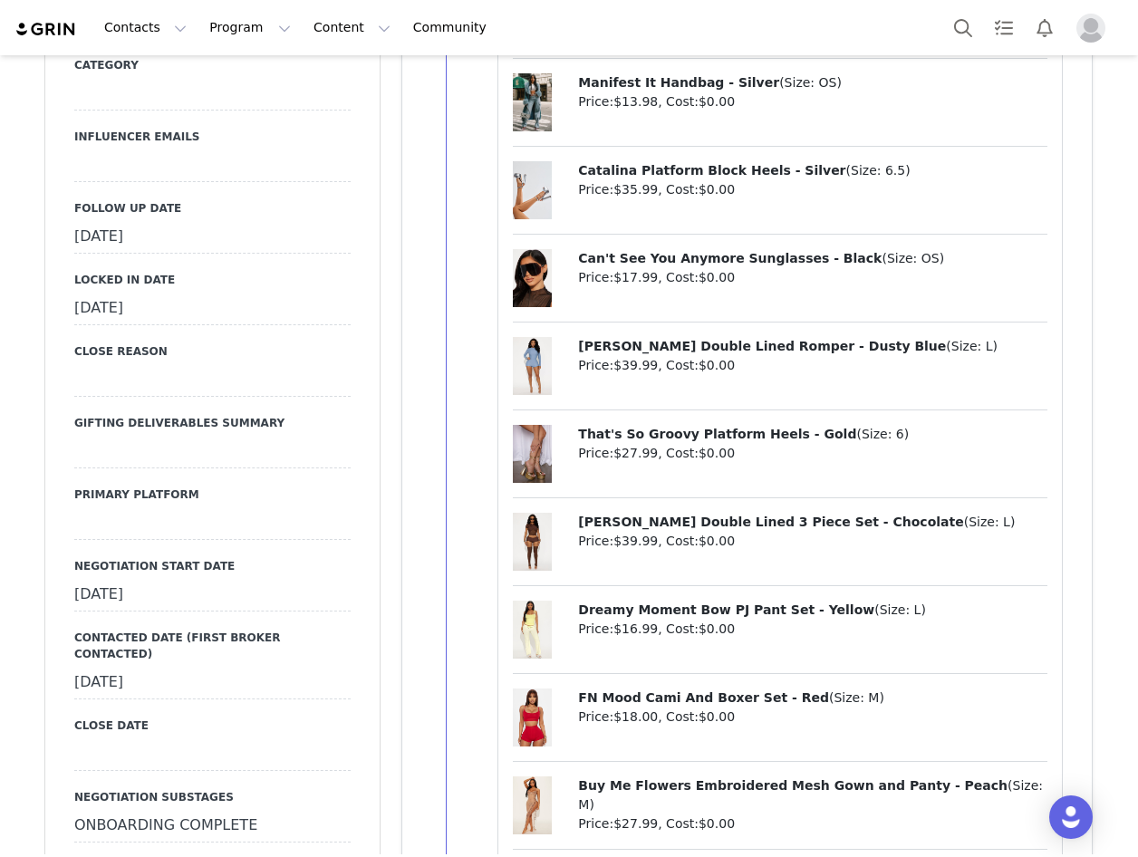
click at [165, 221] on div "September 19th, 2025" at bounding box center [212, 237] width 276 height 33
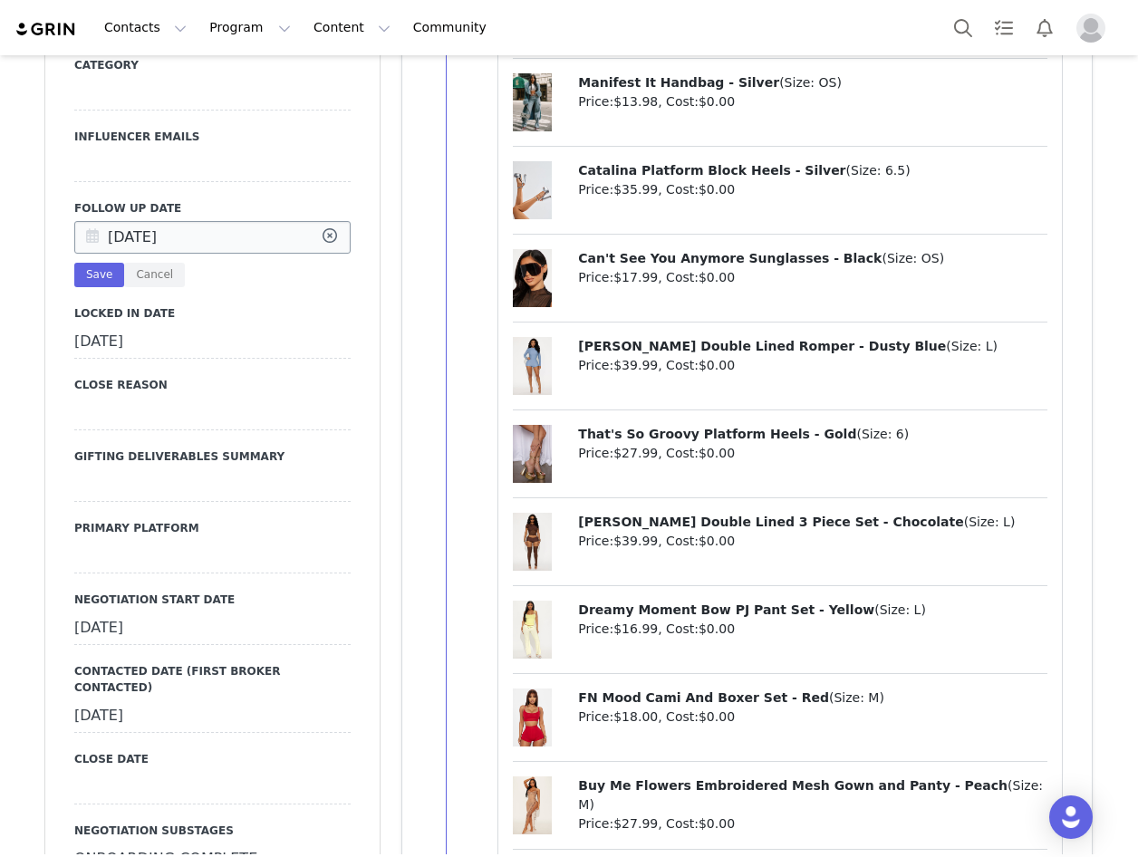
click at [94, 222] on icon at bounding box center [92, 238] width 33 height 33
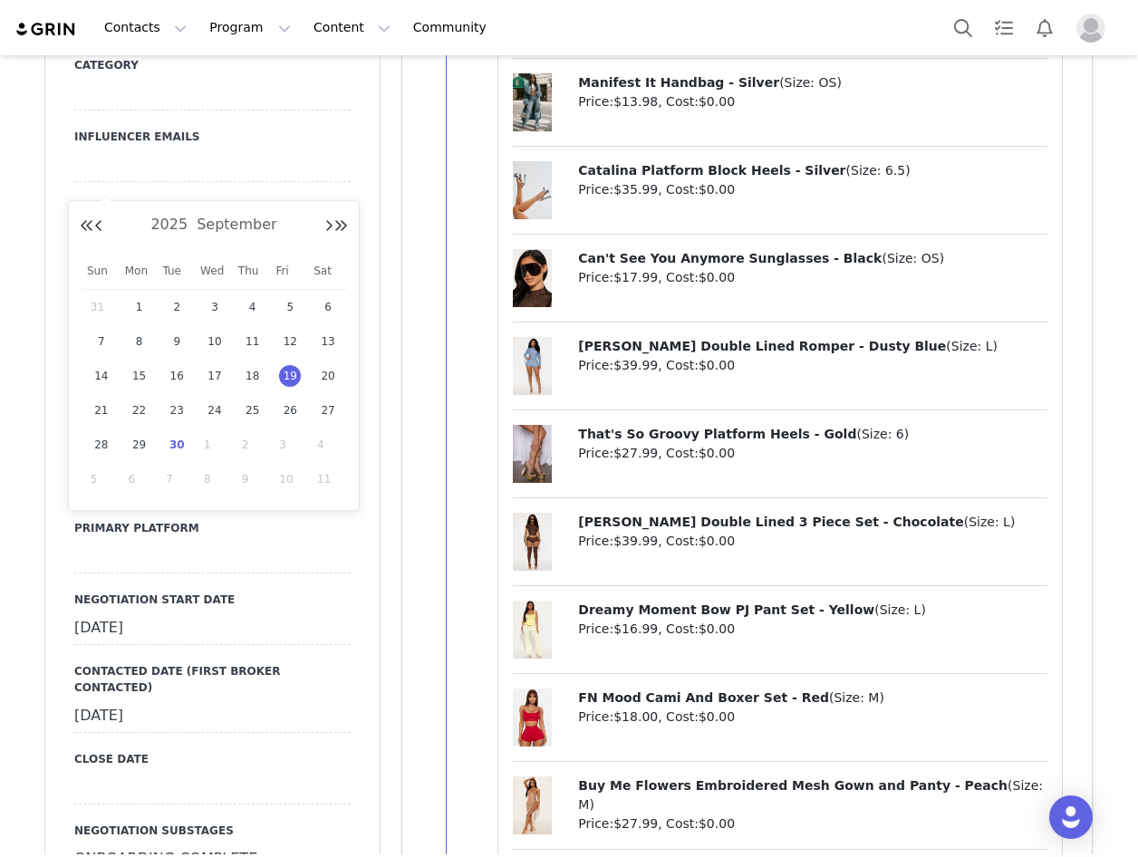
click at [185, 437] on span "30" at bounding box center [177, 445] width 22 height 22
type input "Sep 30 2025"
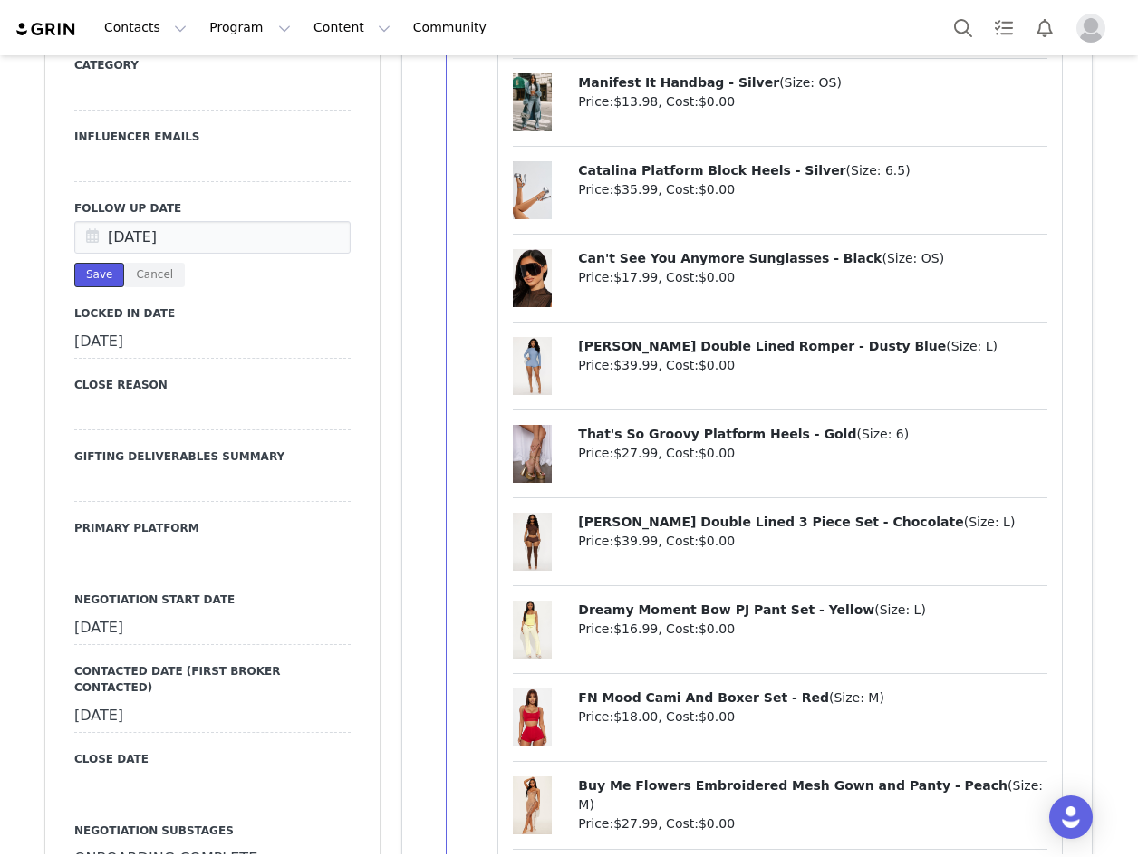
click at [95, 263] on button "Save" at bounding box center [99, 275] width 50 height 24
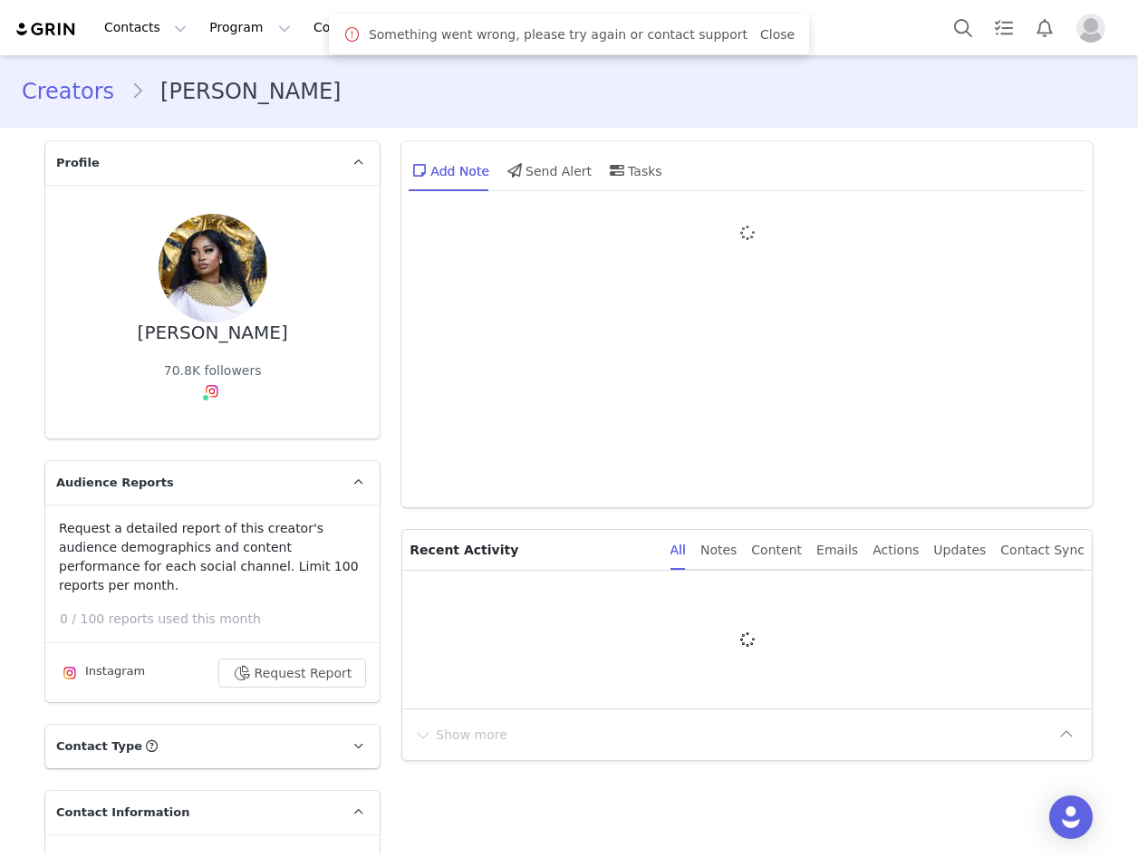
type input "+1441 ([GEOGRAPHIC_DATA])"
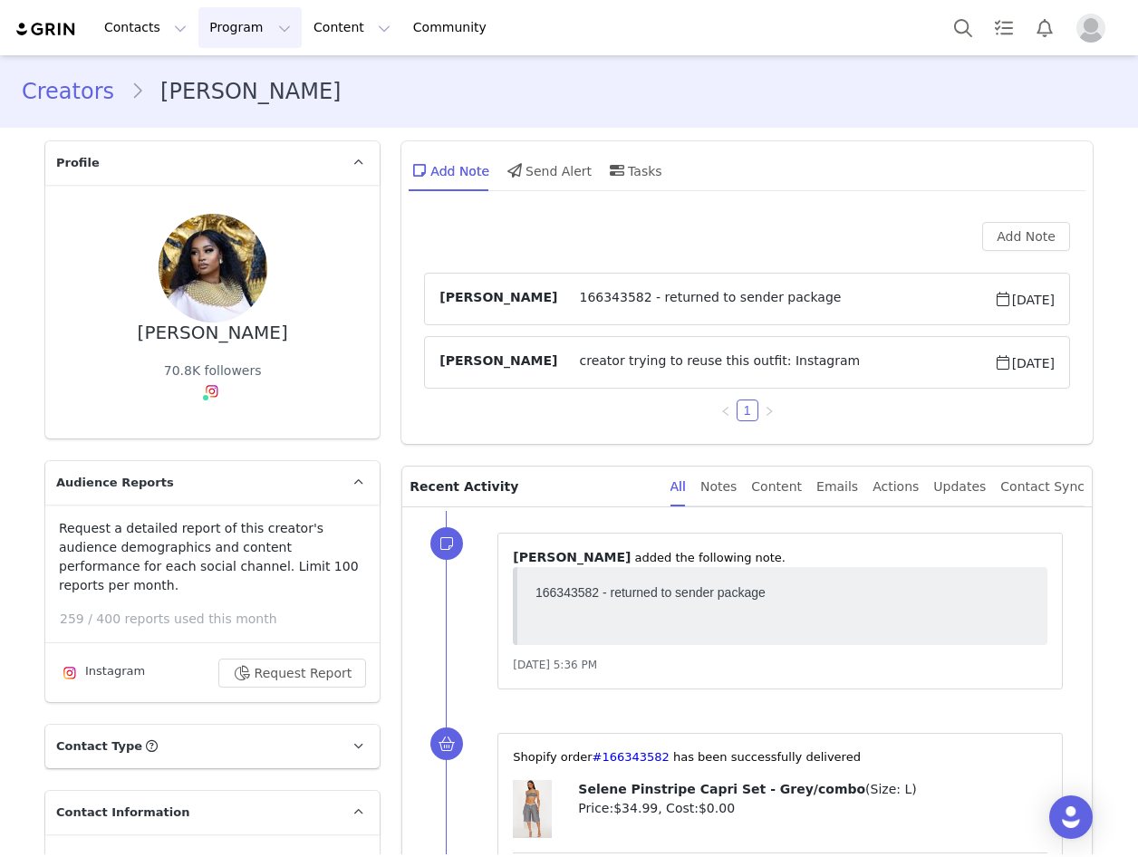
click at [223, 17] on button "Program Program" at bounding box center [249, 27] width 103 height 41
click at [249, 103] on link "Campaigns" at bounding box center [258, 114] width 143 height 34
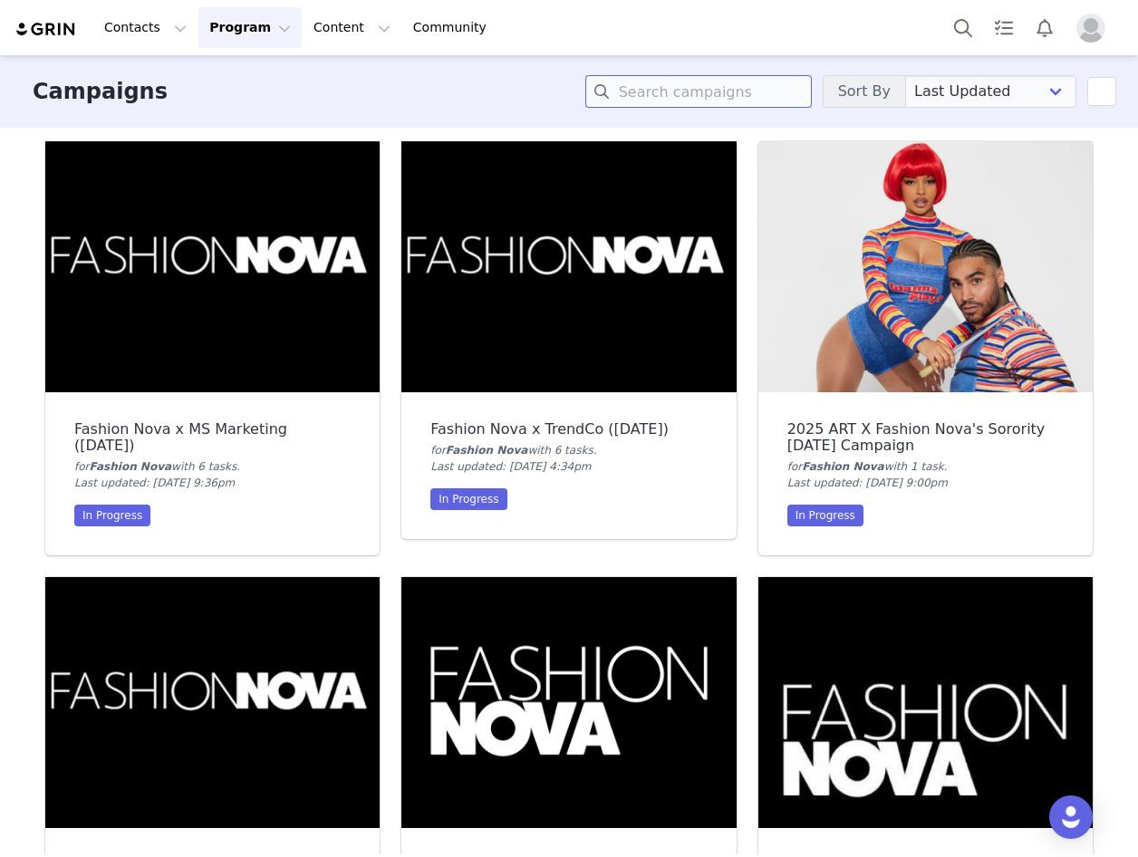
click at [665, 80] on input at bounding box center [699, 91] width 227 height 33
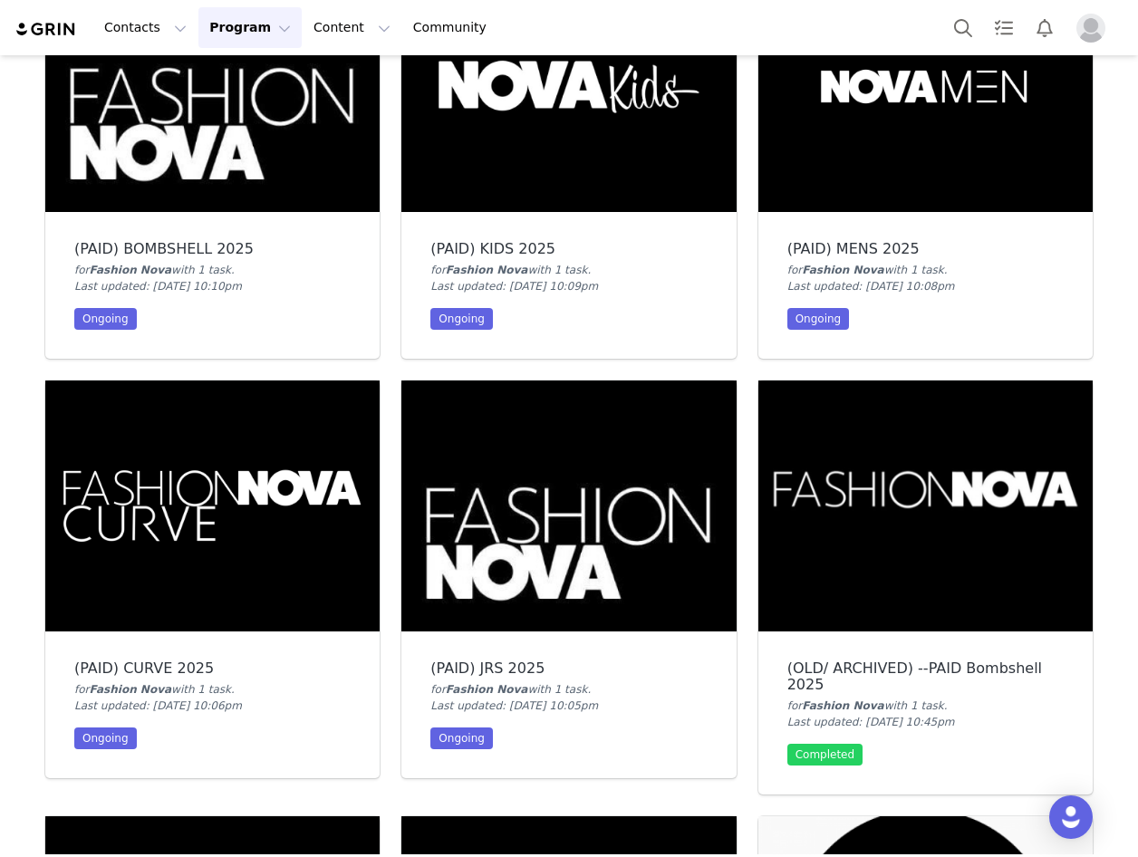
scroll to position [181, 0]
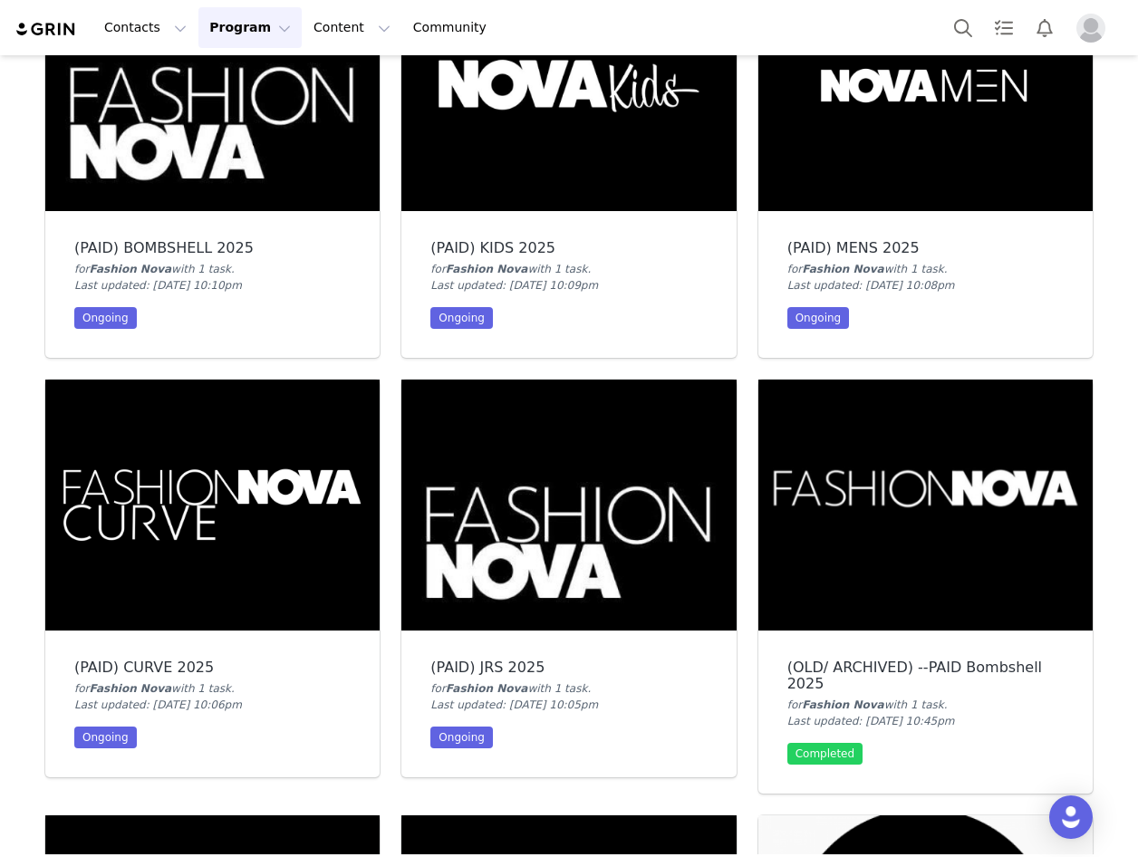
type input "paid"
click at [272, 466] on img at bounding box center [212, 505] width 334 height 251
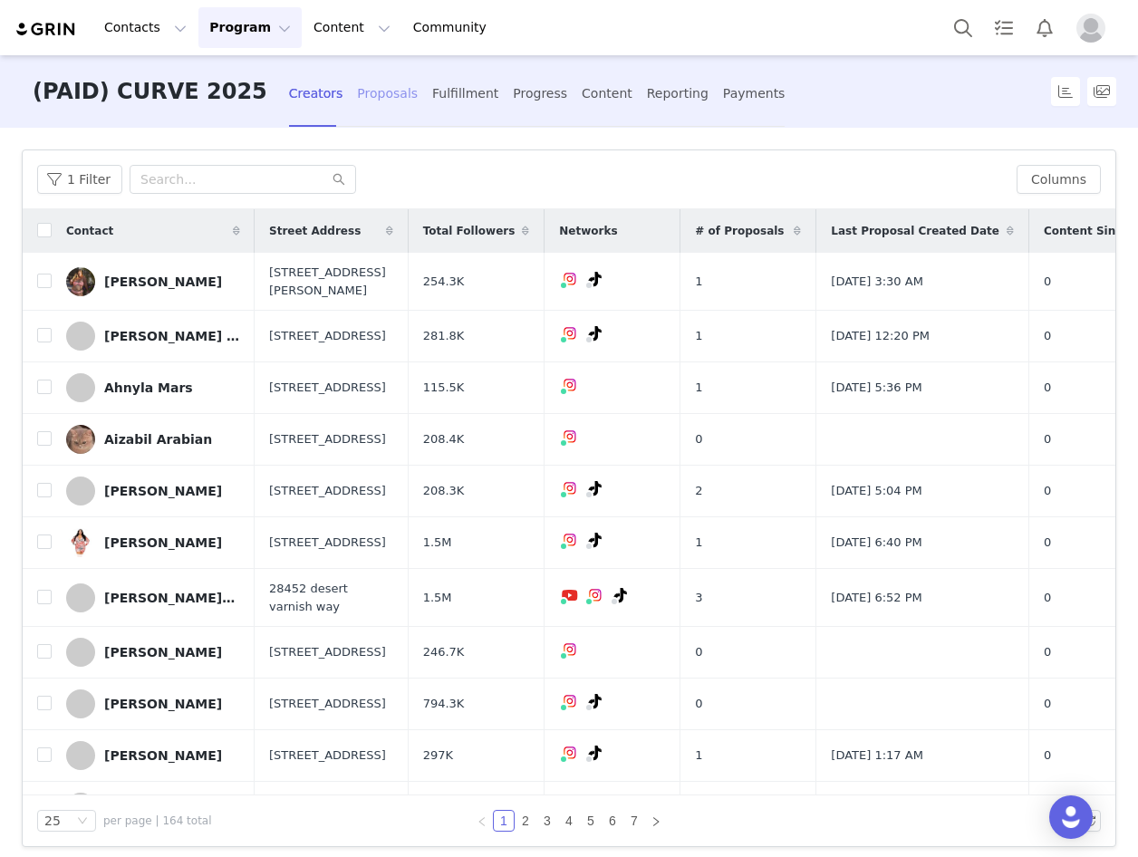
click at [357, 82] on div "Proposals" at bounding box center [387, 94] width 61 height 48
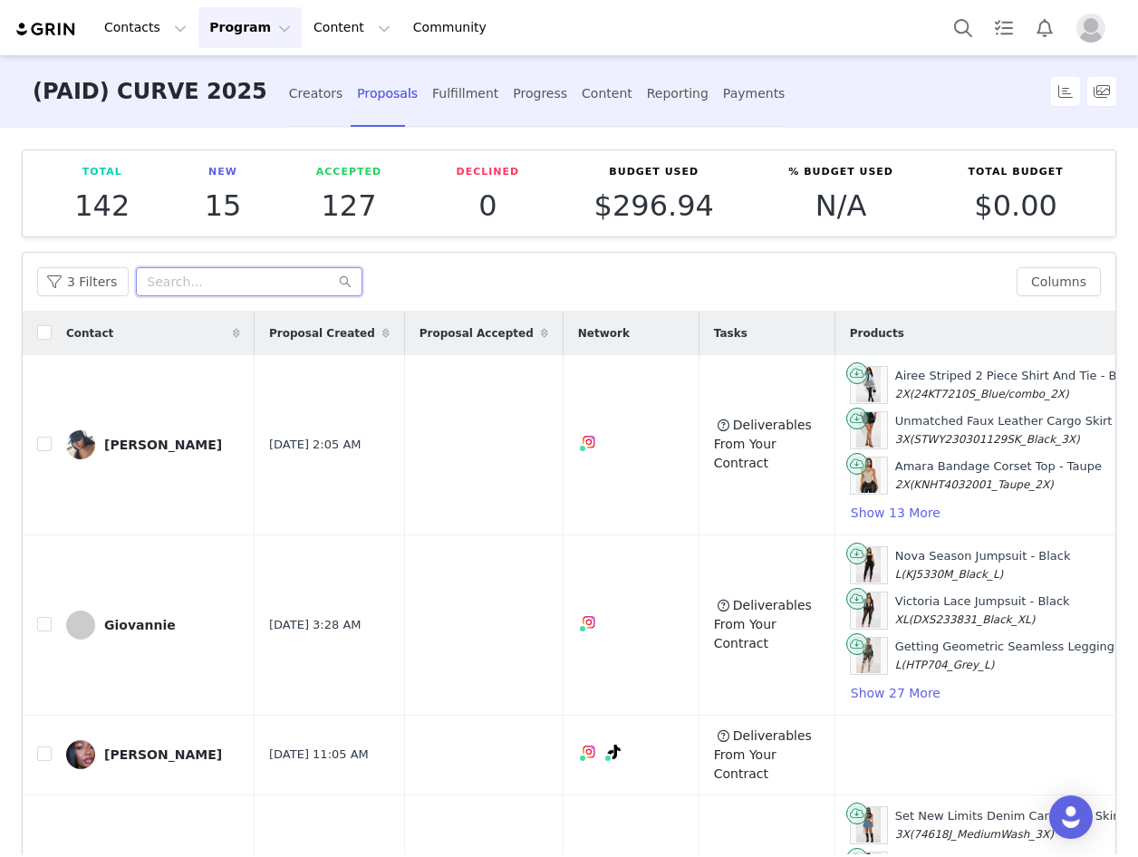
click at [167, 276] on input "text" at bounding box center [249, 281] width 227 height 29
paste input "miatheboss"
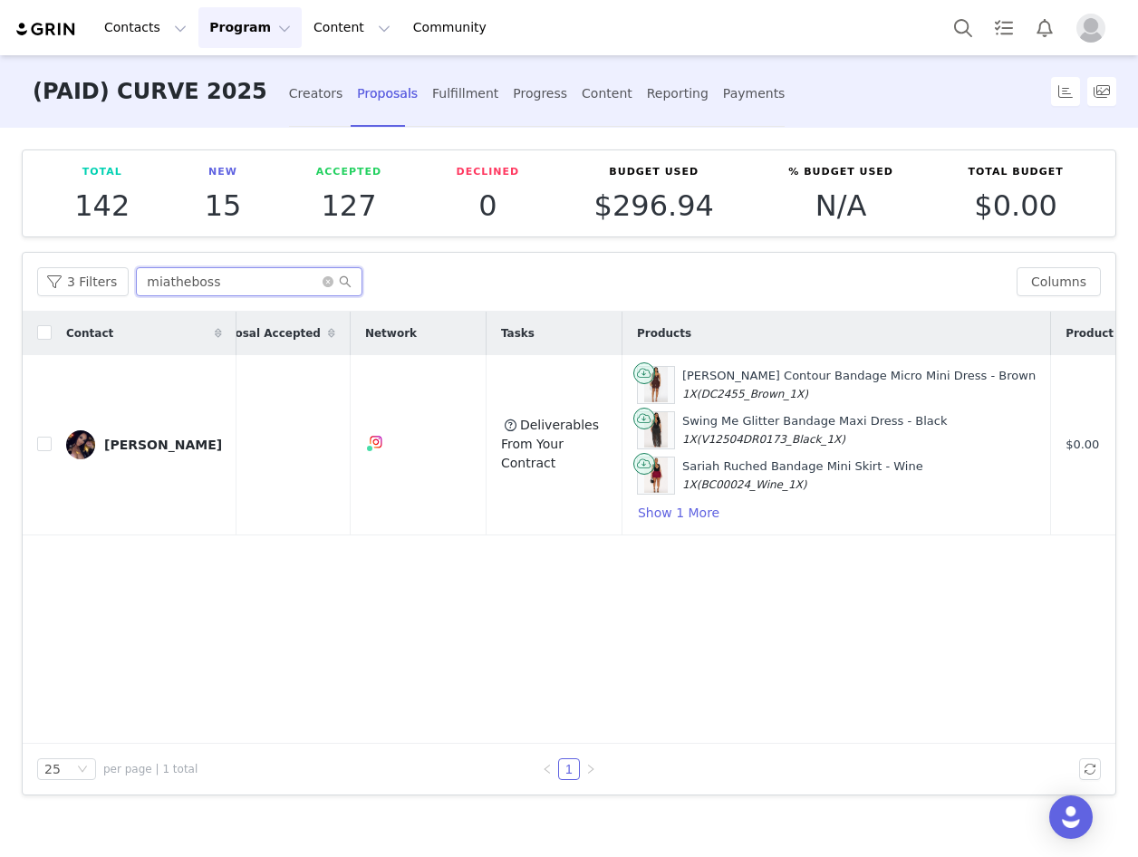
scroll to position [0, 204]
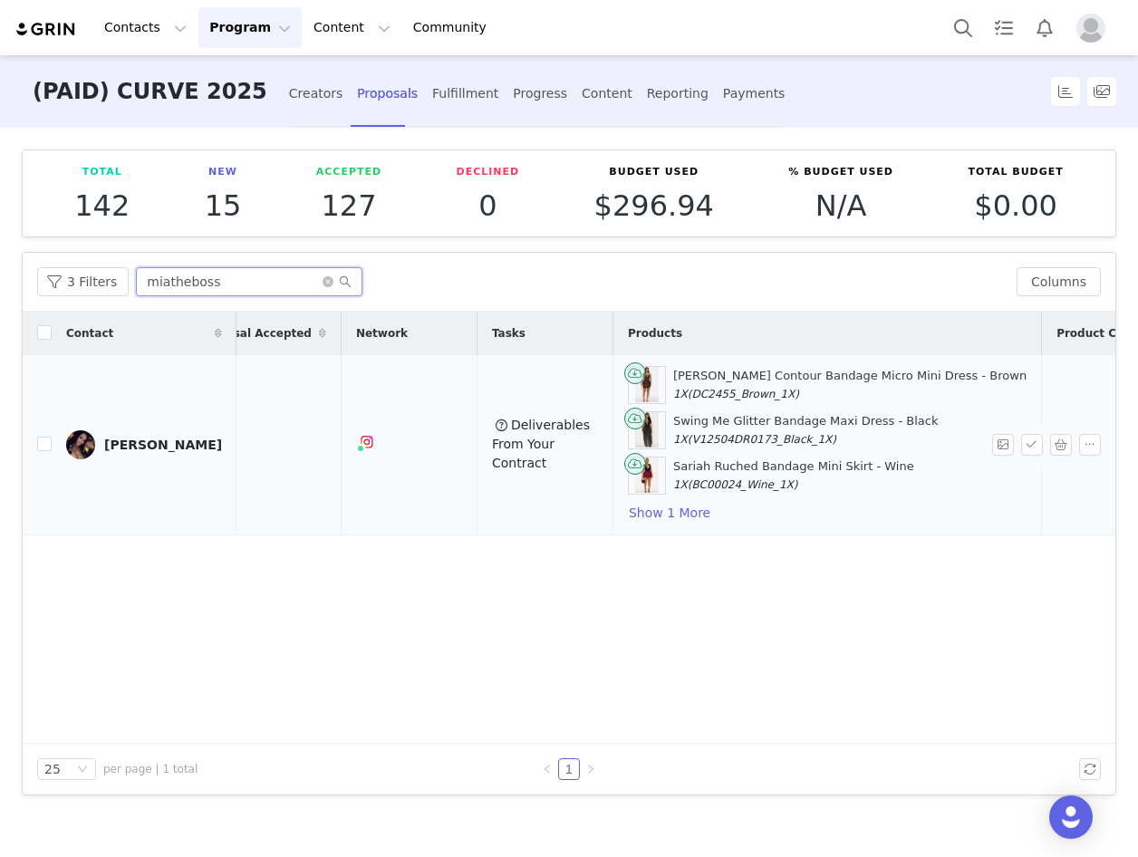
type input "miatheboss"
click at [1060, 433] on tr "[PERSON_NAME] [DATE] 8:20 PM This task does not depend on a network. Deliverabl…" at bounding box center [678, 445] width 1718 height 180
click at [1058, 440] on button "button" at bounding box center [1061, 445] width 22 height 22
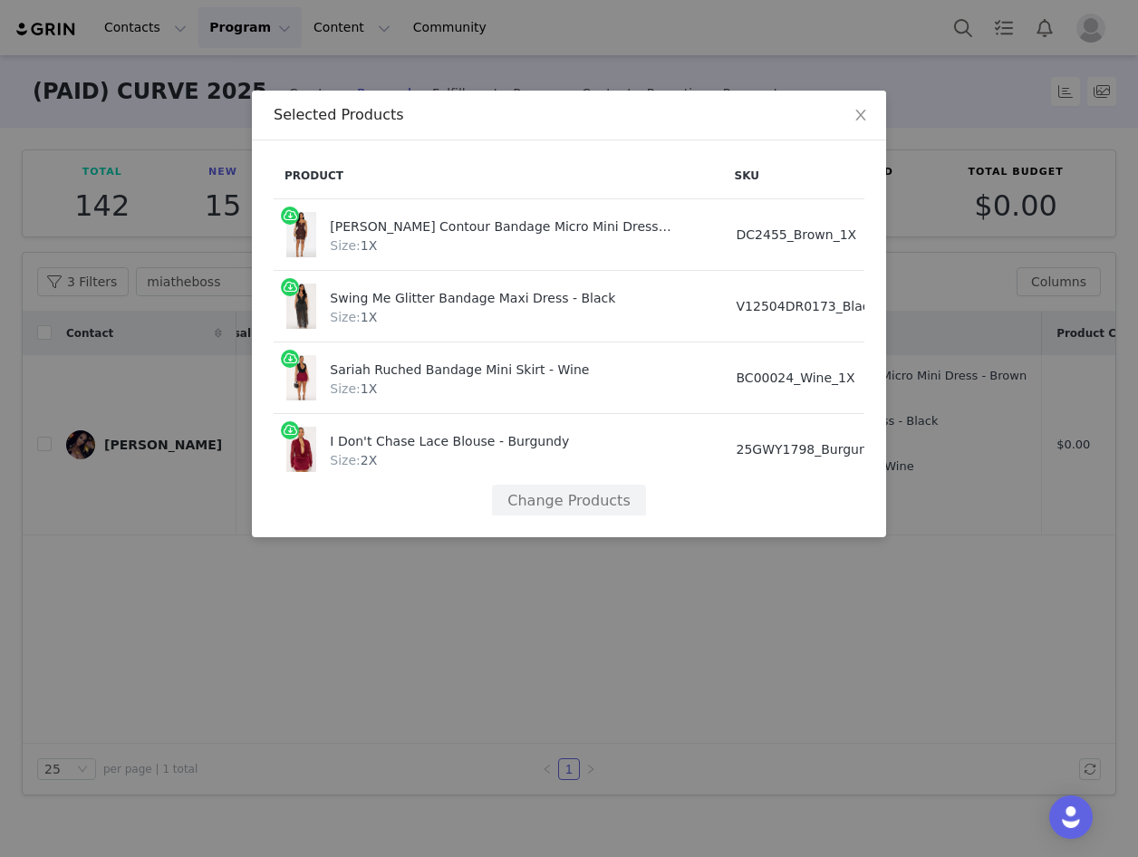
scroll to position [15, 0]
drag, startPoint x: 411, startPoint y: 501, endPoint x: 726, endPoint y: 536, distance: 316.4
click at [759, 530] on div "Product SKU Cost [PERSON_NAME] Contour Bandage Micro Mini Dress - Brown Size: 1…" at bounding box center [569, 338] width 634 height 397
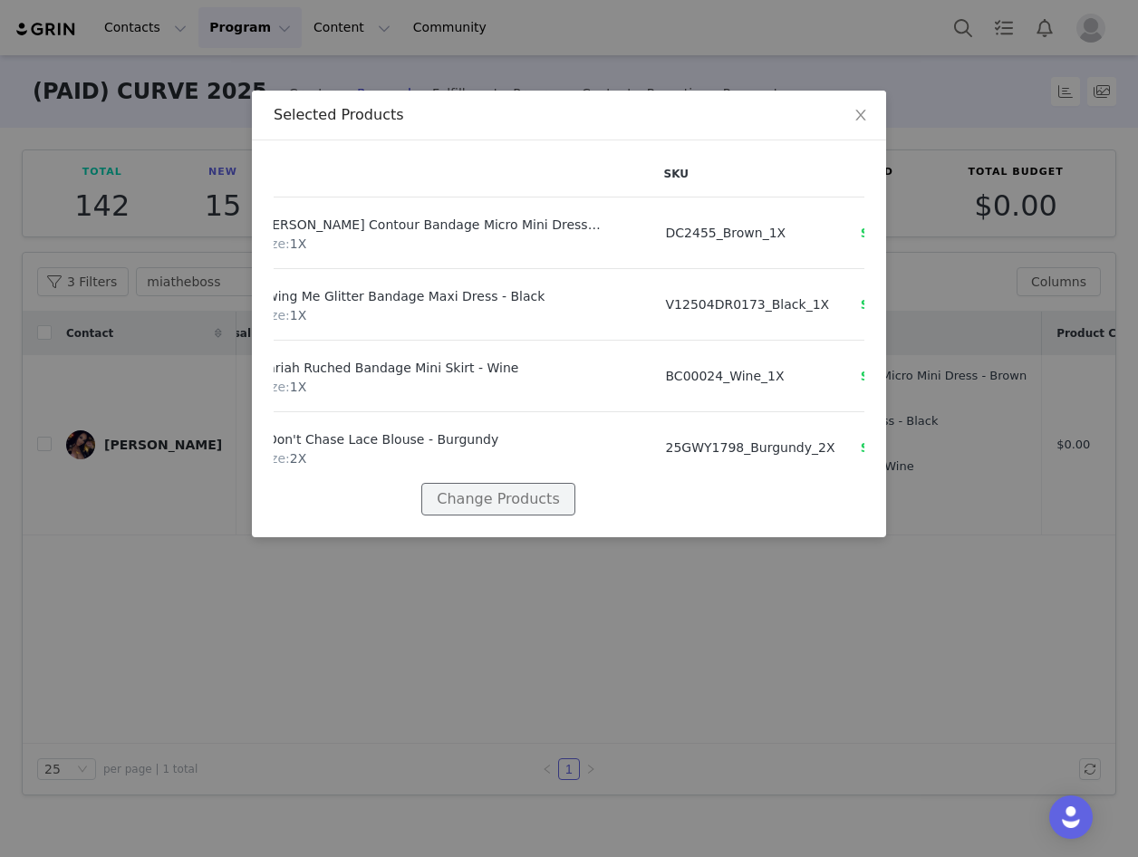
click at [492, 485] on button "Change Products" at bounding box center [497, 499] width 153 height 33
select select "27618566"
select select "28072867"
select select "28056972"
select select "28066706"
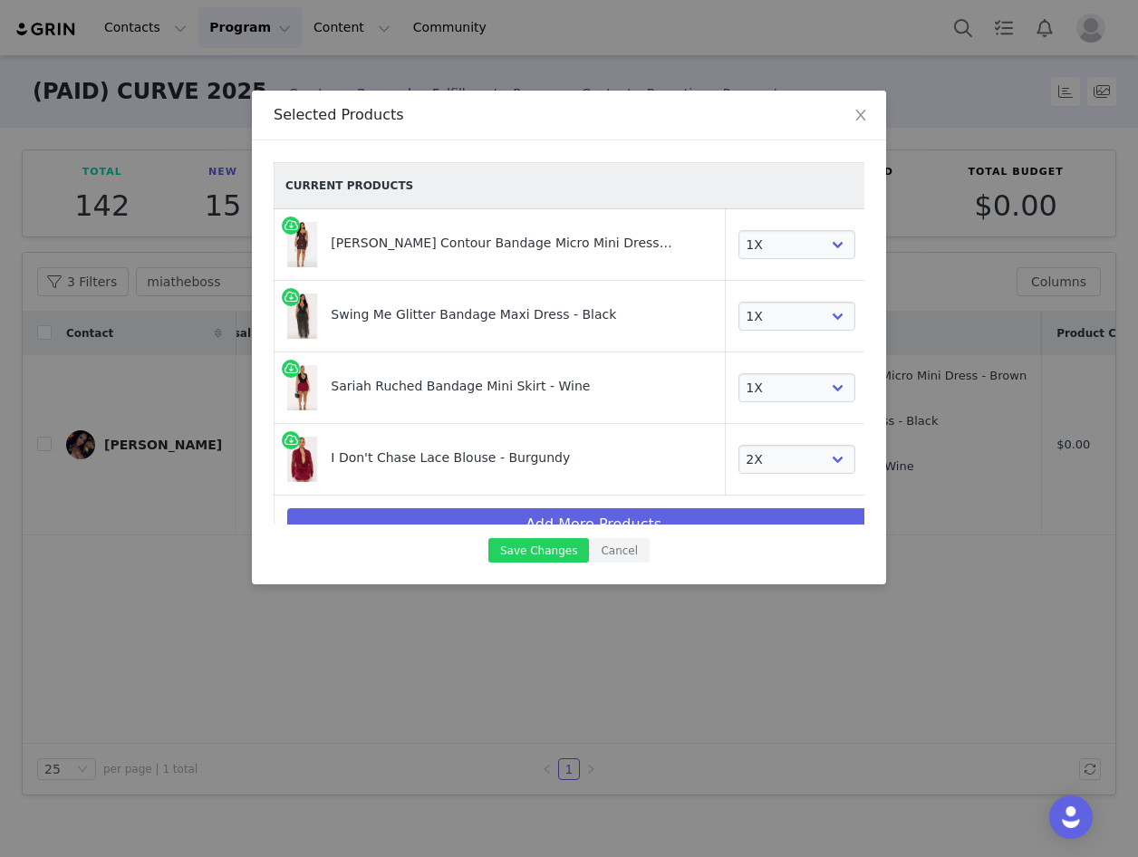
scroll to position [30, 0]
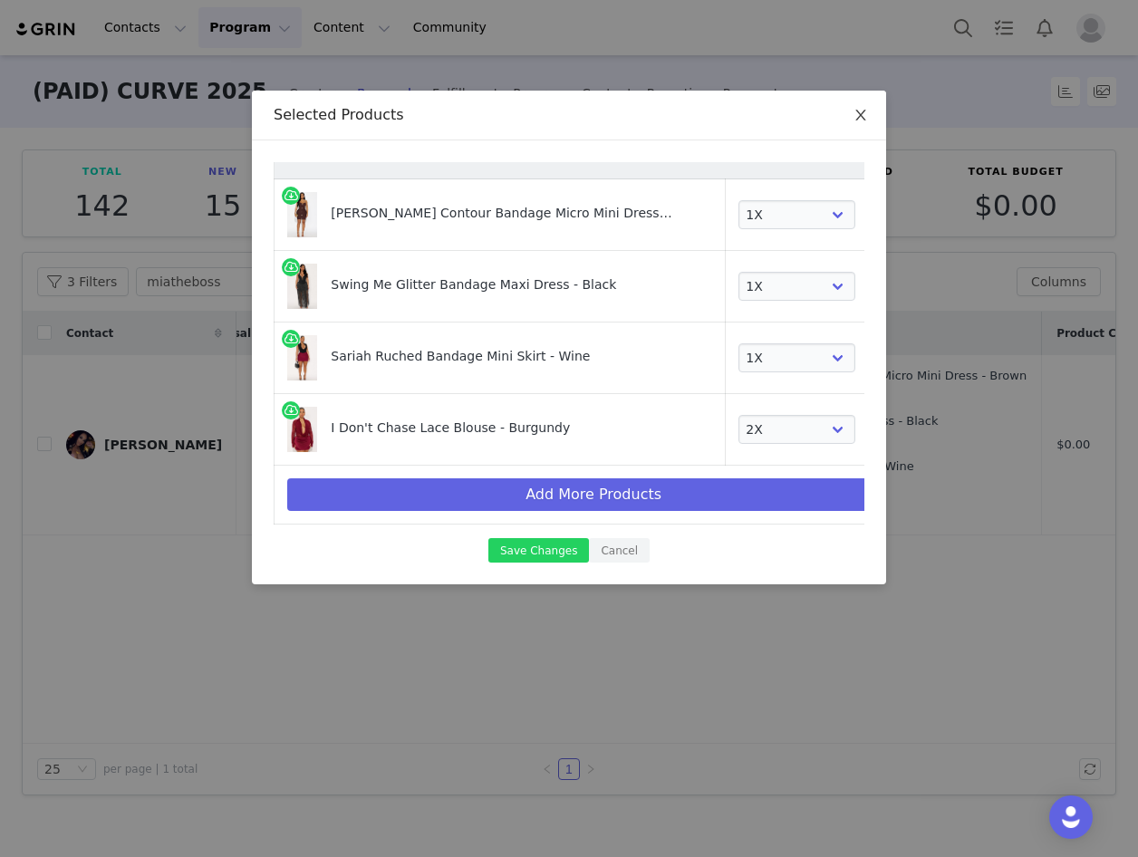
click at [866, 112] on icon "icon: close" at bounding box center [861, 115] width 15 height 15
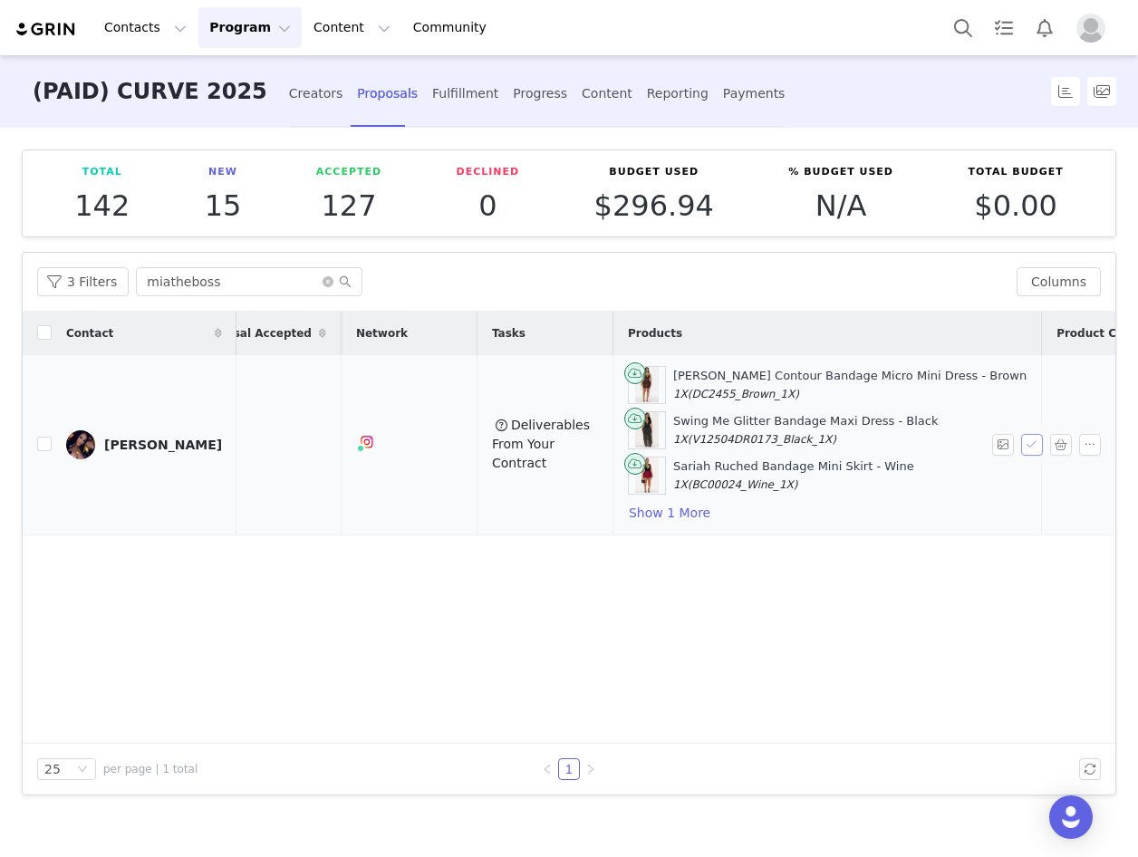
click at [1035, 445] on button "button" at bounding box center [1032, 445] width 22 height 22
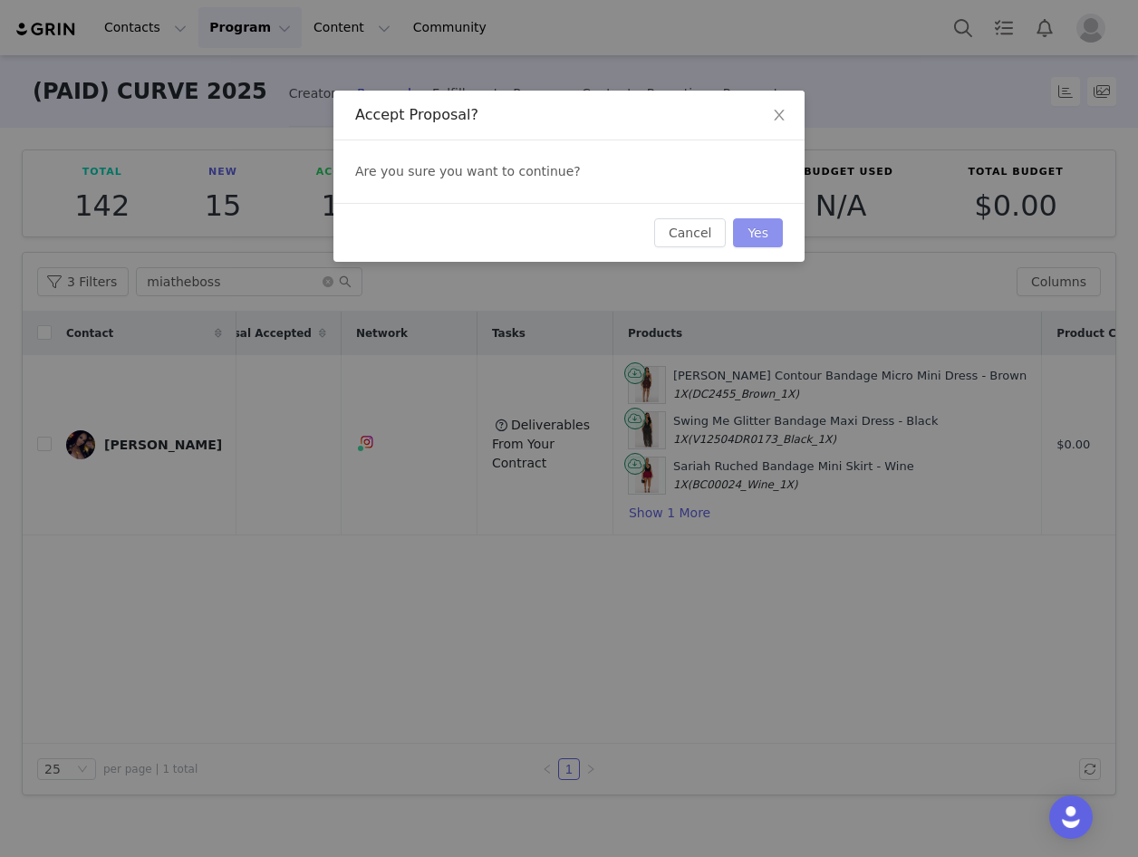
click at [760, 225] on button "Yes" at bounding box center [758, 232] width 50 height 29
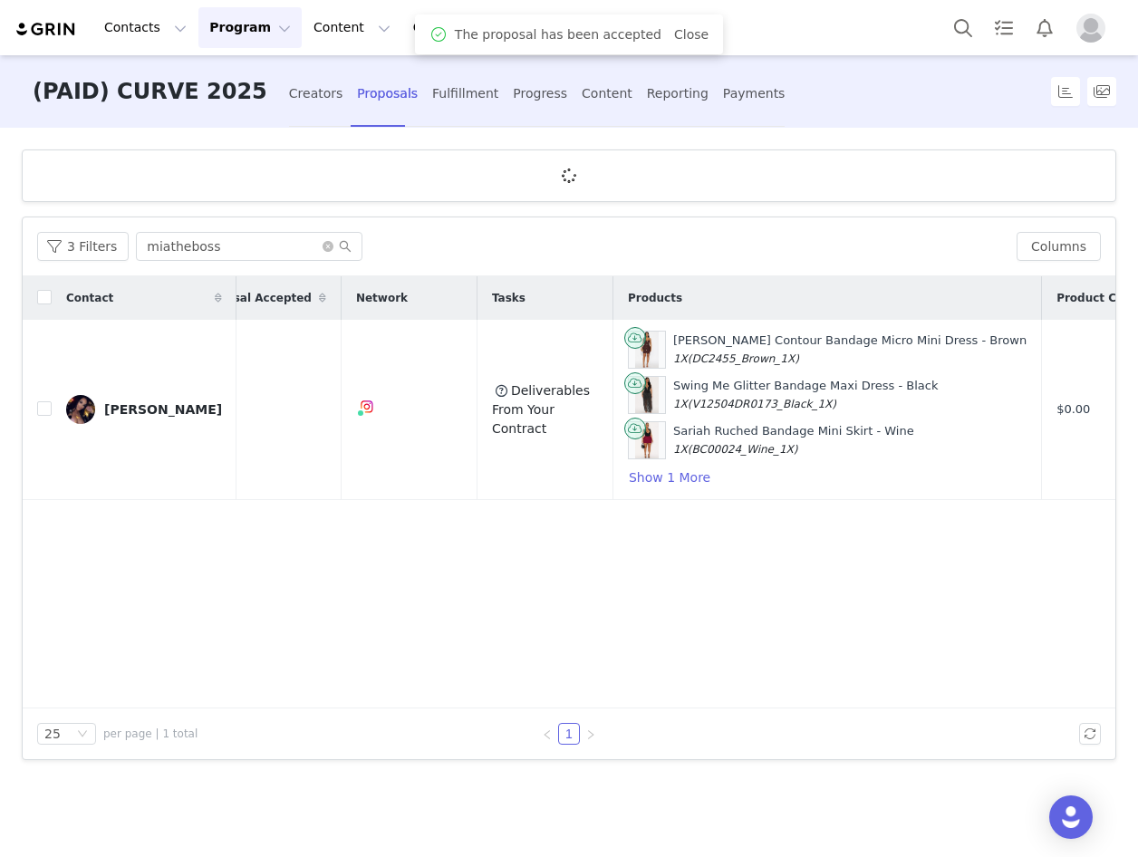
scroll to position [0, 0]
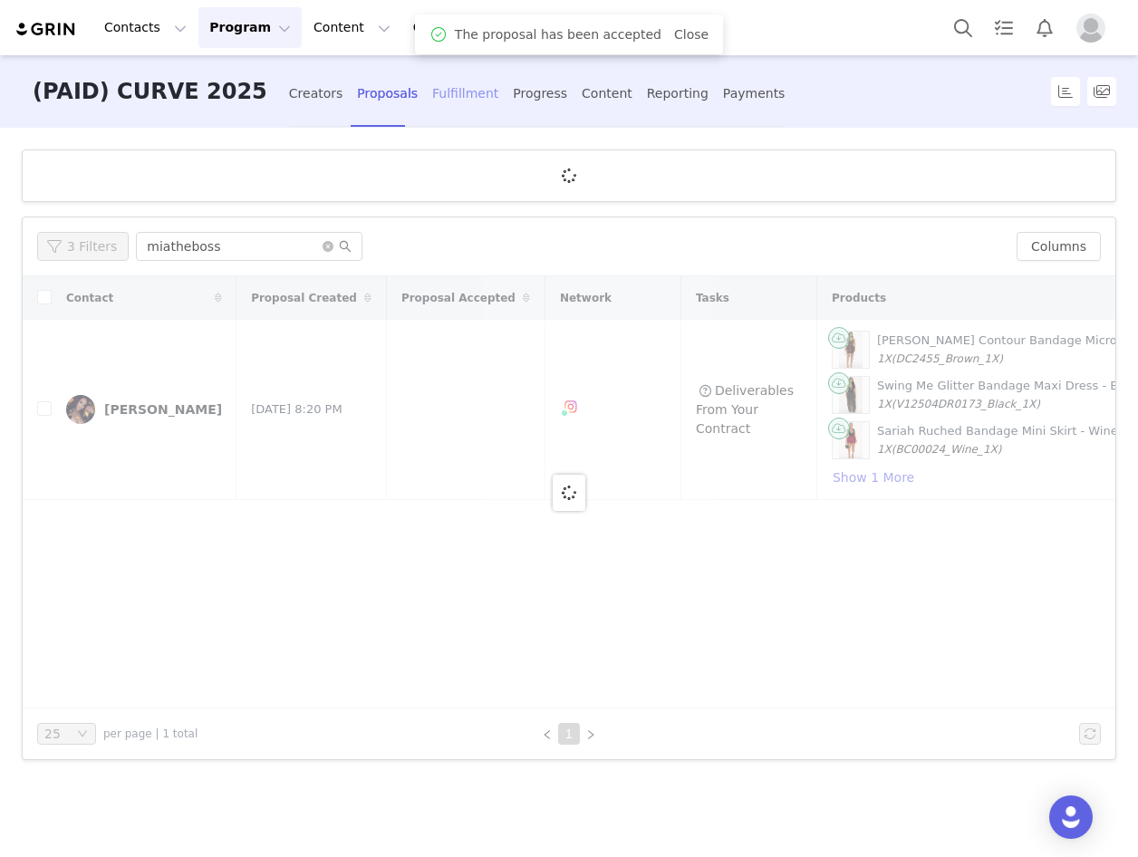
click at [432, 98] on div "Fulfillment" at bounding box center [465, 94] width 66 height 48
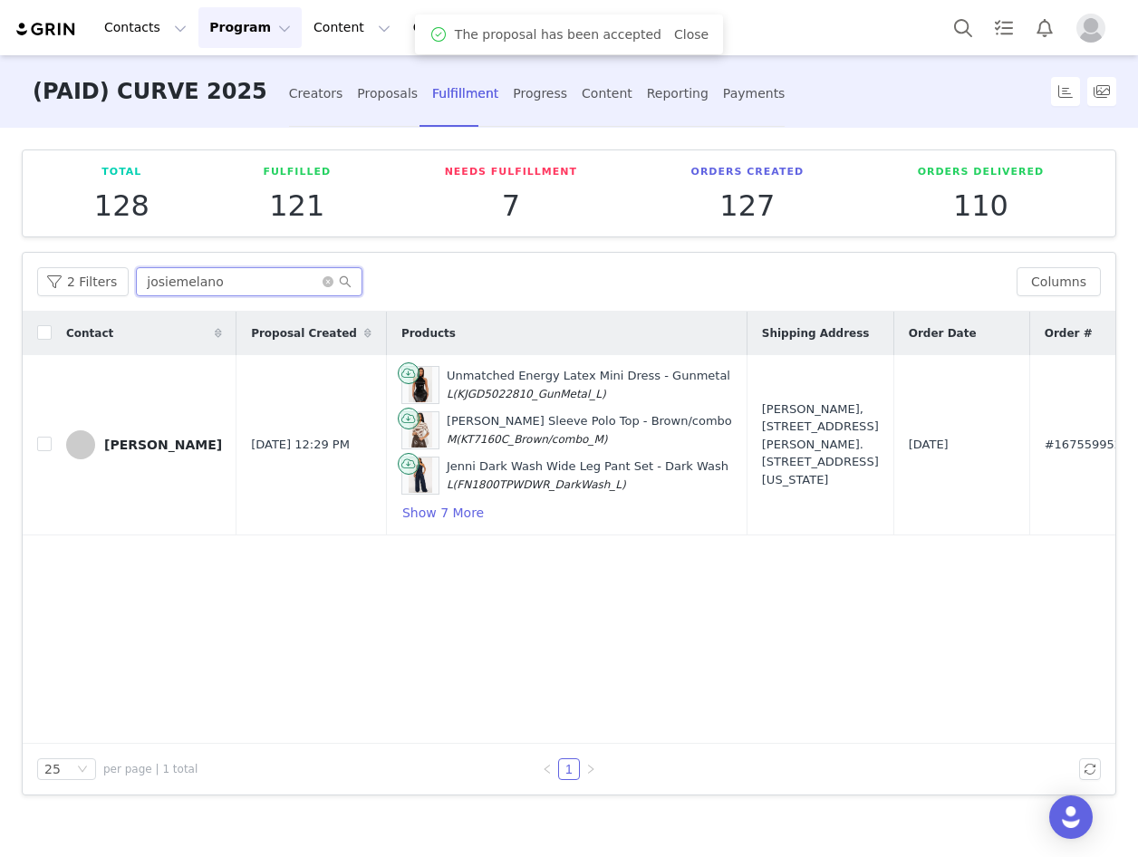
click at [235, 268] on input "josiemelano" at bounding box center [249, 281] width 227 height 29
click at [236, 270] on input "josiemelano" at bounding box center [249, 281] width 227 height 29
paste input "miatheboss"
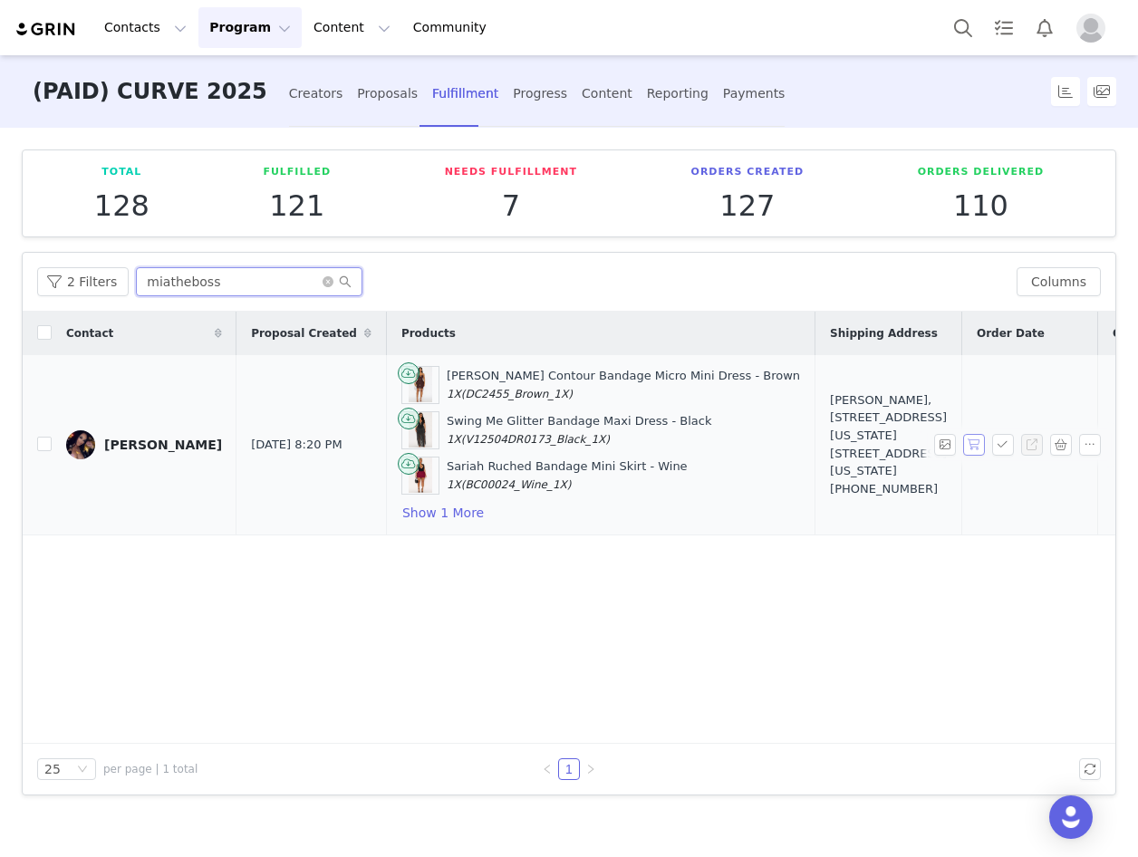
type input "miatheboss"
click at [983, 444] on button "button" at bounding box center [974, 445] width 22 height 22
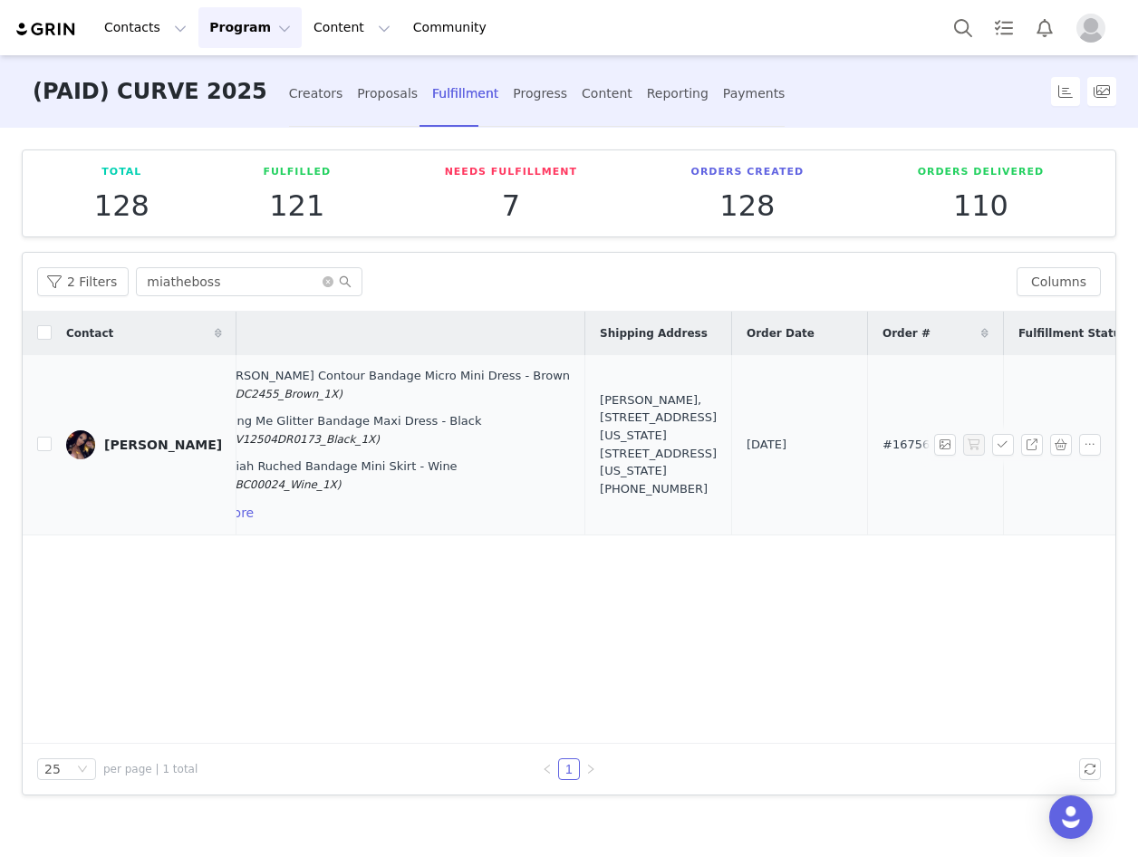
drag, startPoint x: 802, startPoint y: 439, endPoint x: 648, endPoint y: 457, distance: 155.1
click at [648, 457] on tr "Mia Taylor Sep 28, 2025 8:20 PM Cleo Contour Bandage Micro Mini Dress - Brown 1…" at bounding box center [619, 445] width 1655 height 180
copy tr "#167562161"
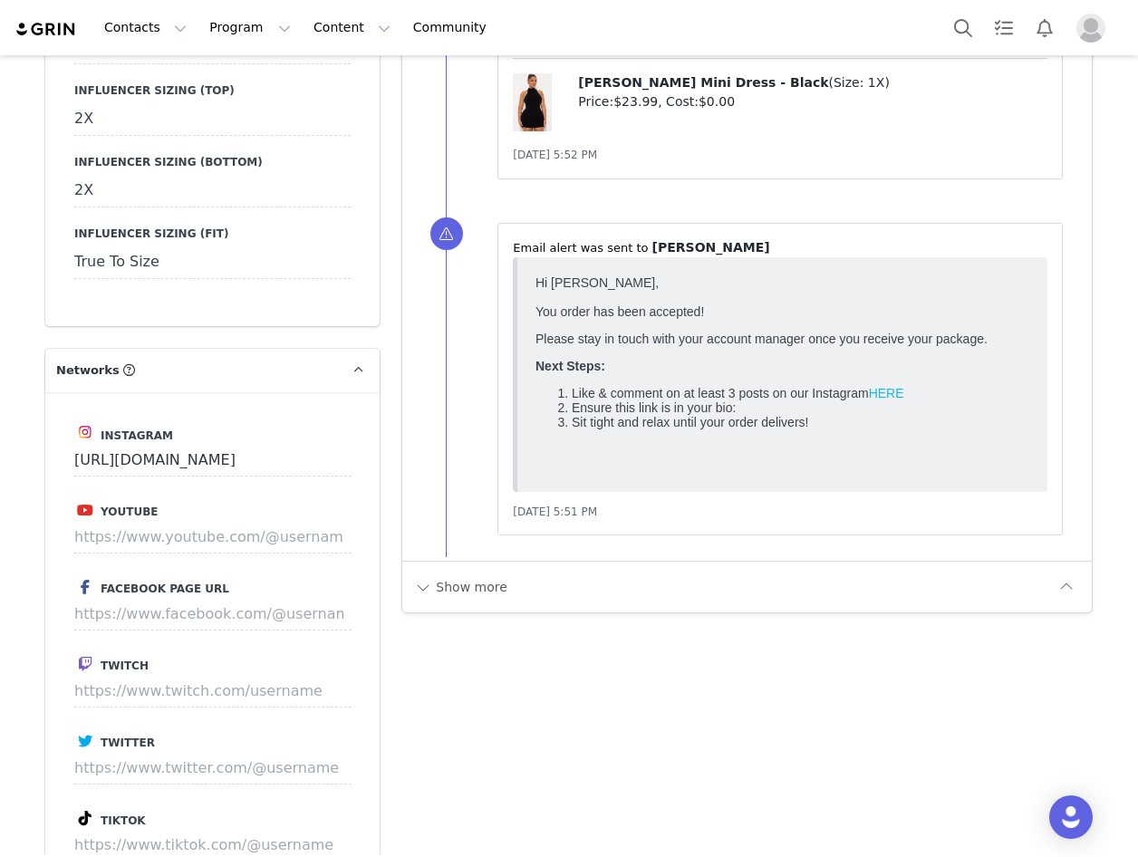
scroll to position [3988, 0]
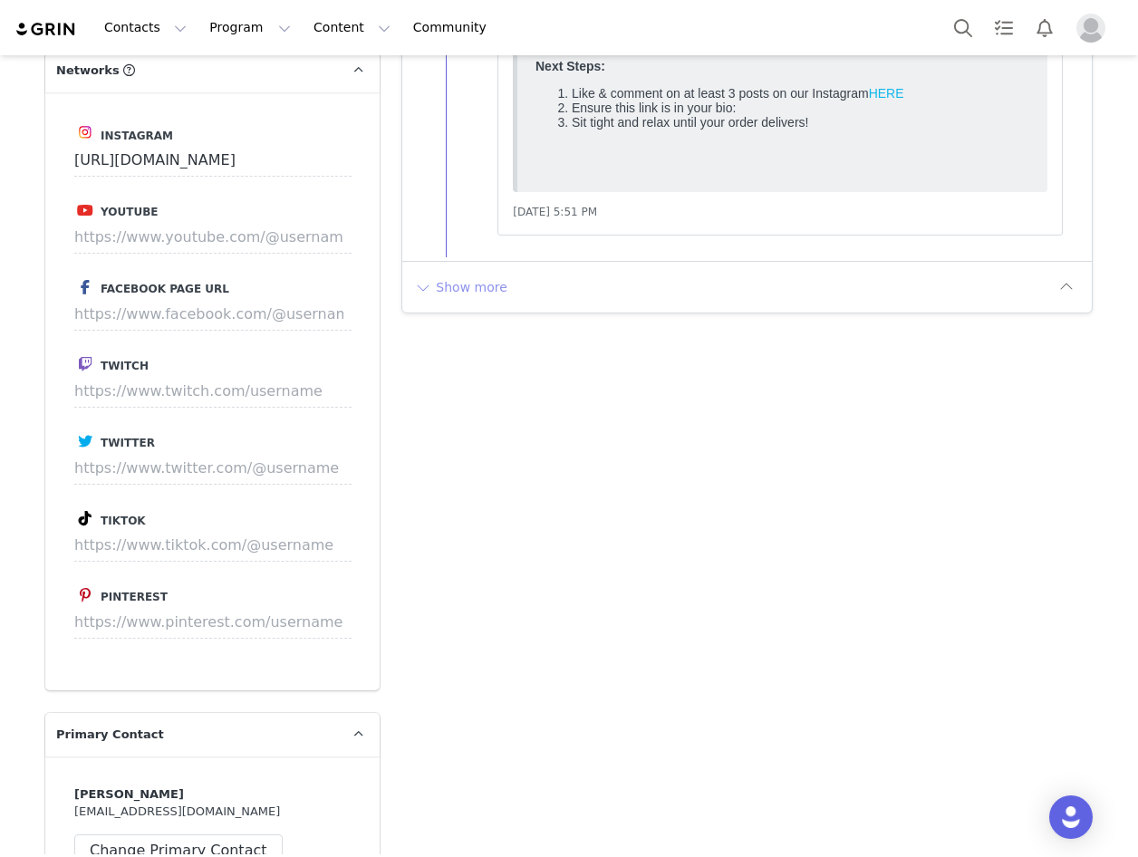
click at [461, 278] on button "Show more" at bounding box center [460, 287] width 95 height 29
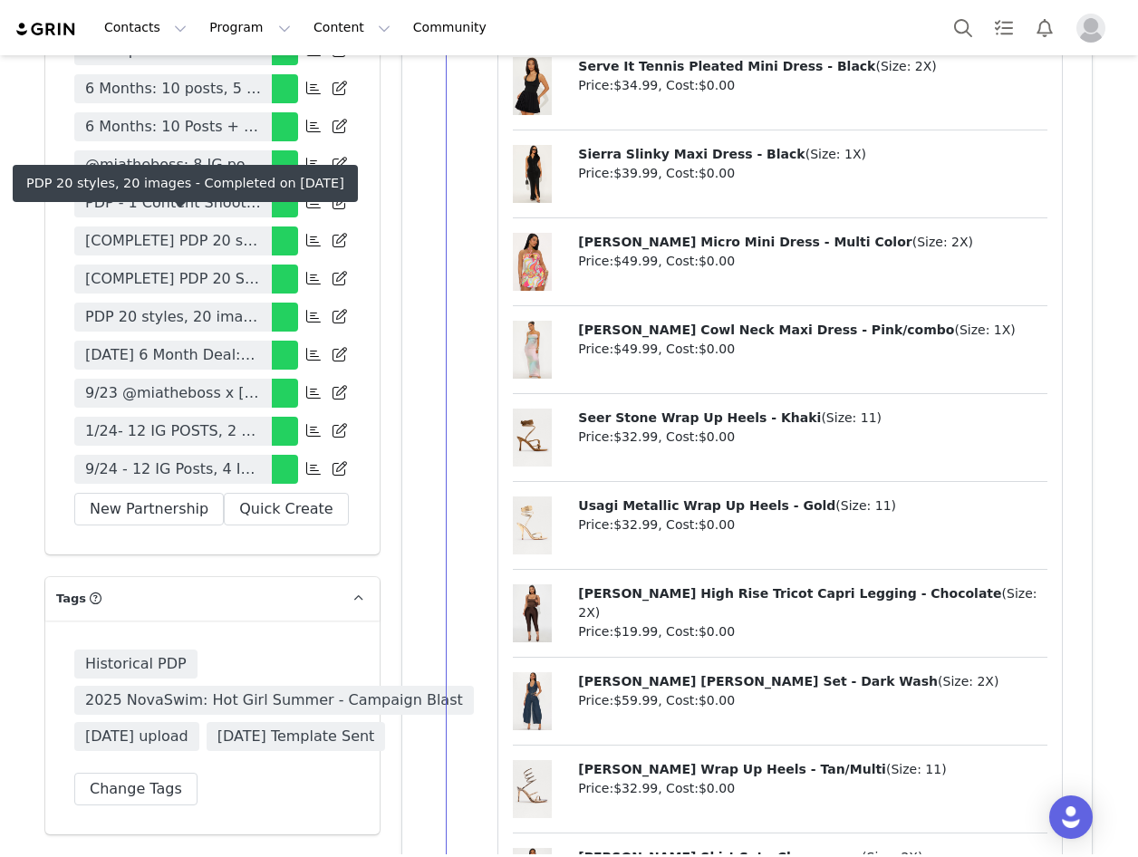
scroll to position [6526, 0]
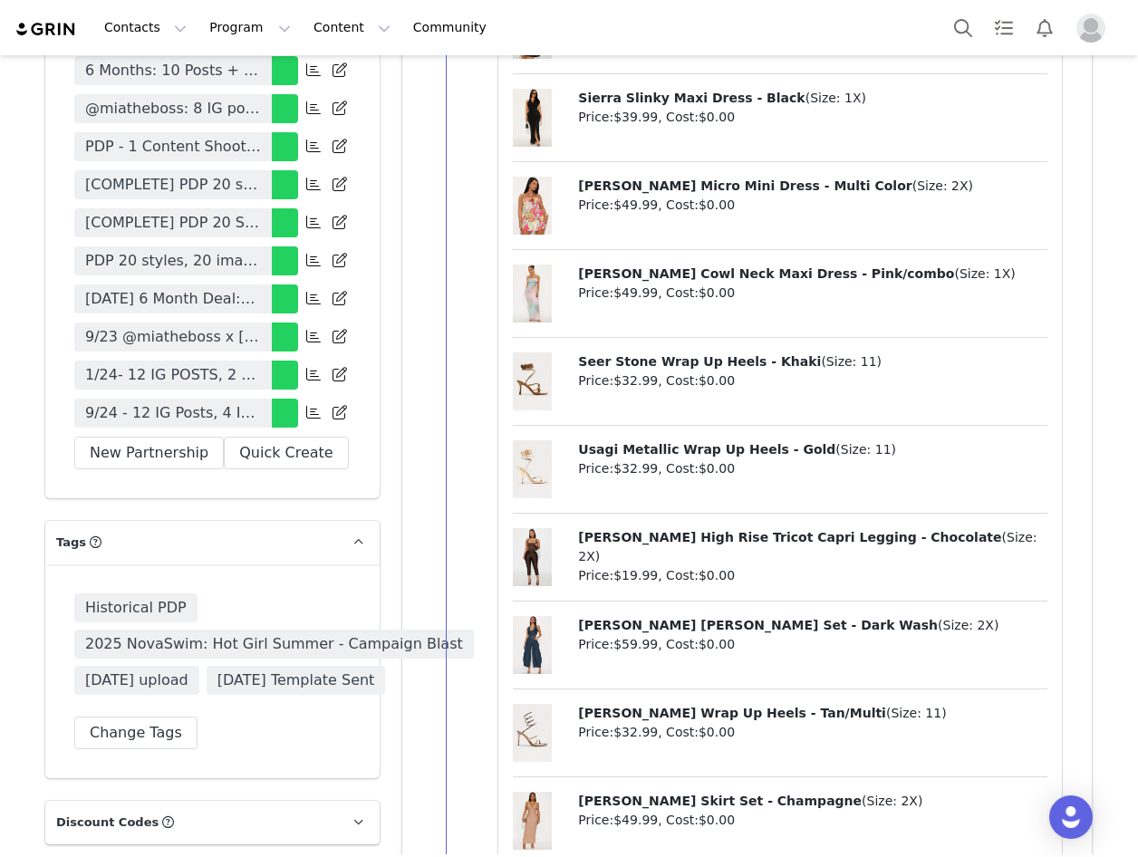
click at [243, 402] on span "9/24 - 12 IG Posts, 4 IG Reels, 2 IG Stories (3 frames), Tag in Bio, Pinned Pos…" at bounding box center [173, 413] width 176 height 22
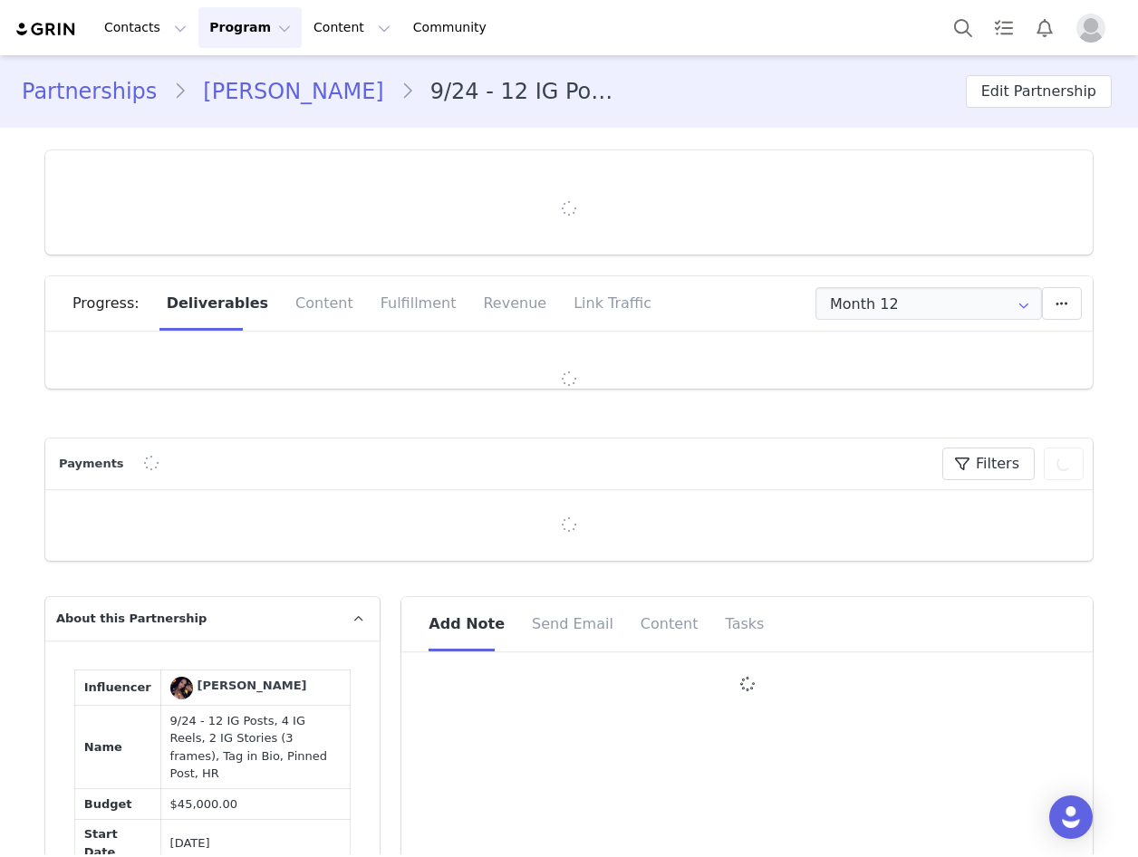
type input "+1 ([GEOGRAPHIC_DATA])"
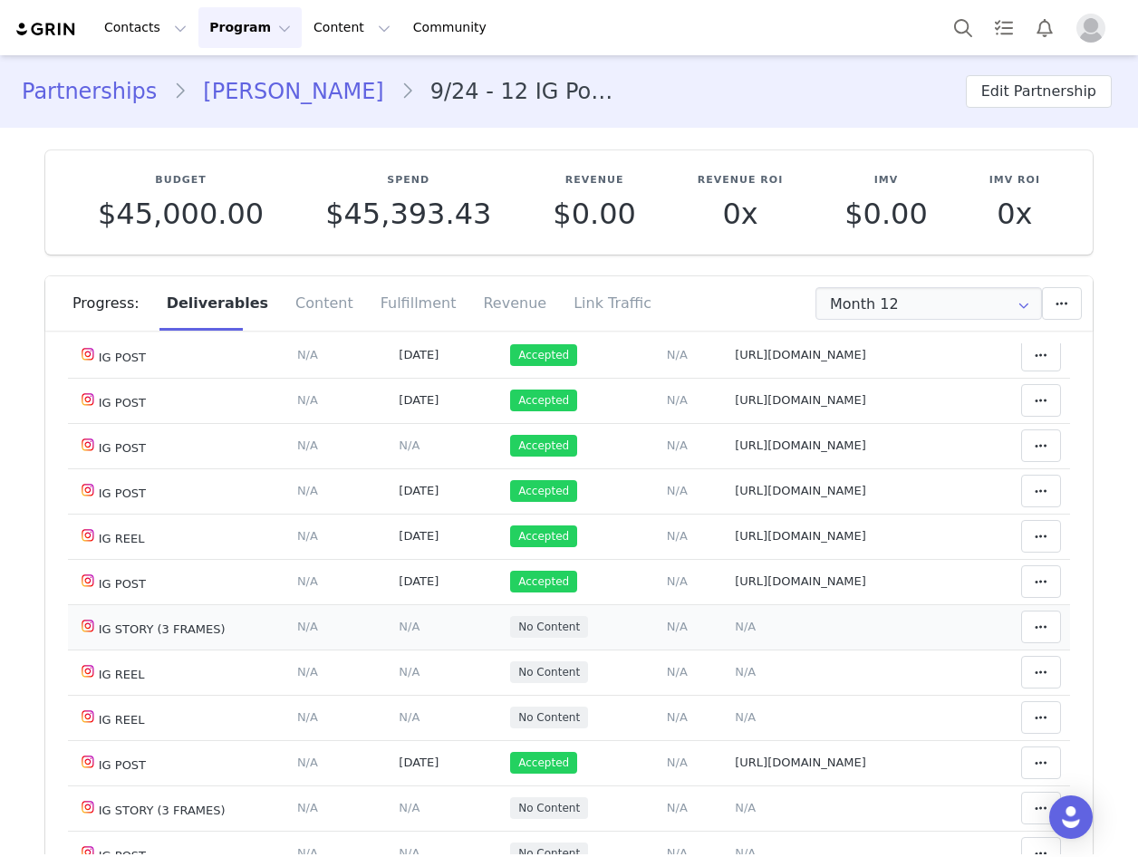
scroll to position [363, 0]
